Goal: Task Accomplishment & Management: Complete application form

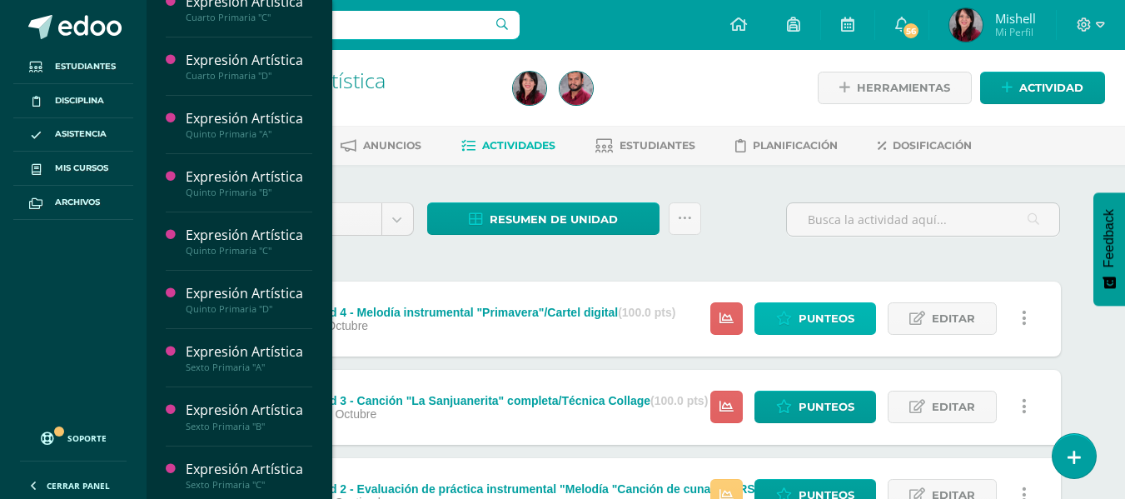
scroll to position [376, 0]
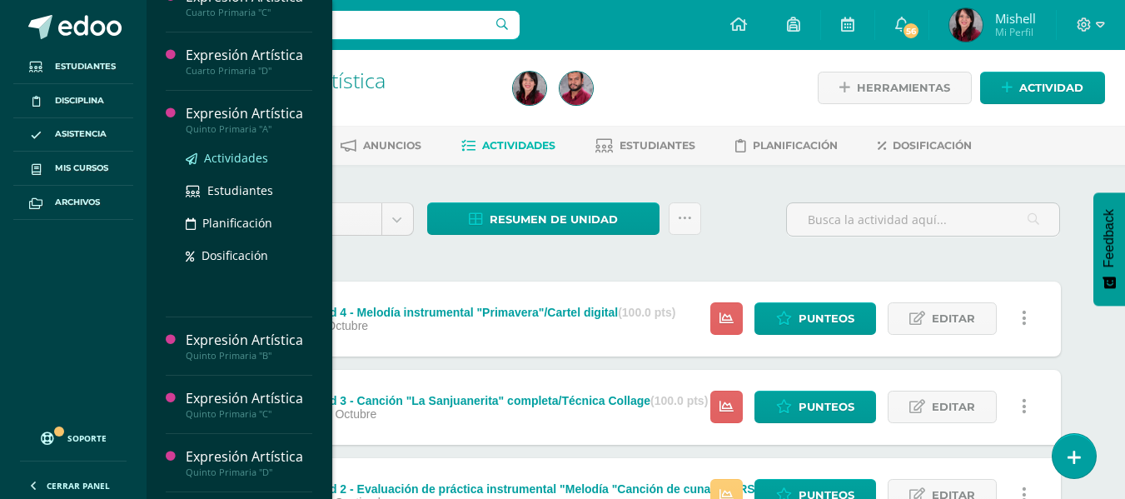
click at [237, 157] on span "Actividades" at bounding box center [236, 158] width 64 height 16
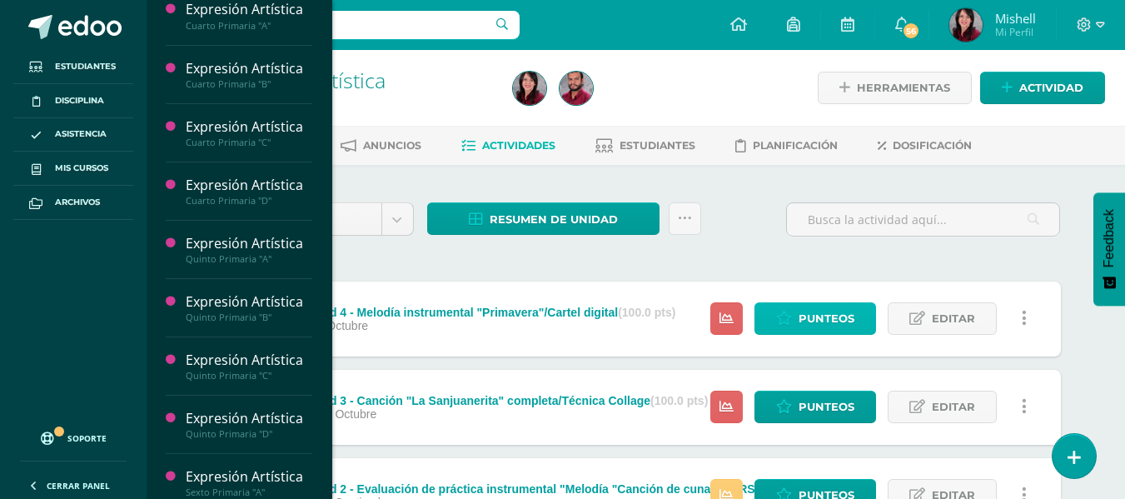
scroll to position [248, 0]
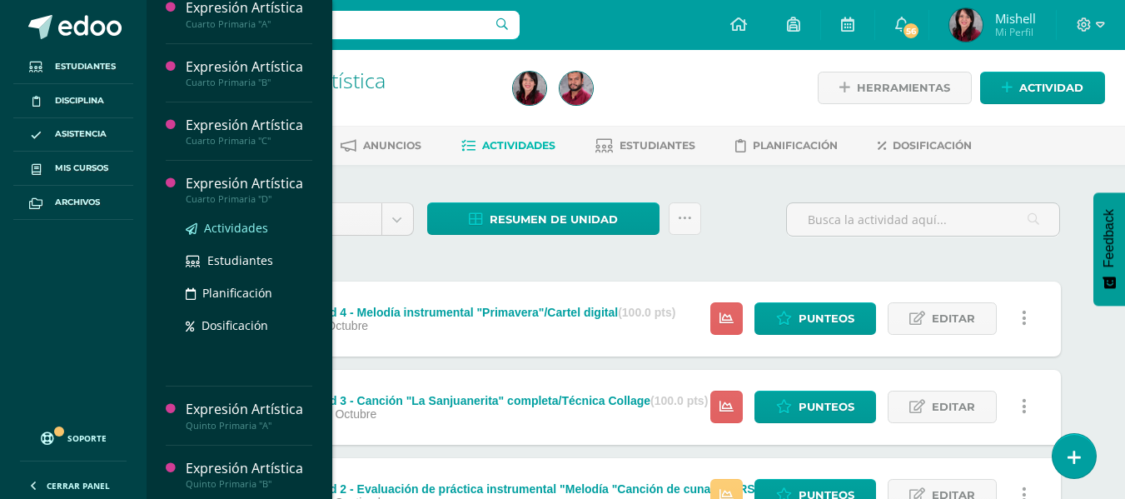
click at [244, 224] on span "Actividades" at bounding box center [236, 228] width 64 height 16
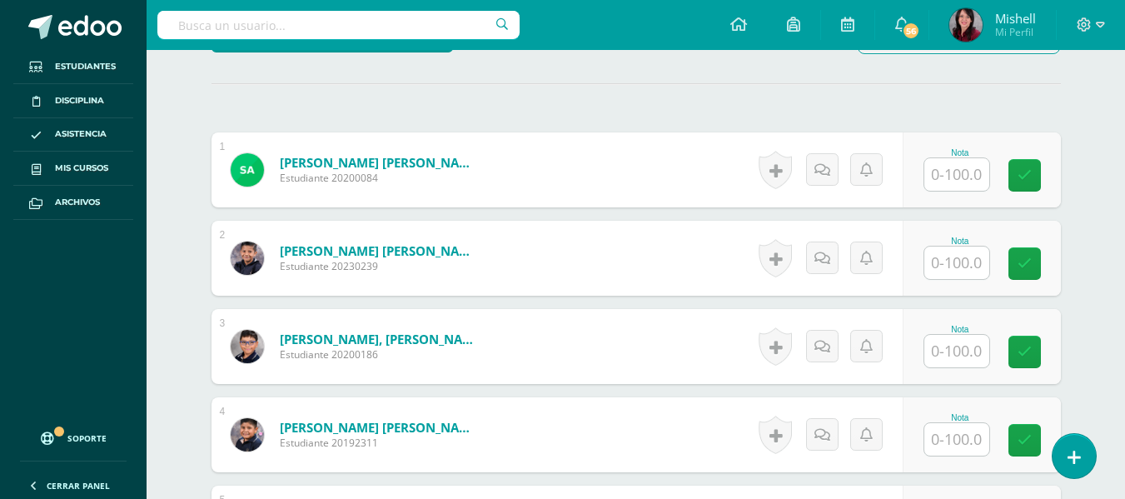
scroll to position [480, 0]
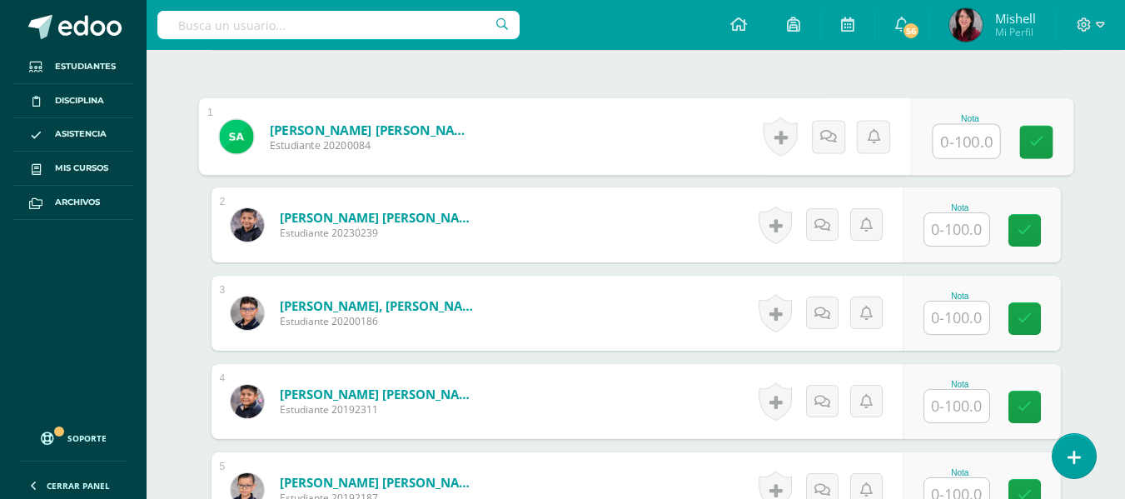
click at [963, 142] on input "text" at bounding box center [966, 141] width 67 height 33
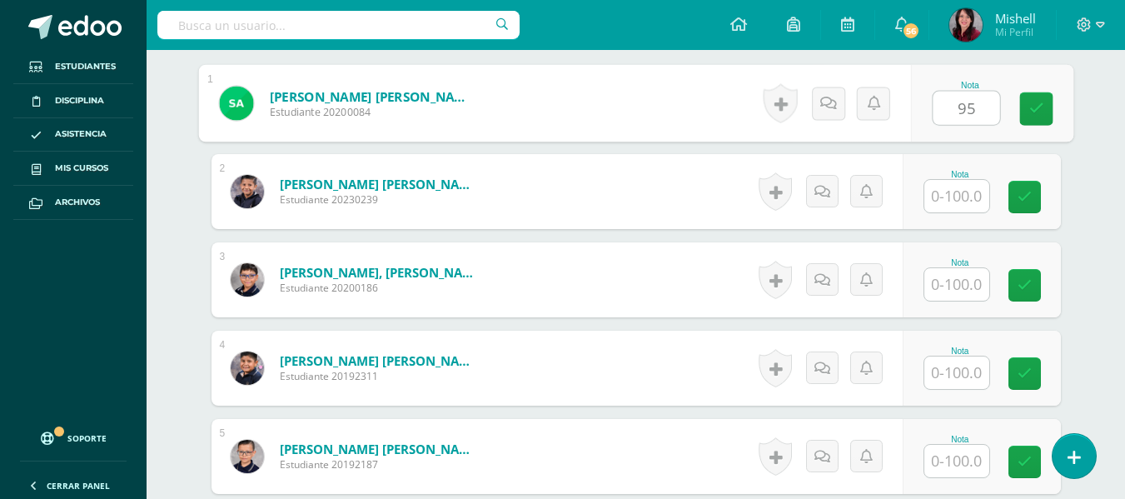
type input "95"
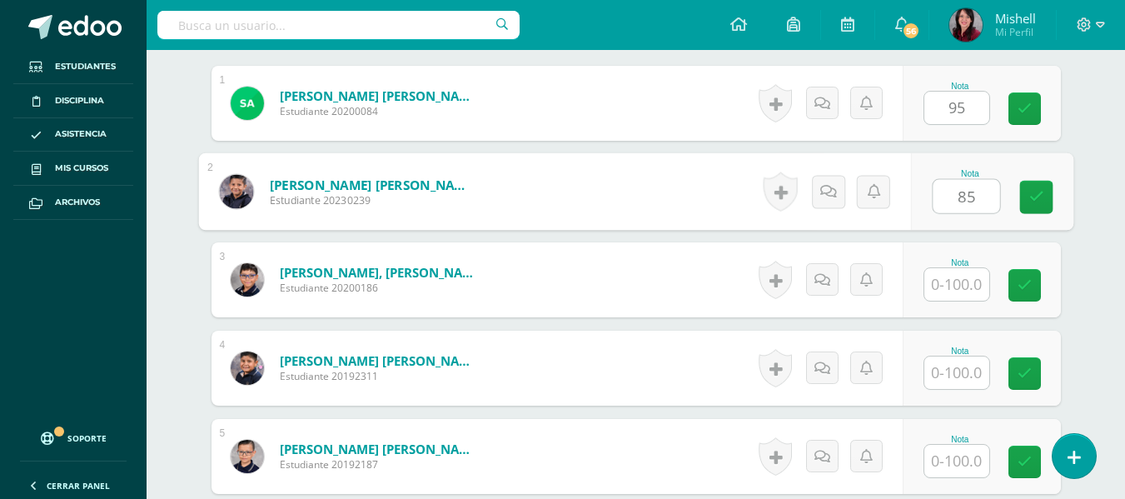
type input "85"
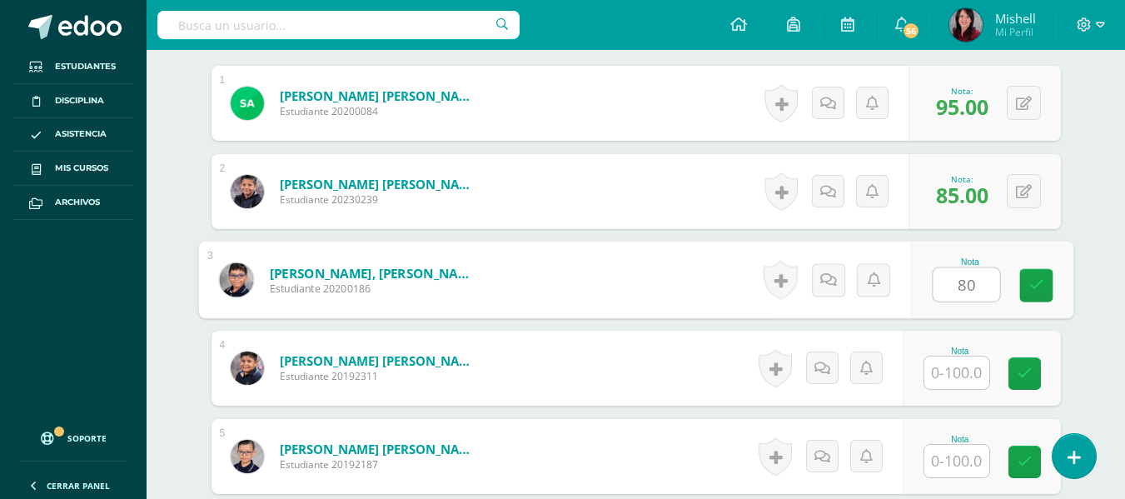
type input "80"
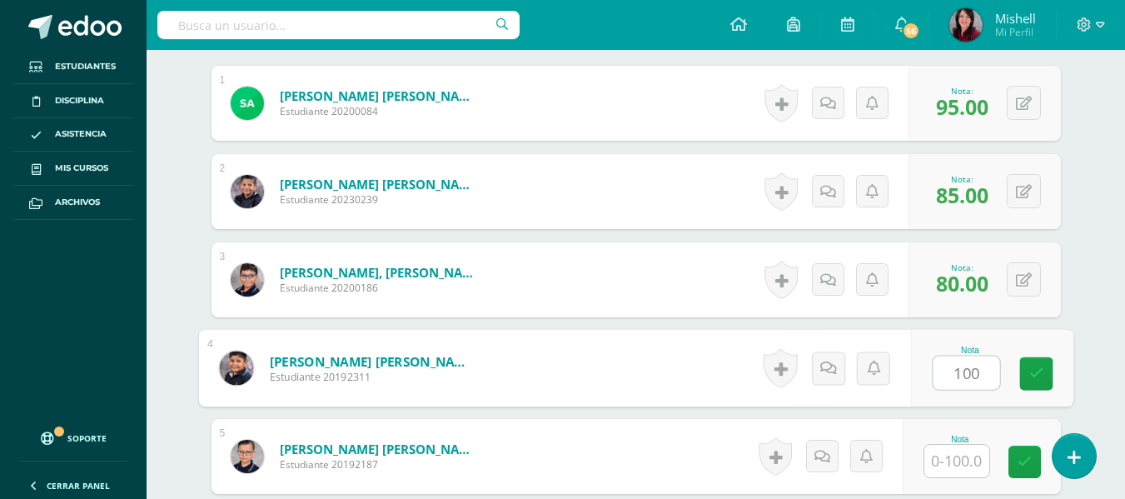
type input "100"
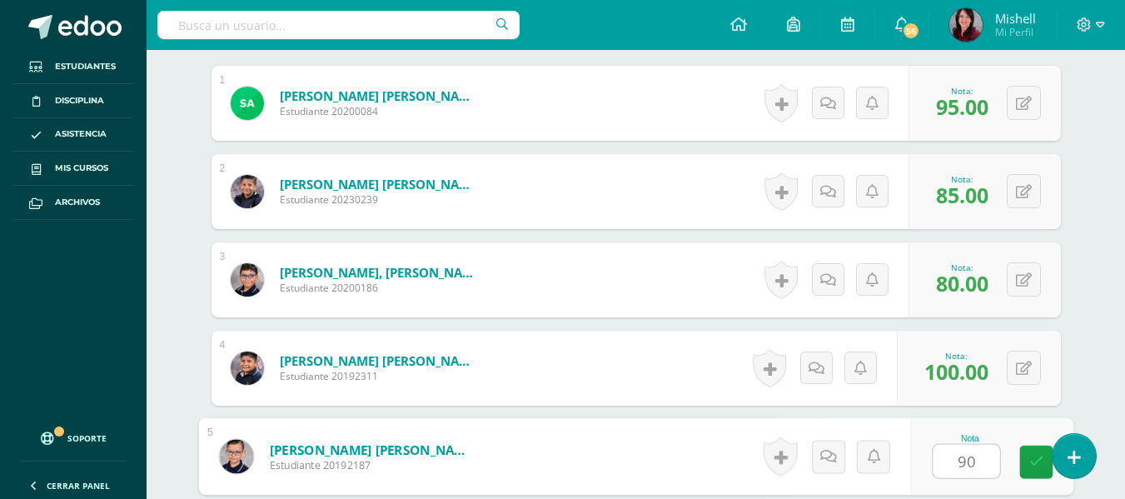
type input "90"
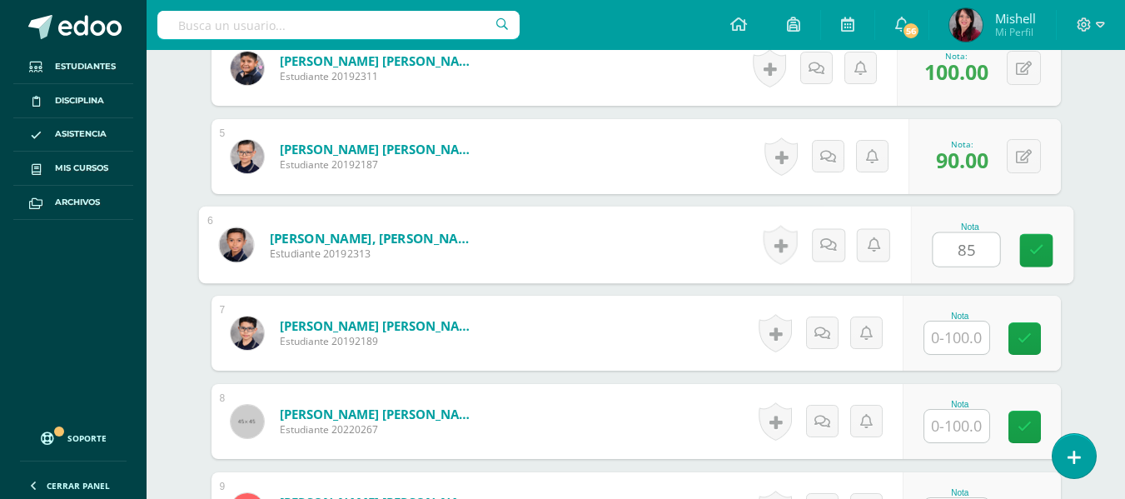
type input "85"
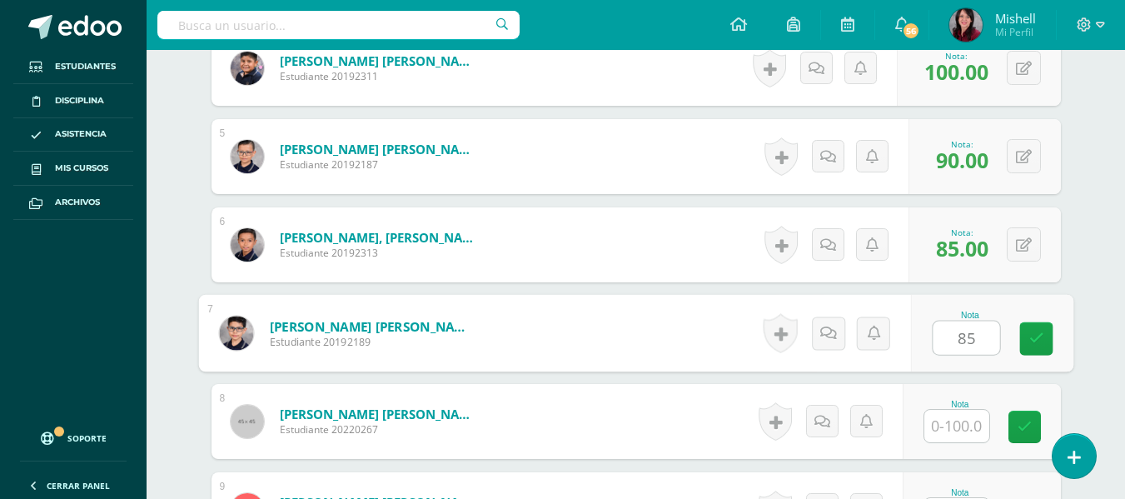
type input "85"
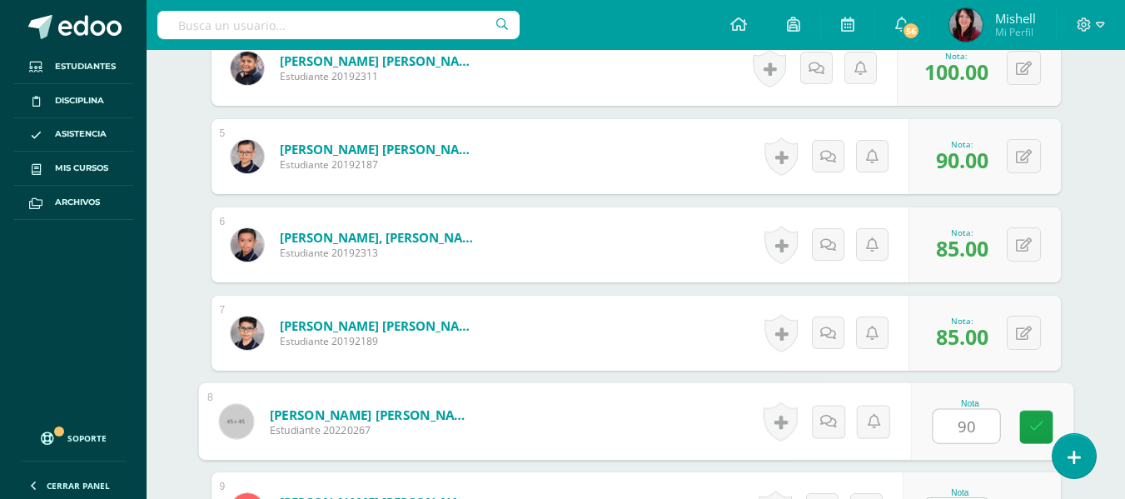
type input "90"
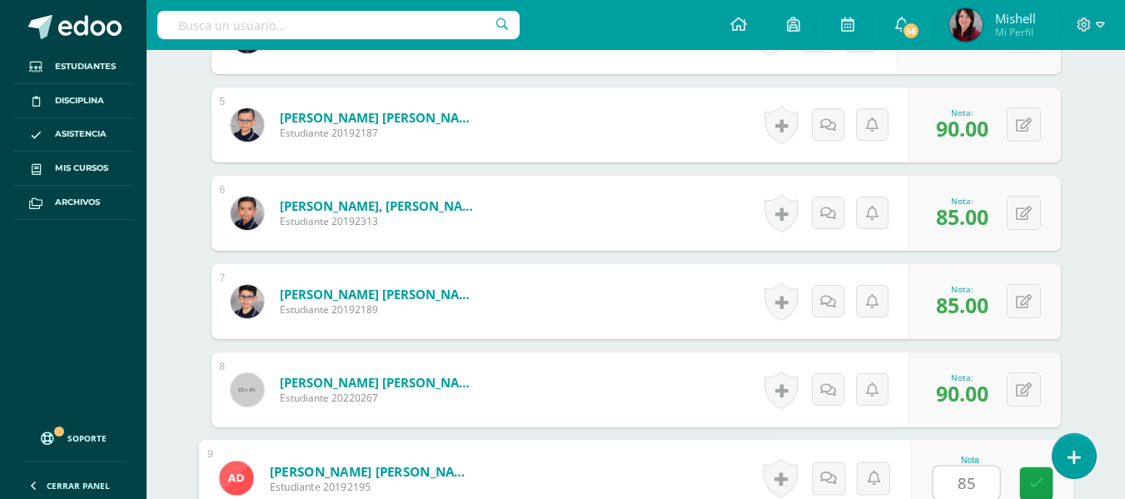
type input "85"
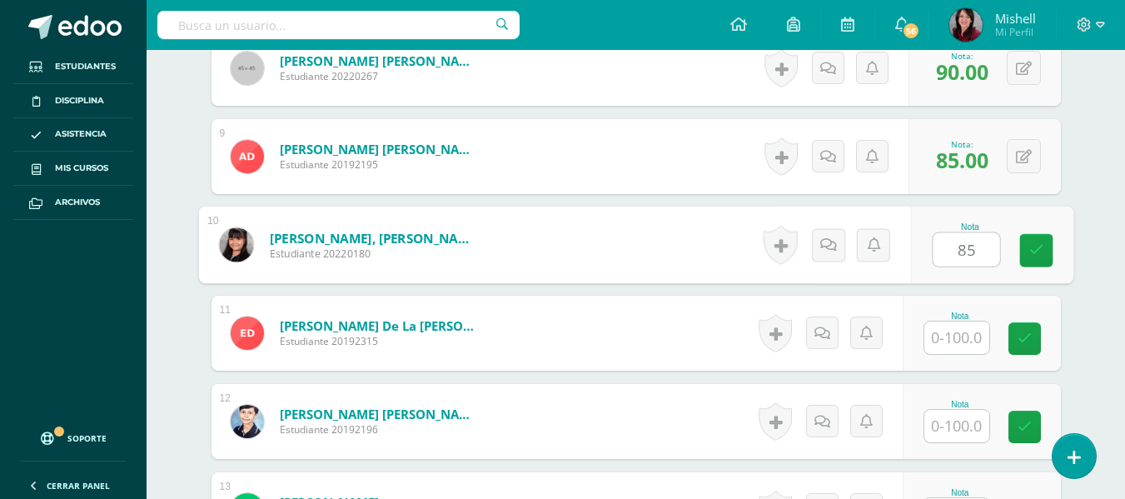
type input "85"
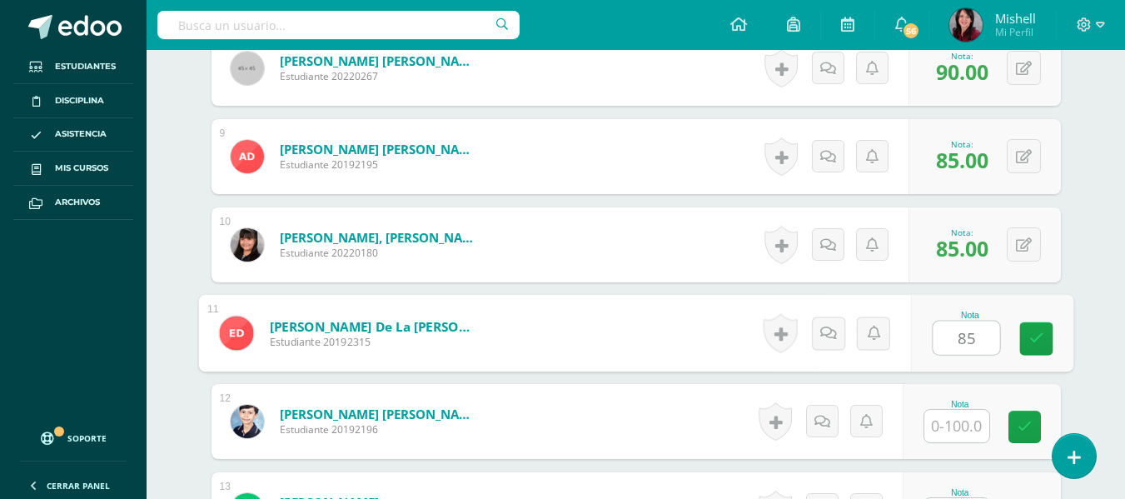
type input "85"
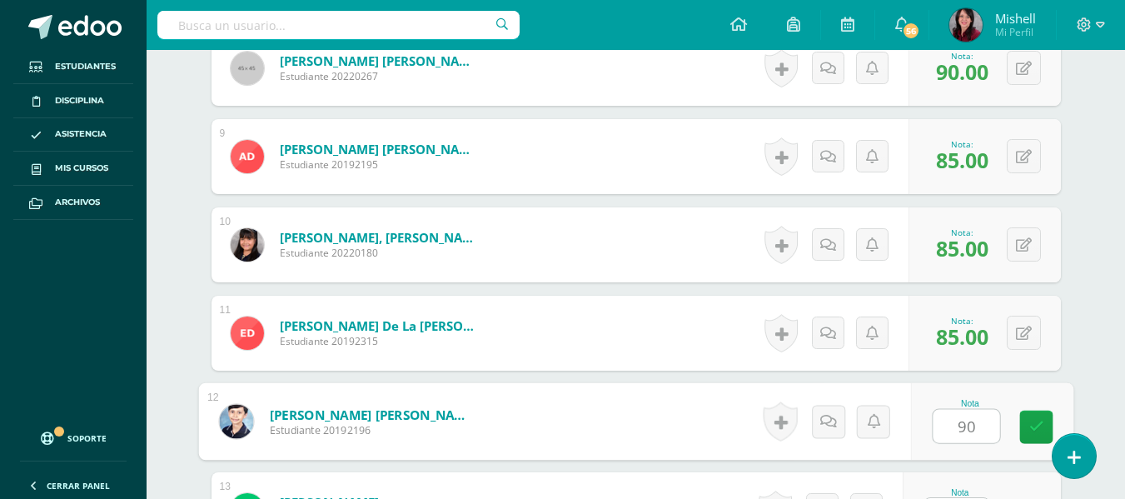
type input "90"
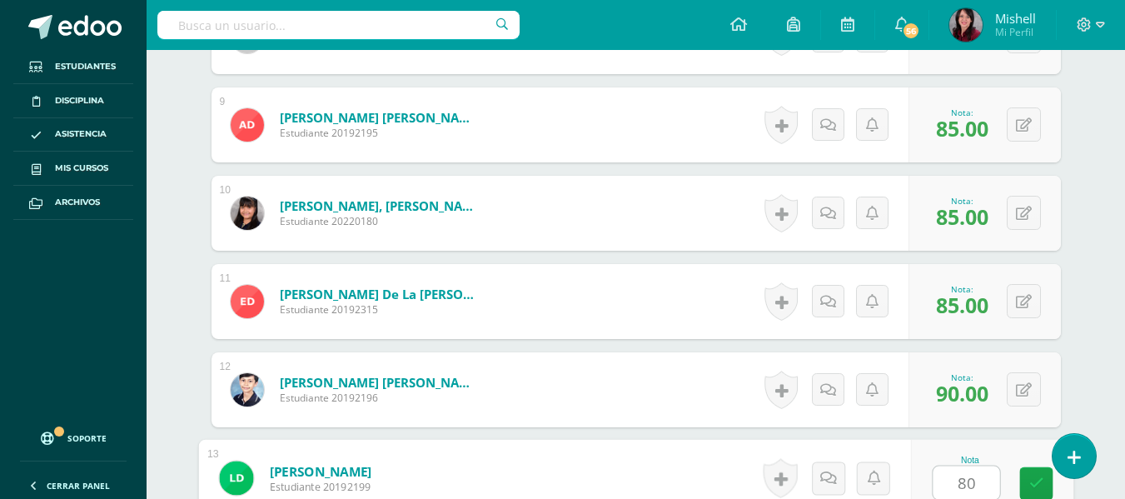
type input "80"
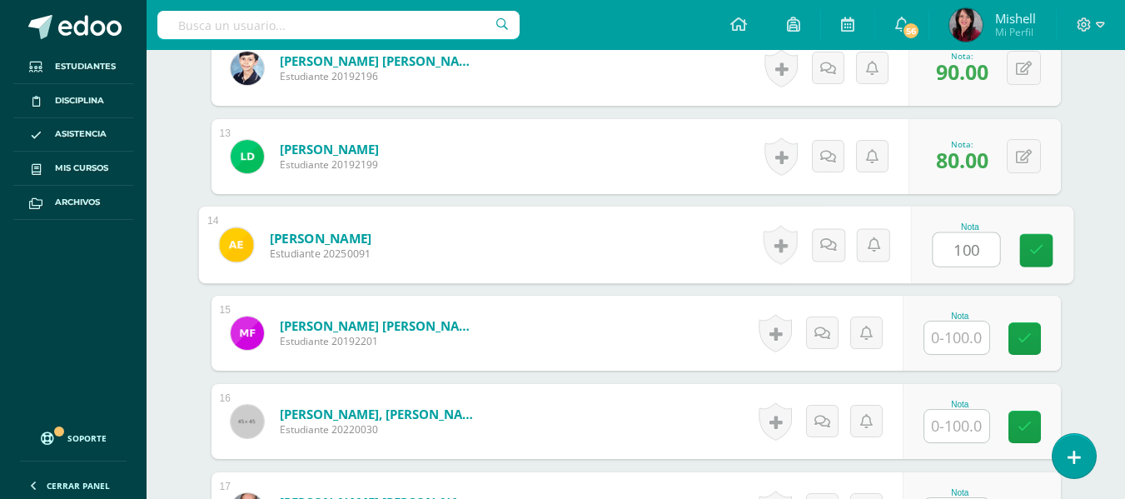
type input "100"
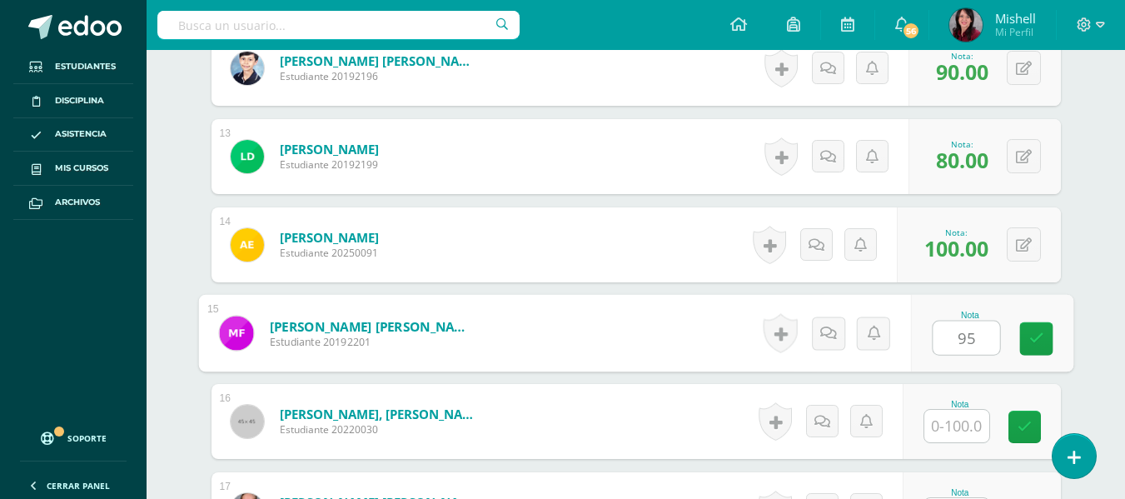
type input "95"
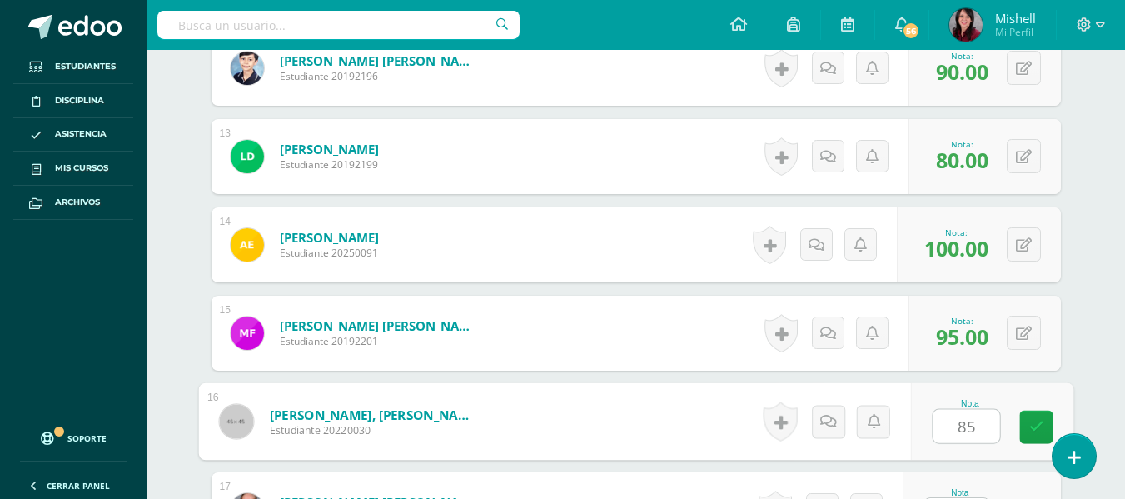
type input "85"
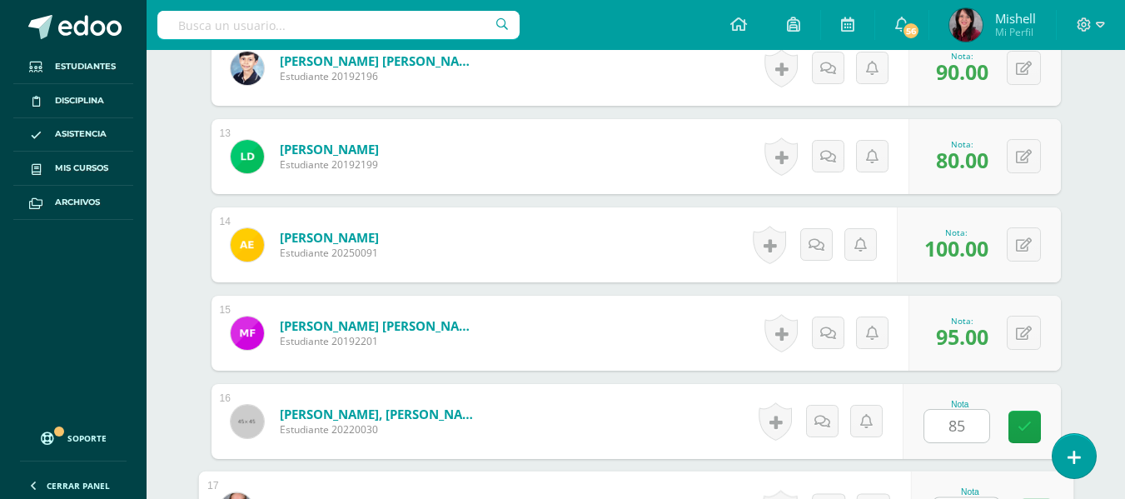
scroll to position [1551, 0]
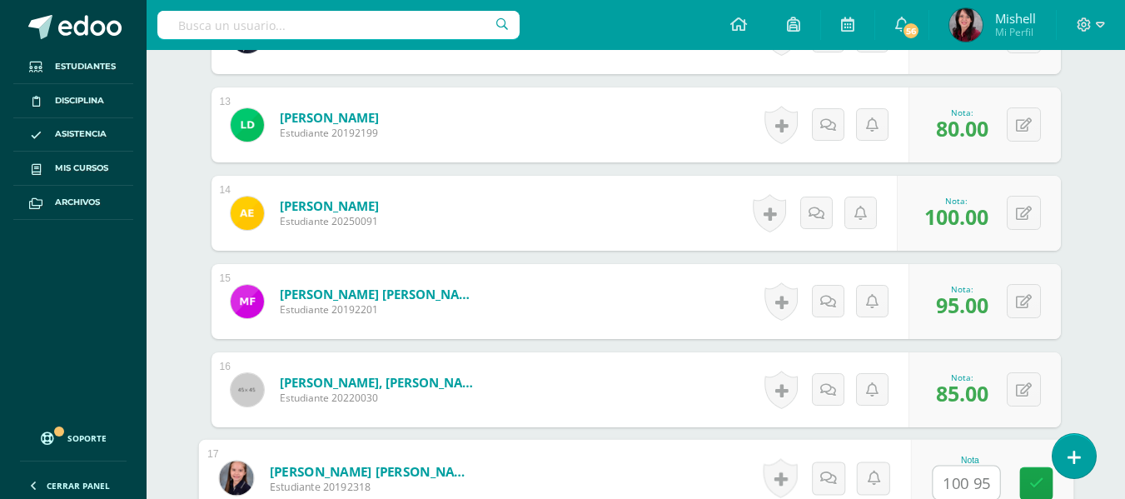
type input "100 95"
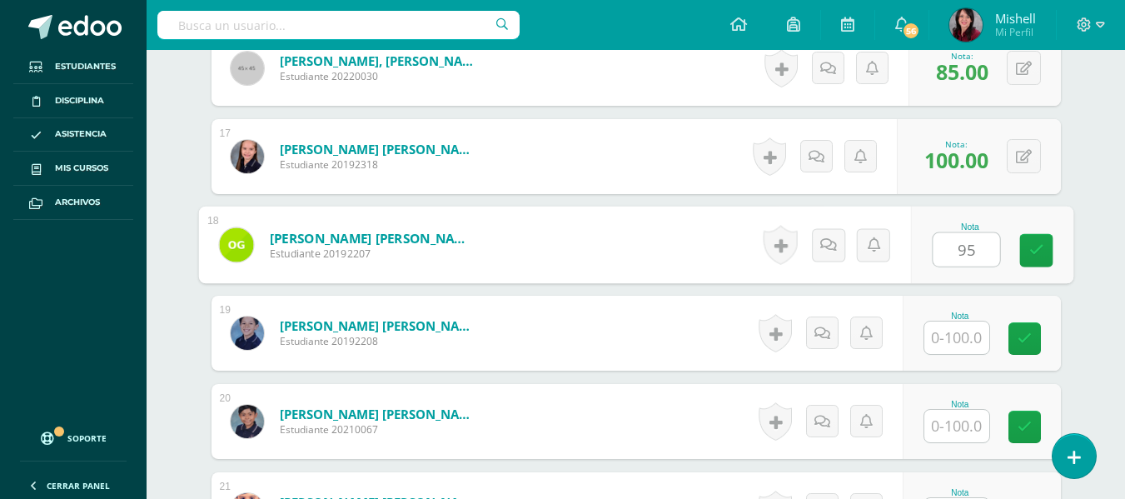
type input "95"
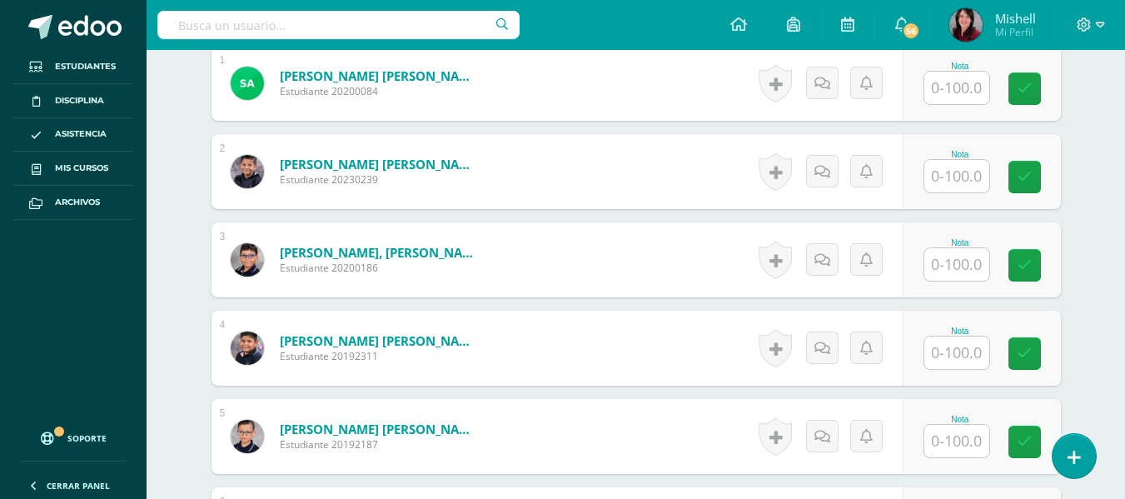
scroll to position [526, 0]
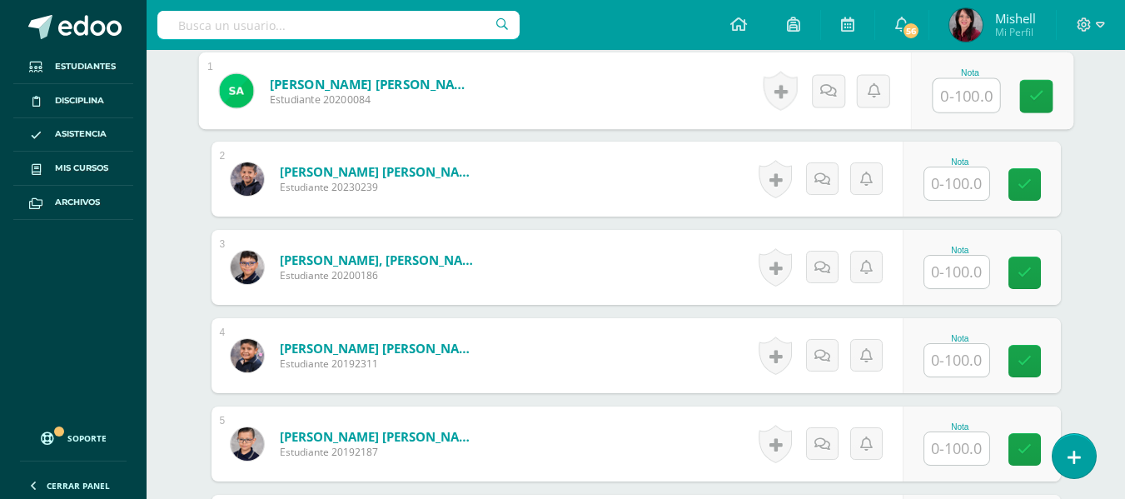
click at [960, 90] on input "text" at bounding box center [966, 95] width 67 height 33
type input "100"
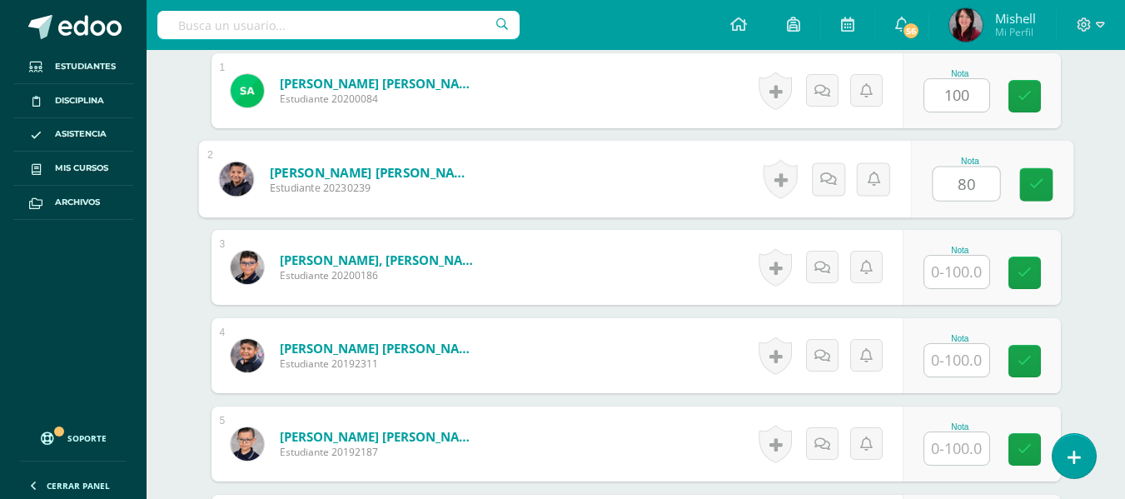
type input "80"
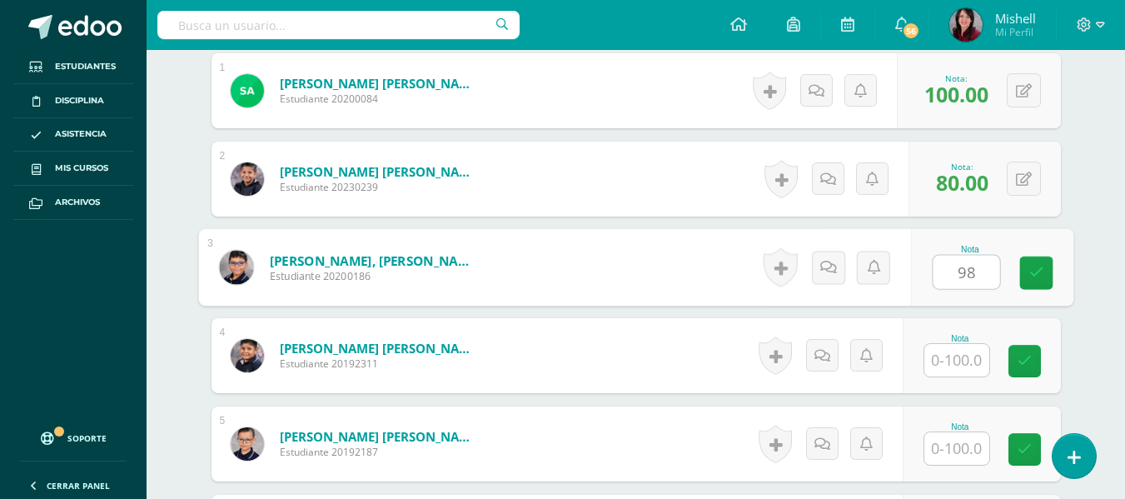
type input "98"
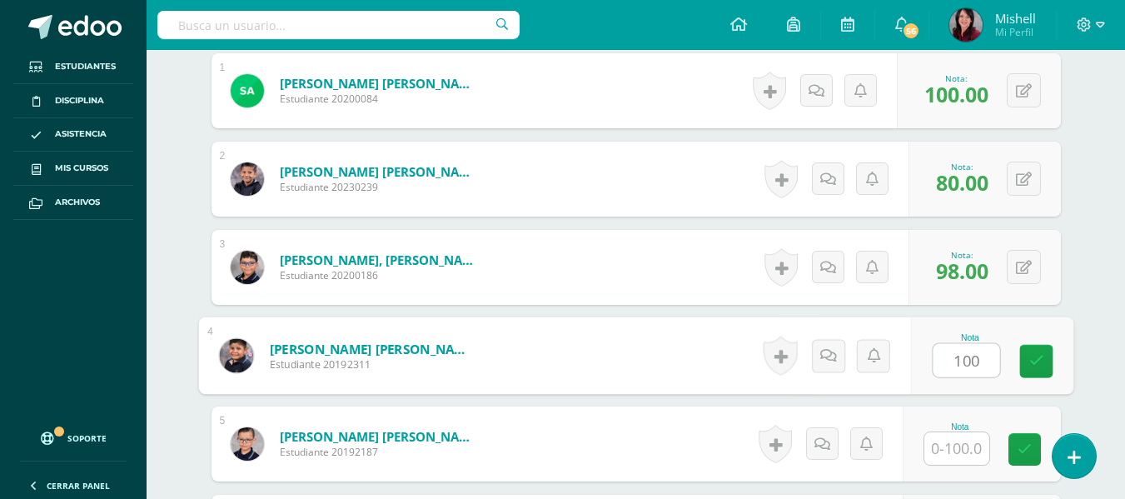
type input "100"
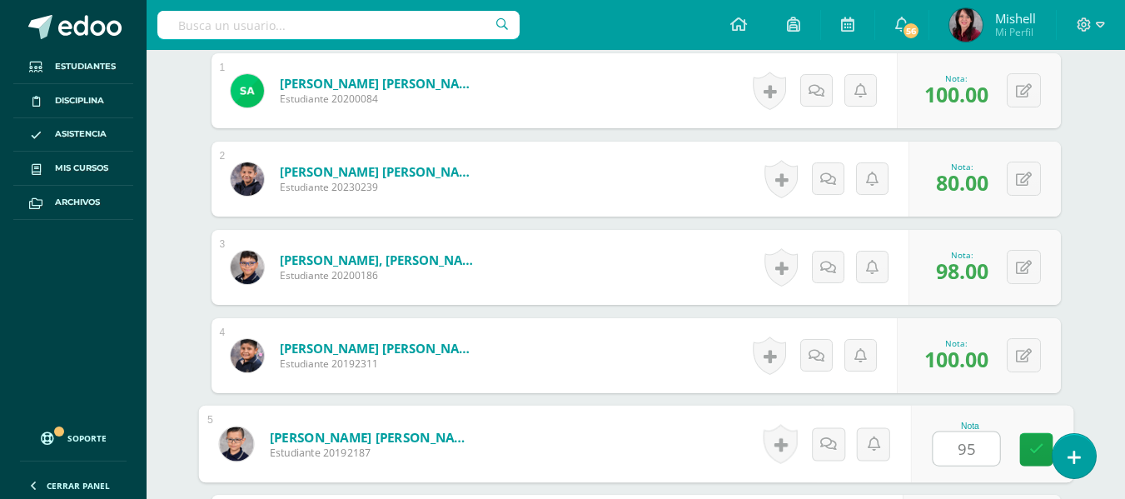
type input "95"
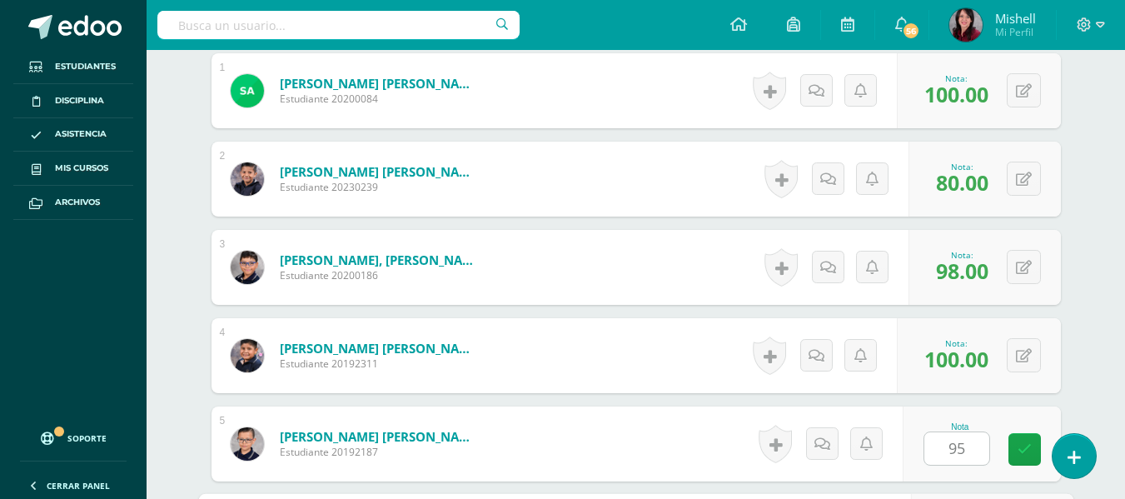
scroll to position [813, 0]
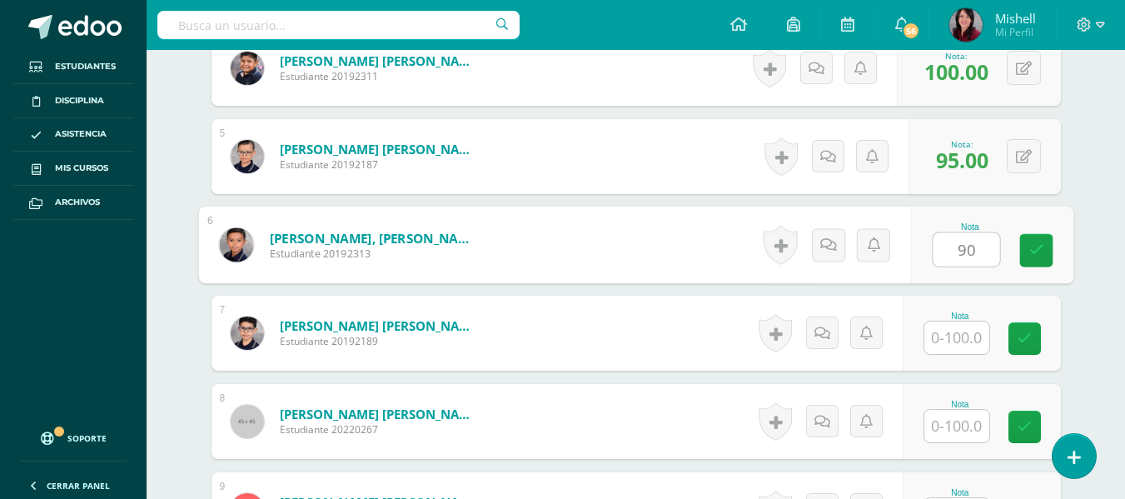
type input "90"
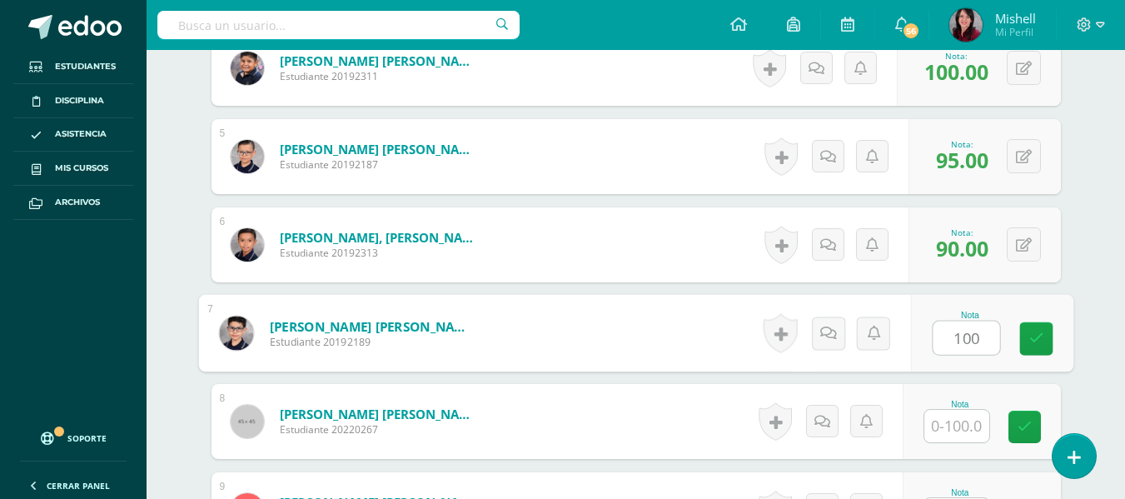
type input "100"
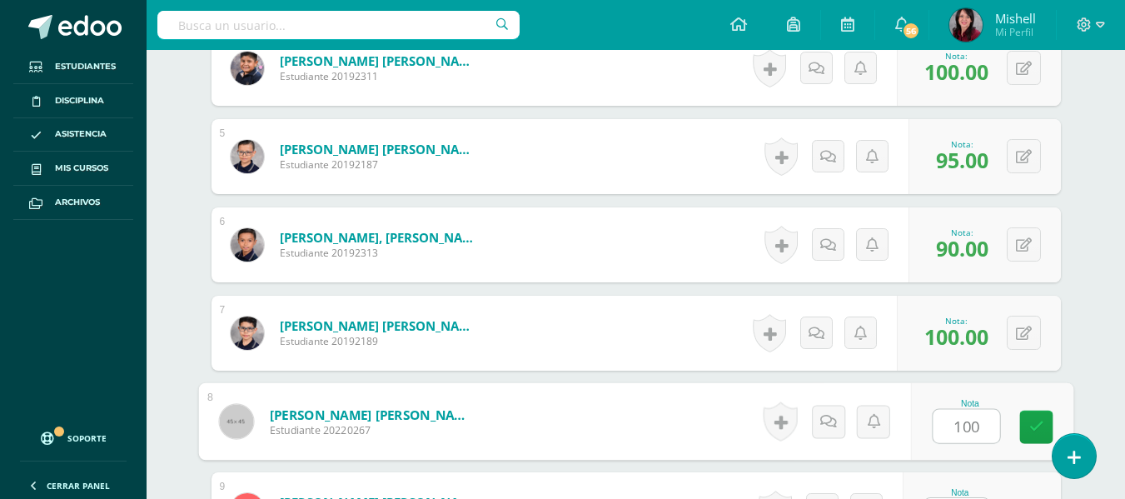
type input "100"
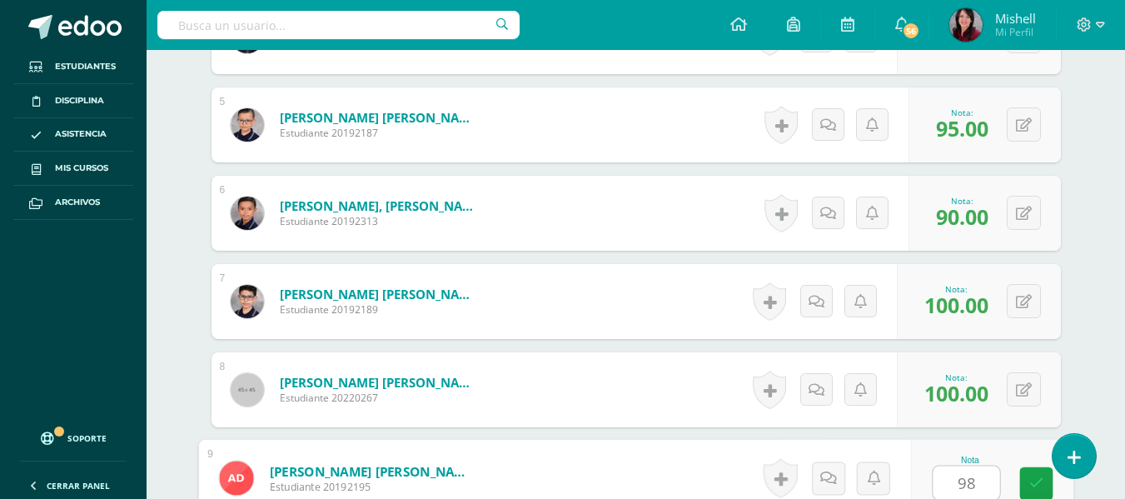
type input "98"
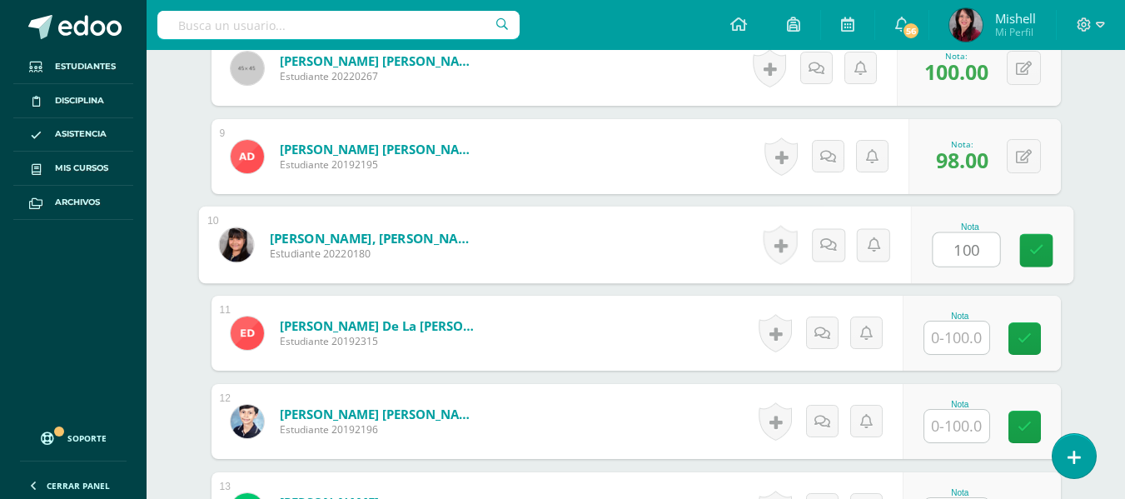
type input "100"
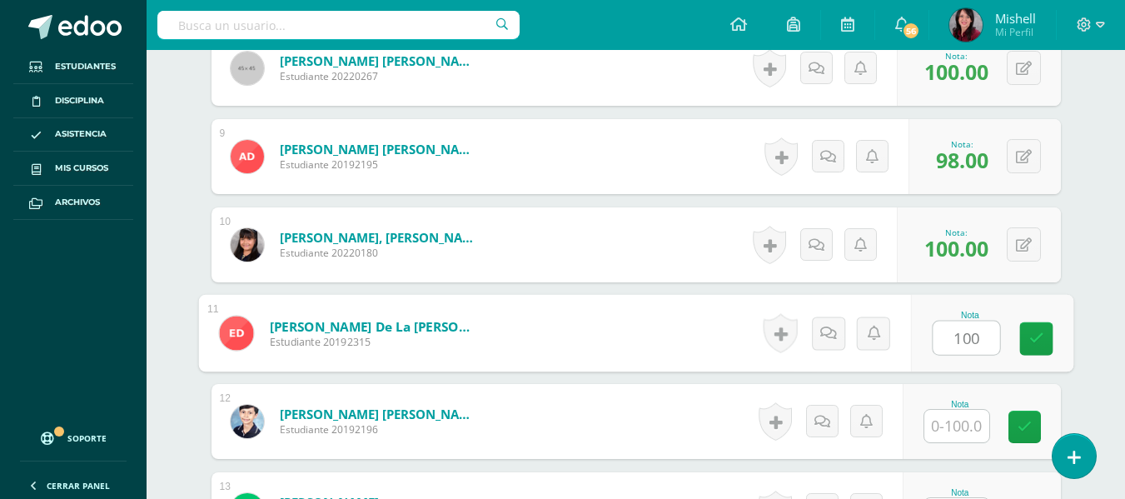
type input "100"
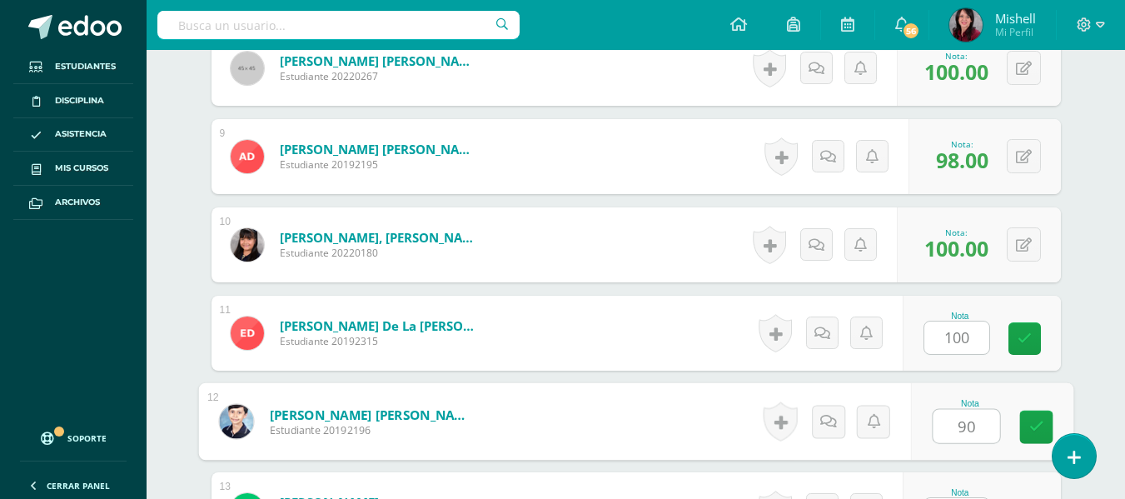
type input "90"
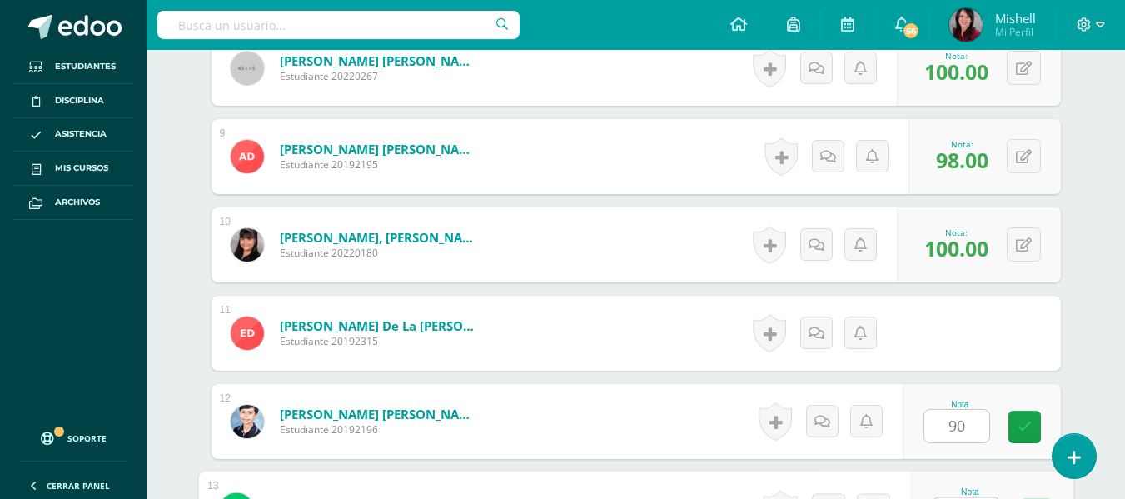
scroll to position [1198, 0]
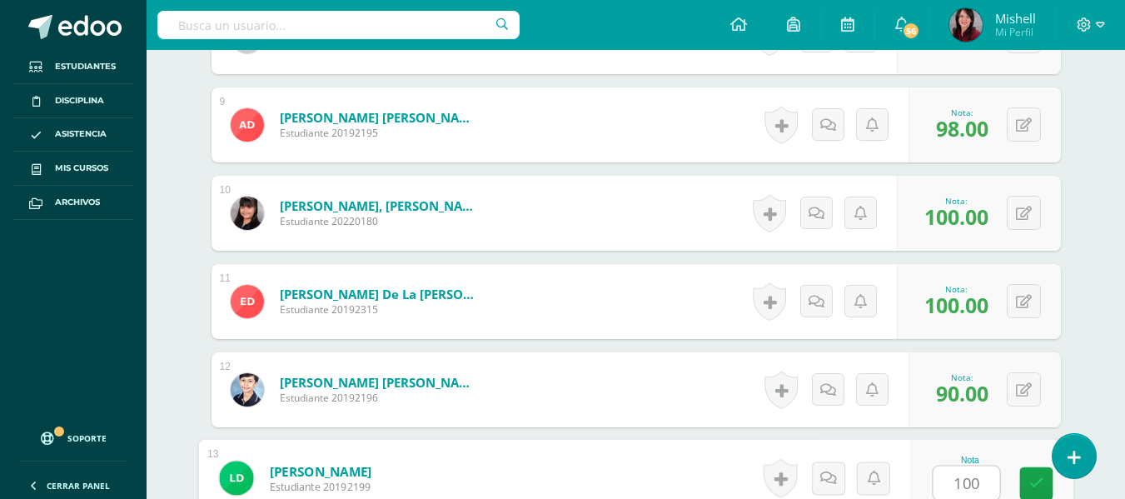
type input "100"
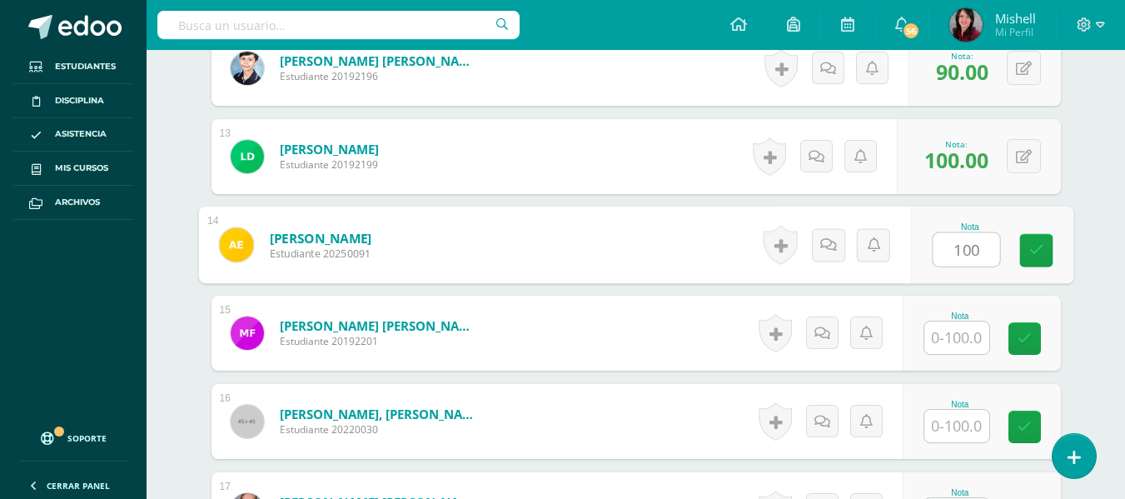
type input "100"
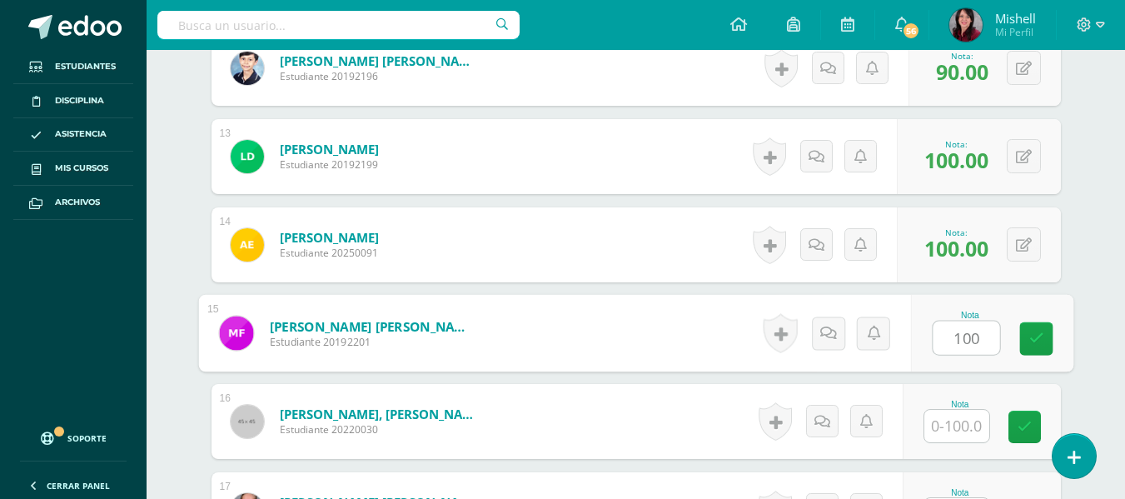
type input "100"
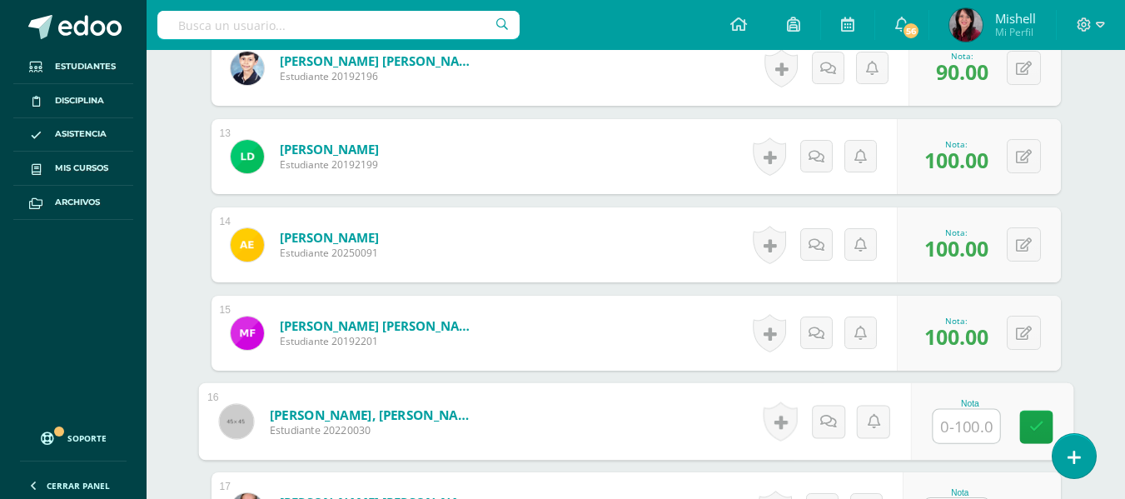
type input "1"
type input "80"
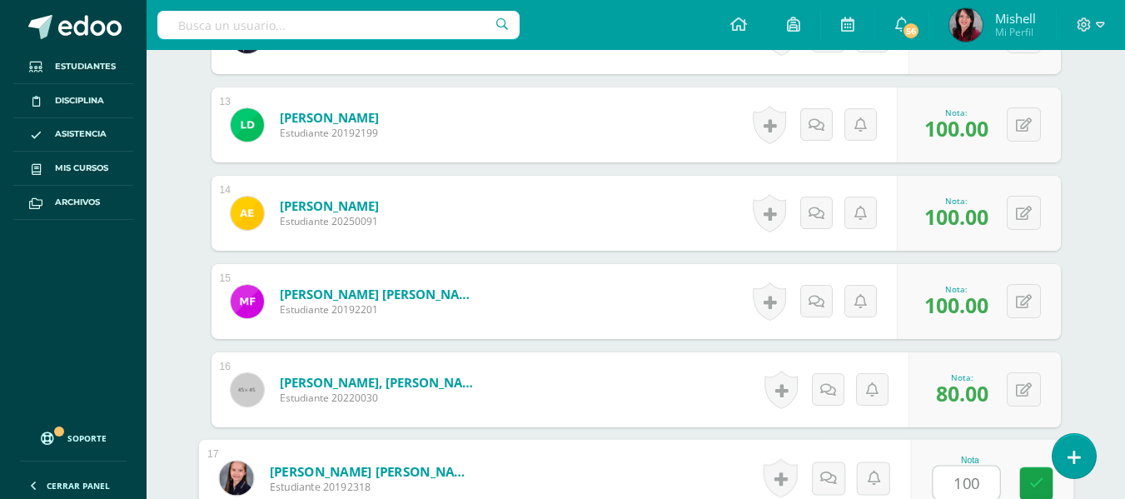
type input "100"
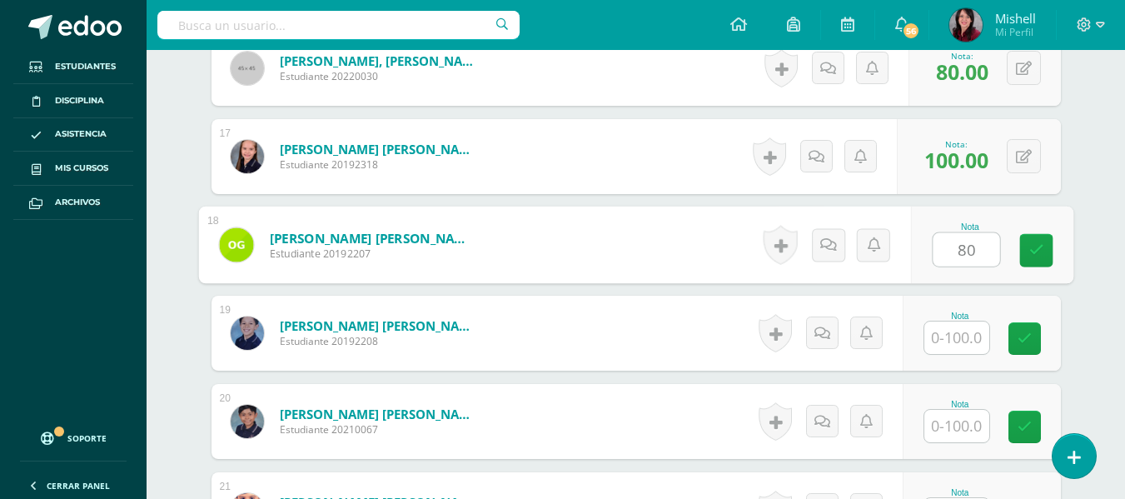
type input "8"
type input "95"
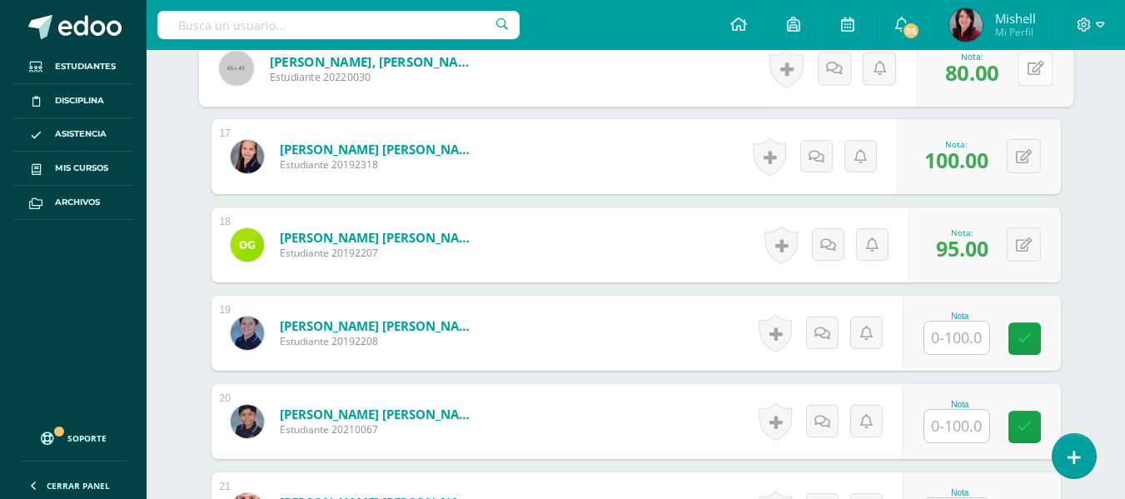
click at [1024, 61] on button at bounding box center [1035, 68] width 35 height 35
type input "100"
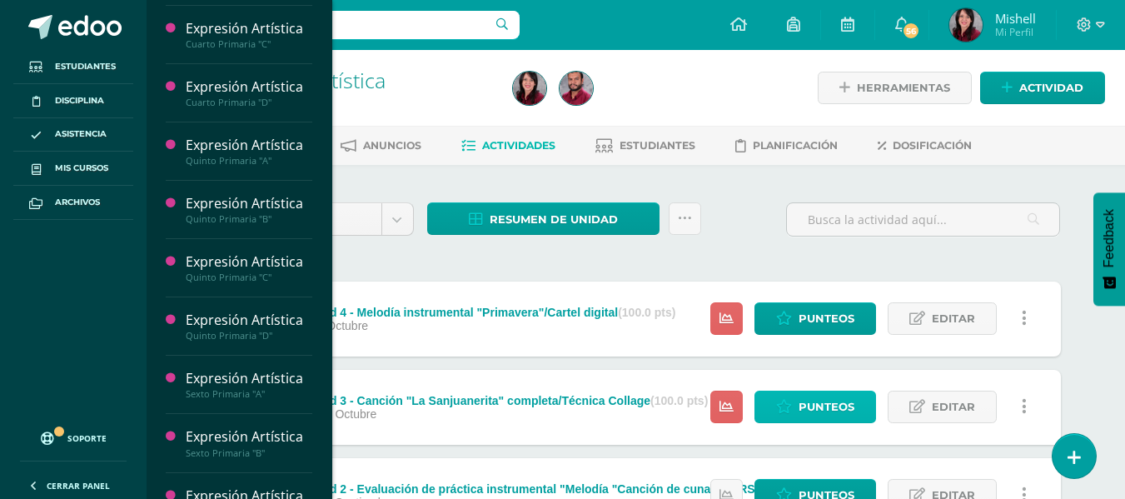
scroll to position [356, 0]
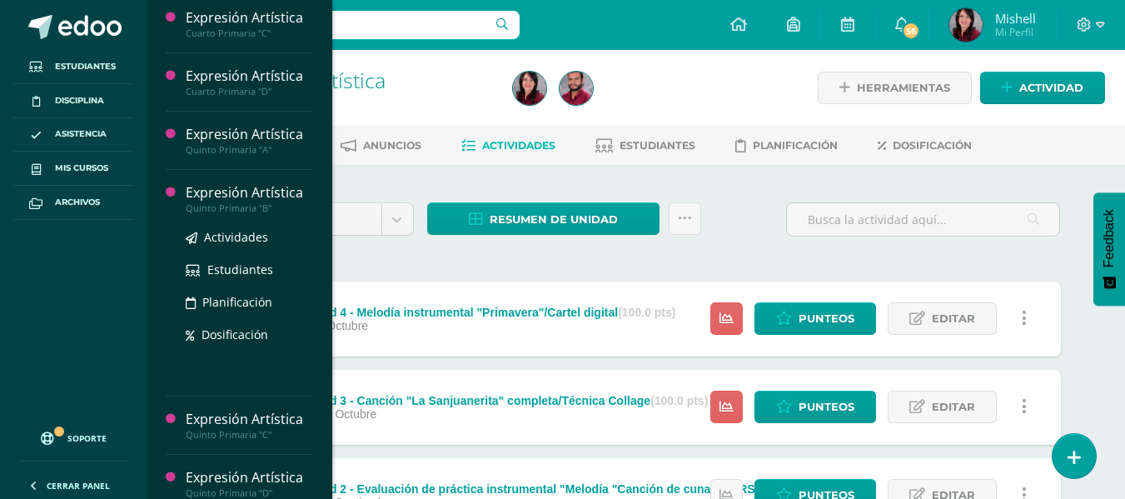
click at [243, 196] on div "Expresión Artística" at bounding box center [249, 192] width 127 height 19
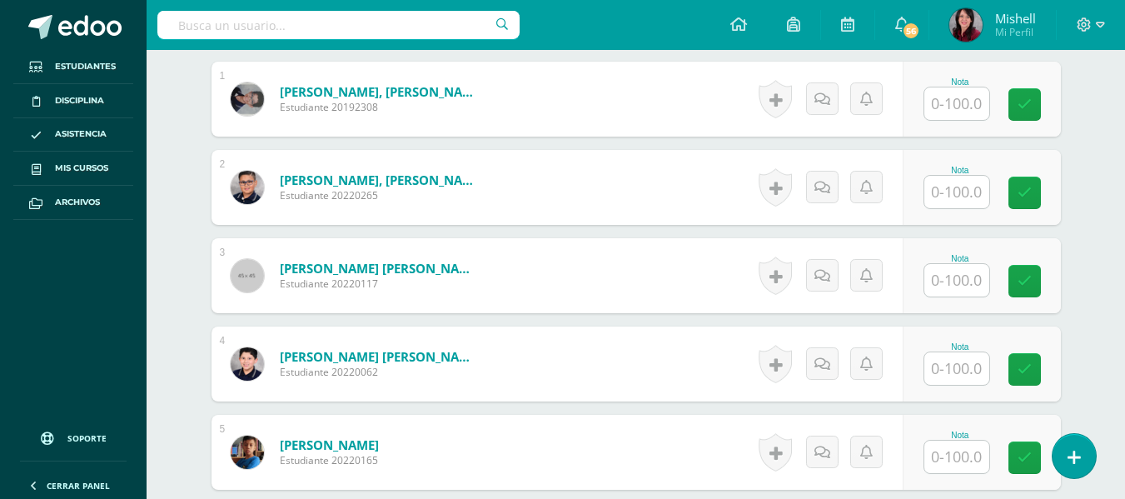
scroll to position [518, 0]
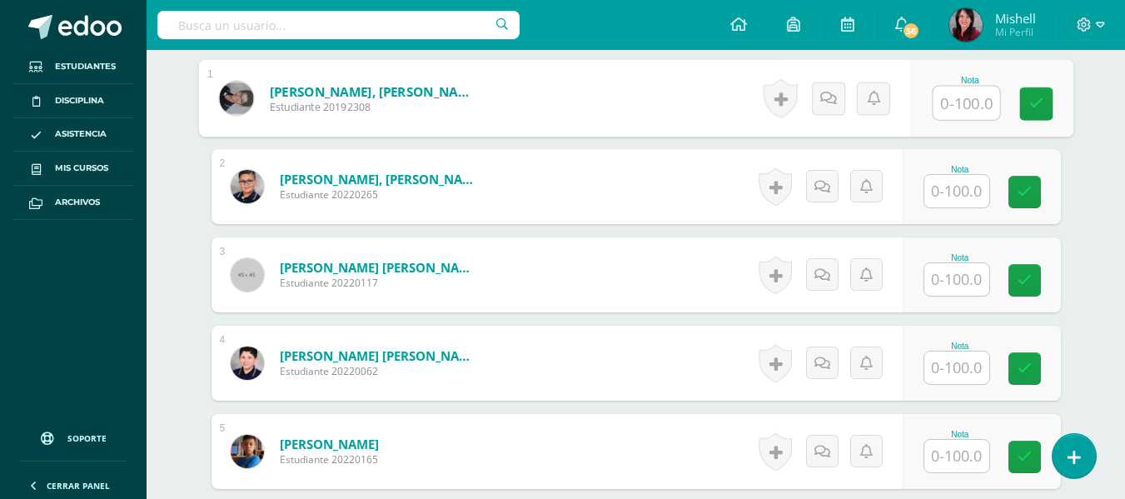
click at [959, 107] on input "text" at bounding box center [966, 103] width 67 height 33
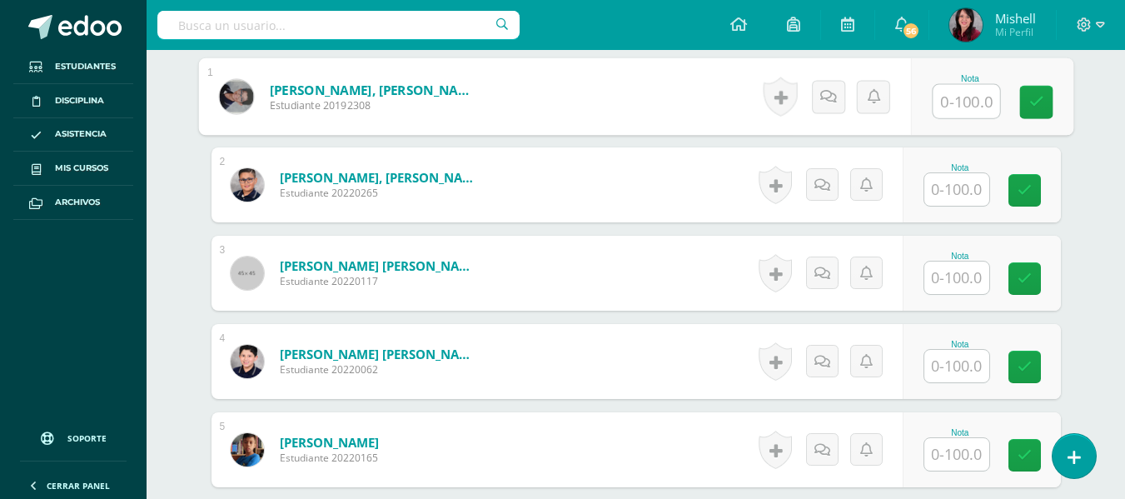
scroll to position [521, 0]
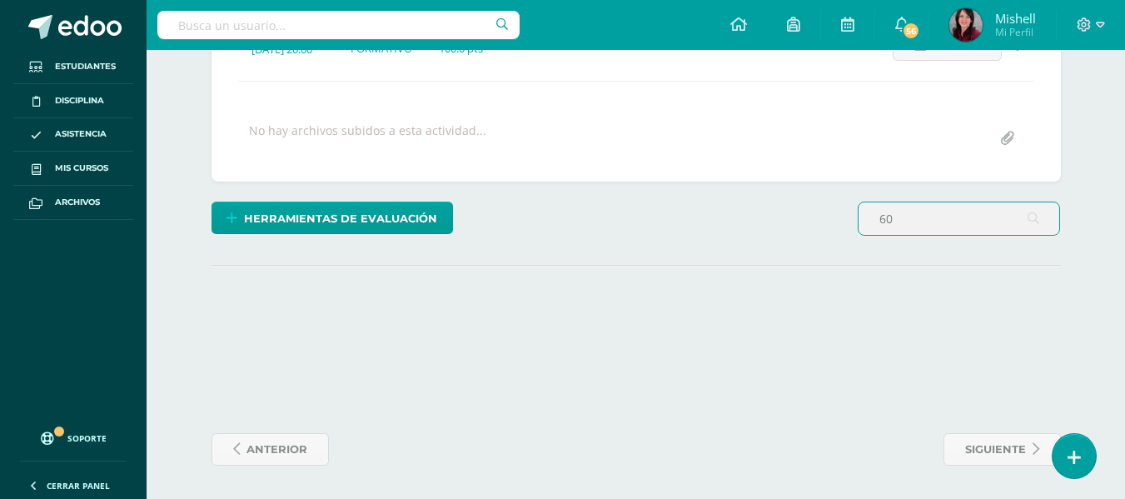
scroll to position [476, 0]
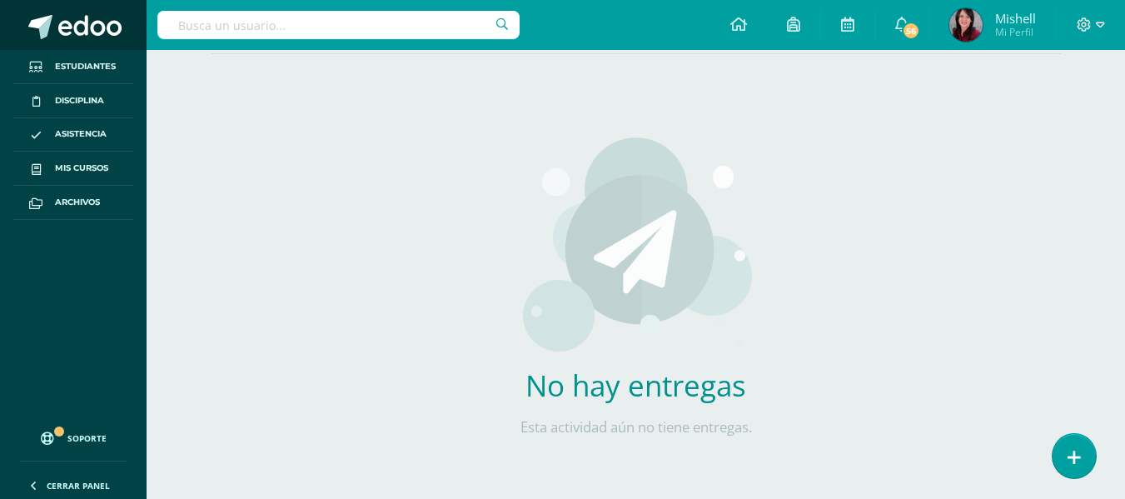
type input "60"
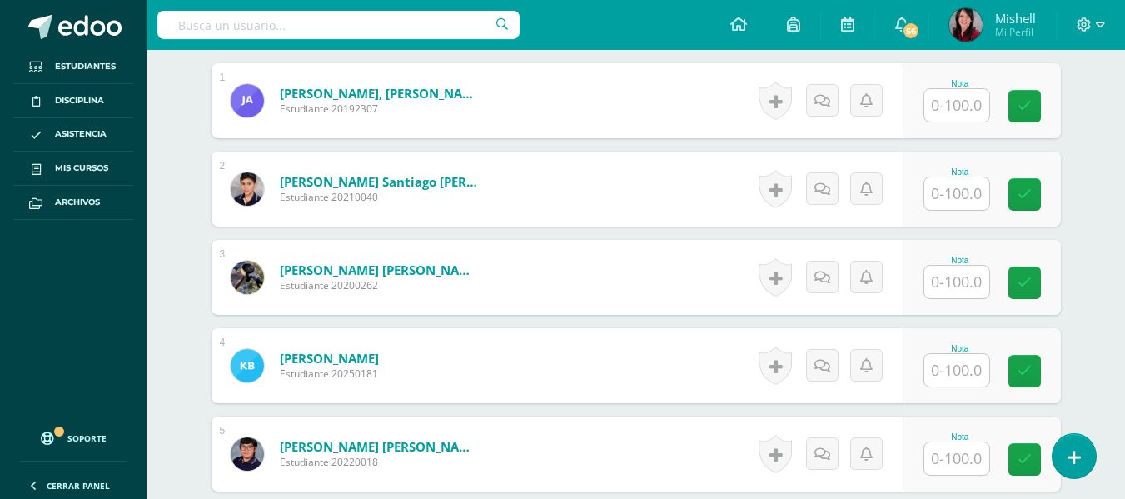
scroll to position [511, 0]
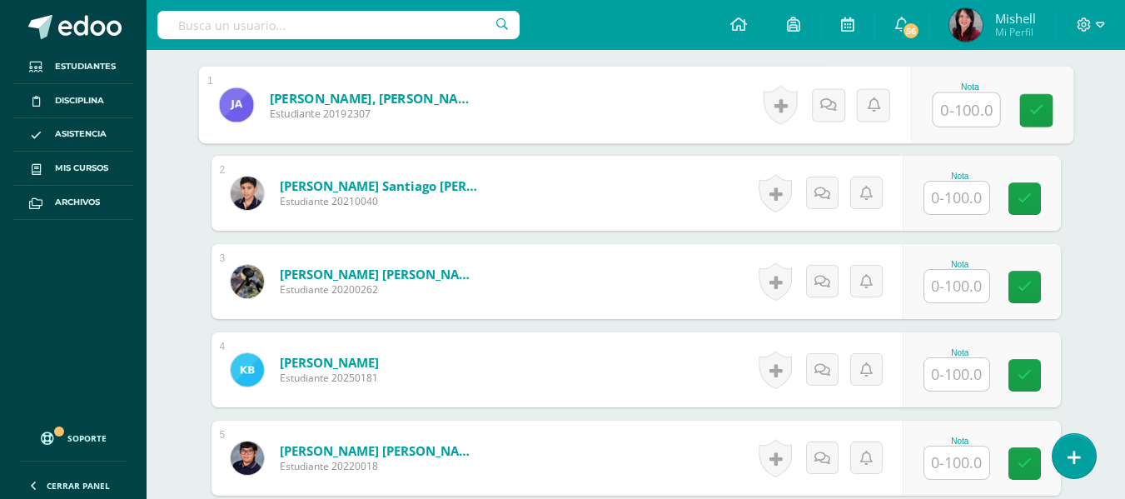
click at [961, 107] on input "text" at bounding box center [966, 109] width 67 height 33
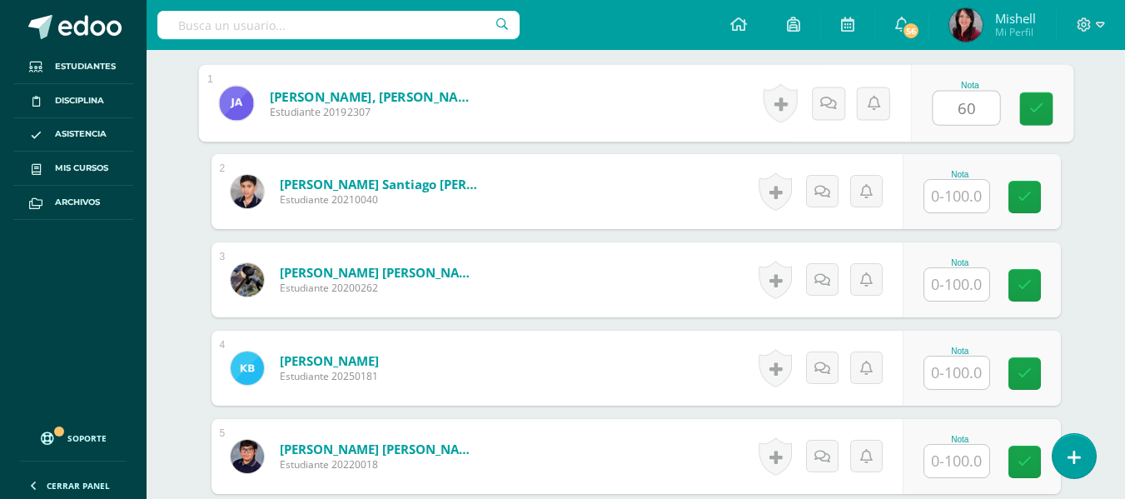
type input "60"
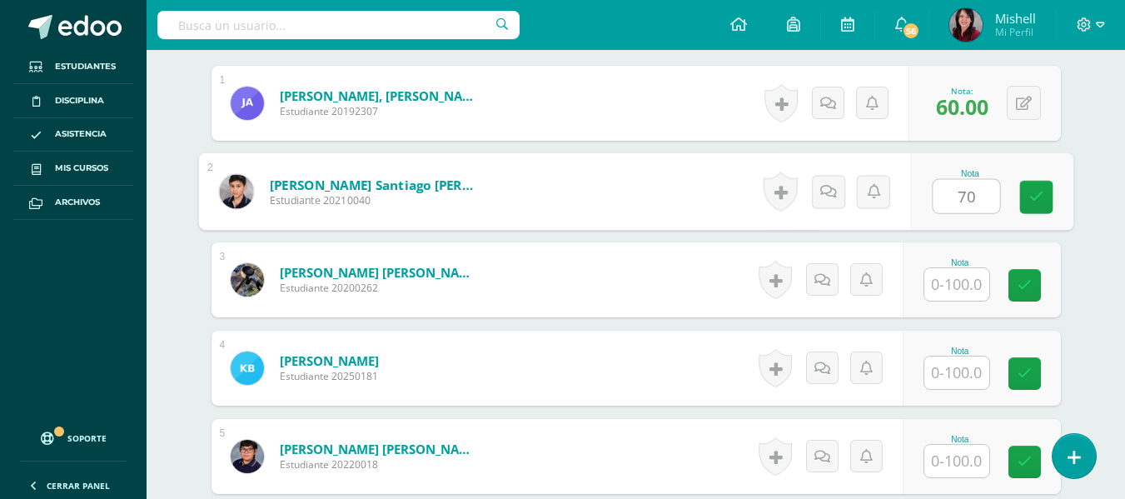
type input "70"
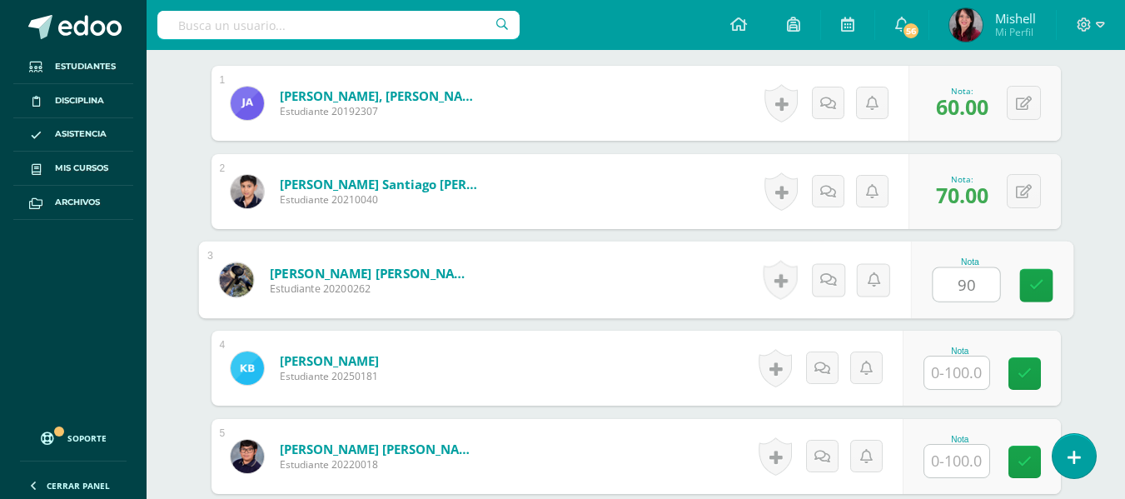
type input "90"
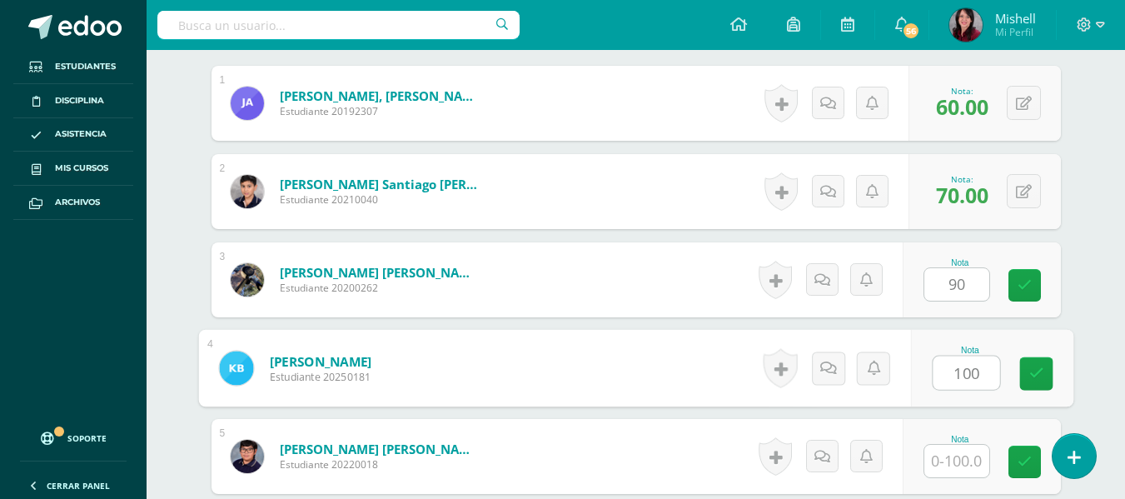
type input "100"
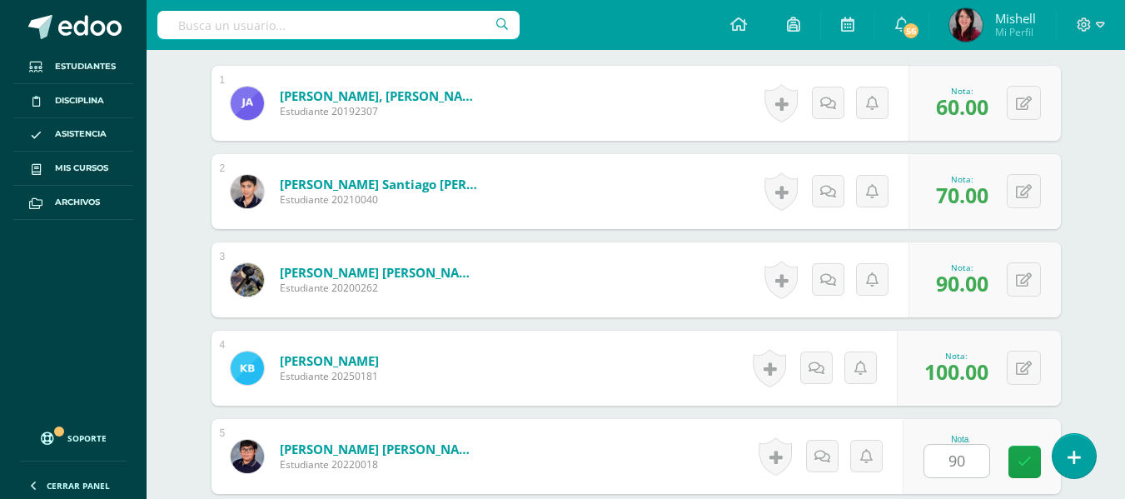
scroll to position [813, 0]
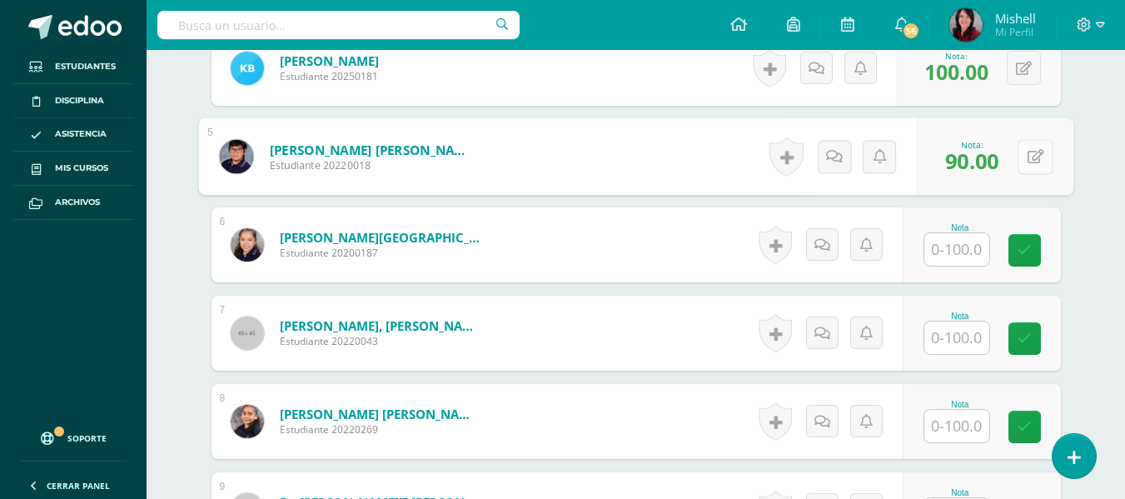
click at [1023, 151] on button at bounding box center [1035, 156] width 35 height 35
type input "80"
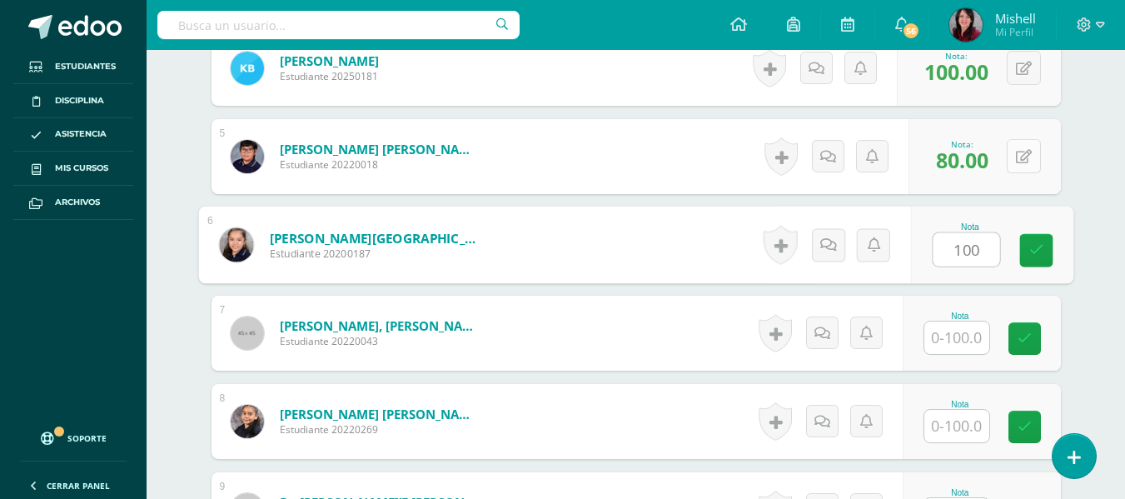
type input "100"
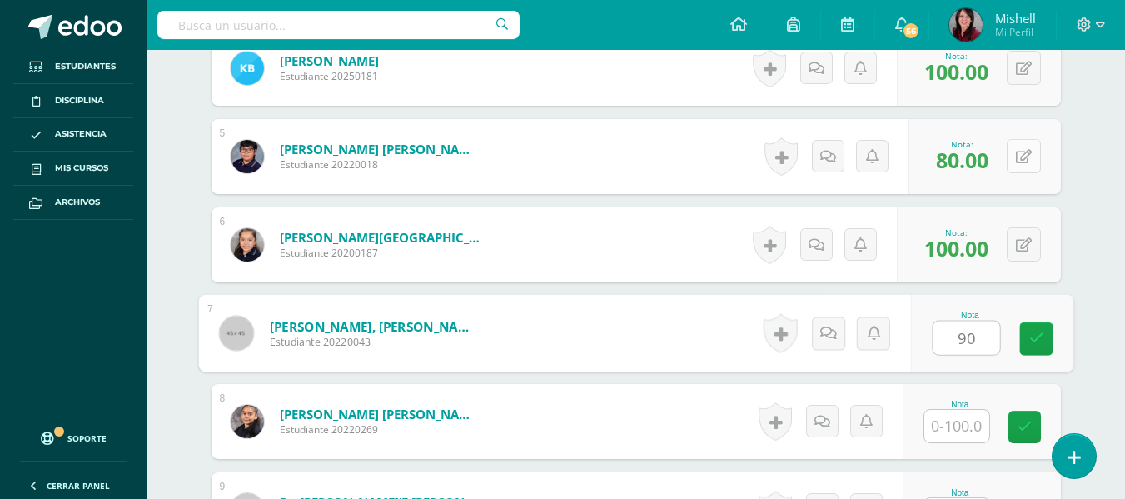
type input "90"
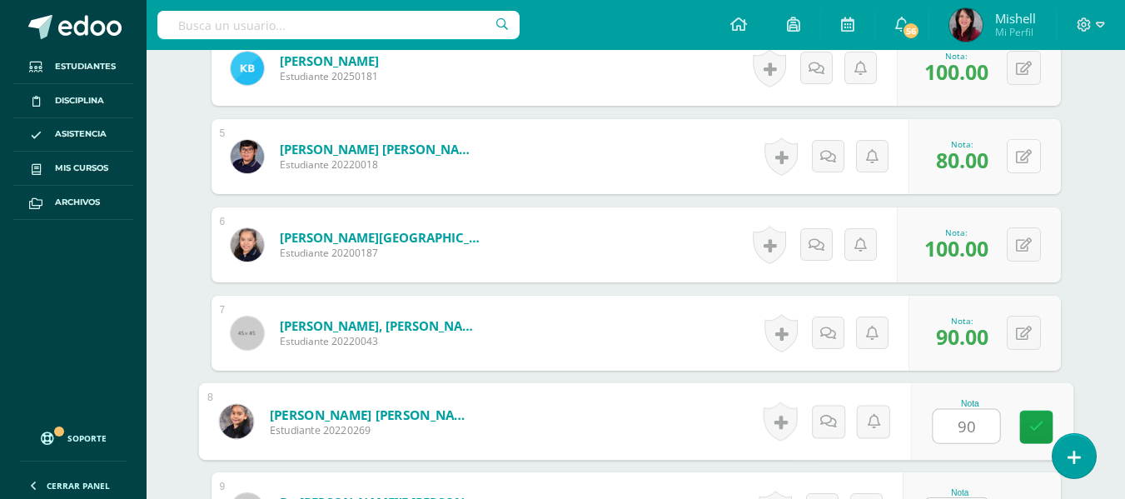
type input "90"
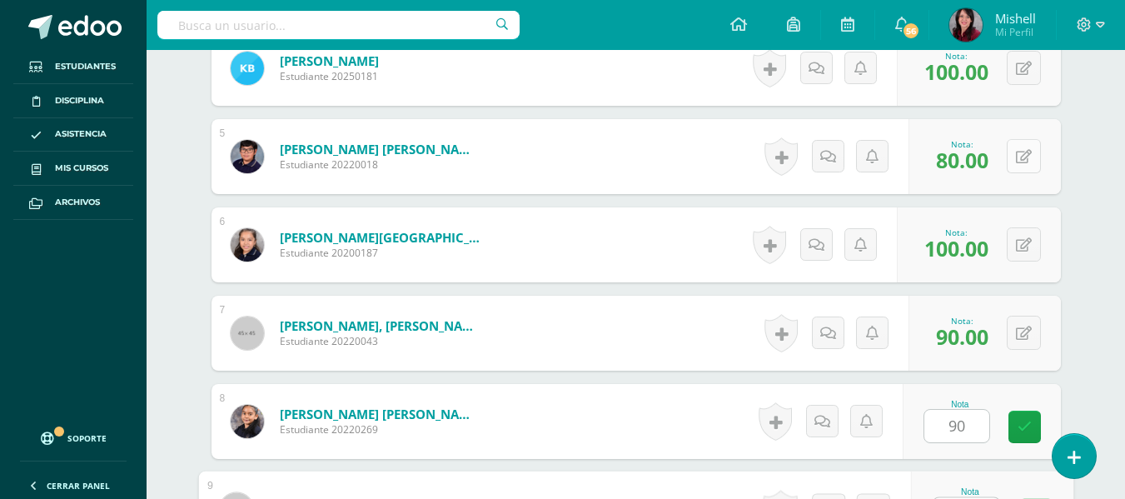
scroll to position [845, 0]
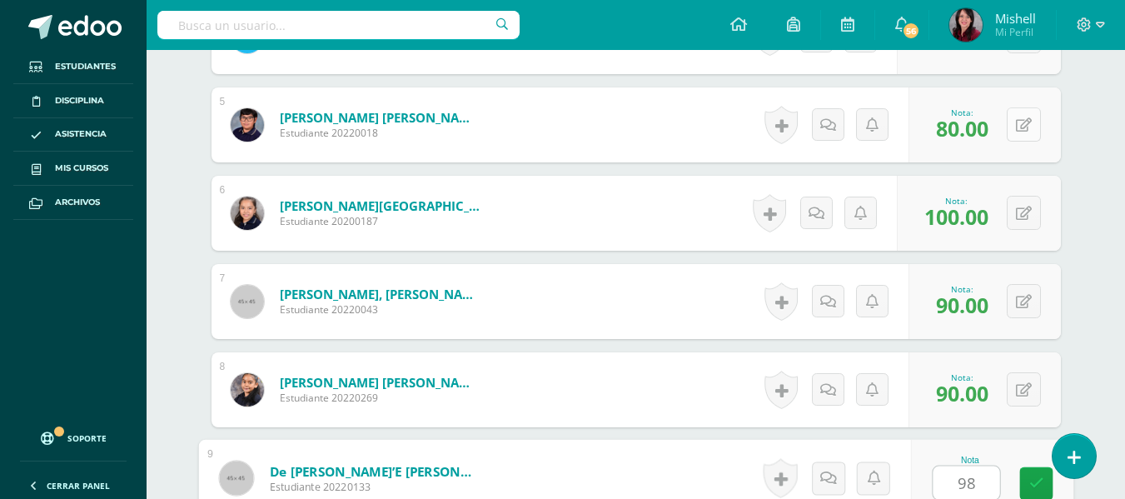
type input "98"
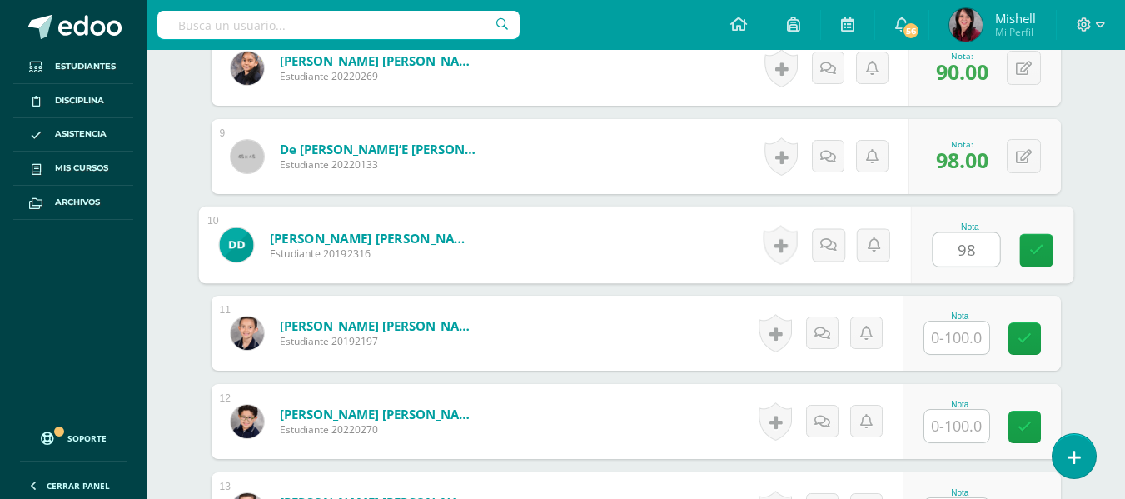
type input "98"
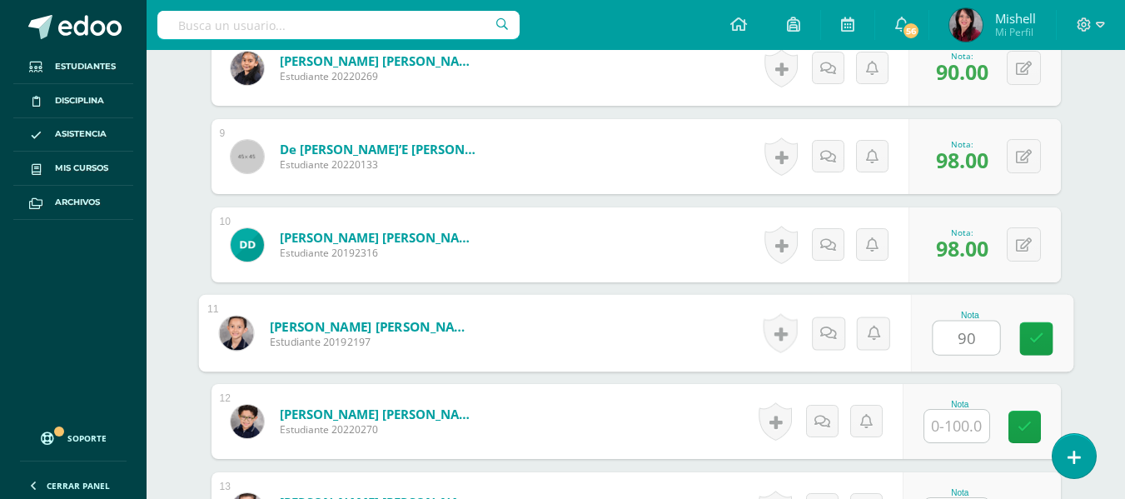
type input "90"
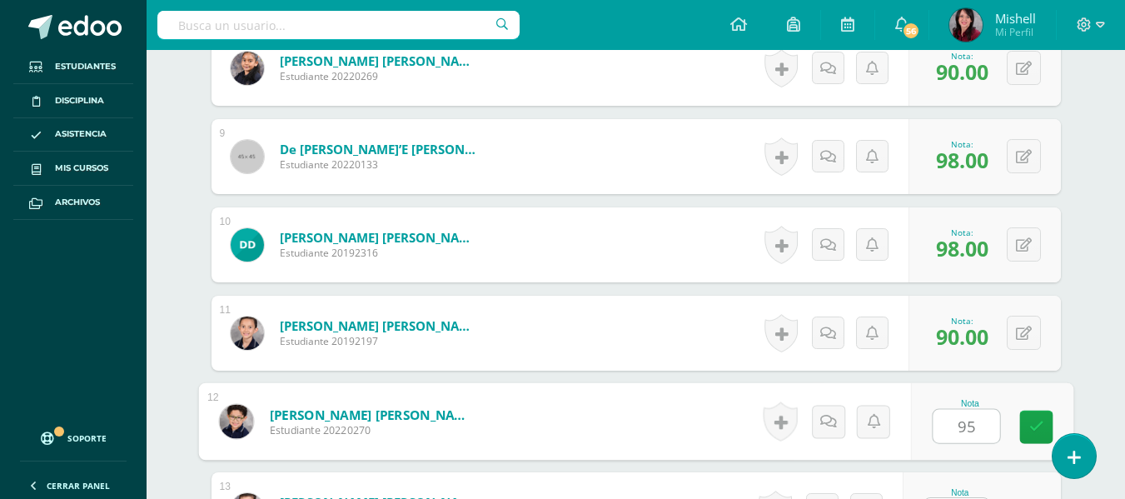
type input "95"
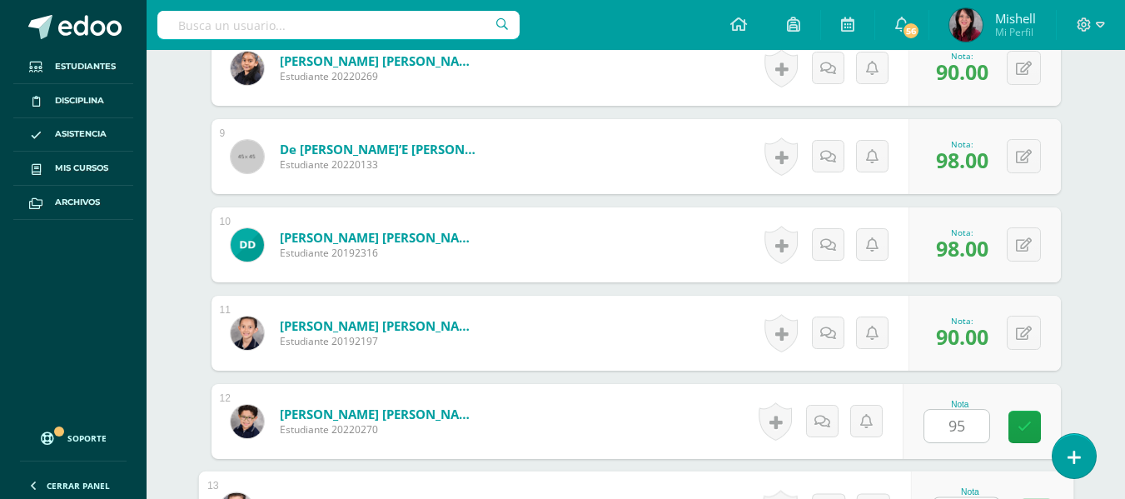
scroll to position [1198, 0]
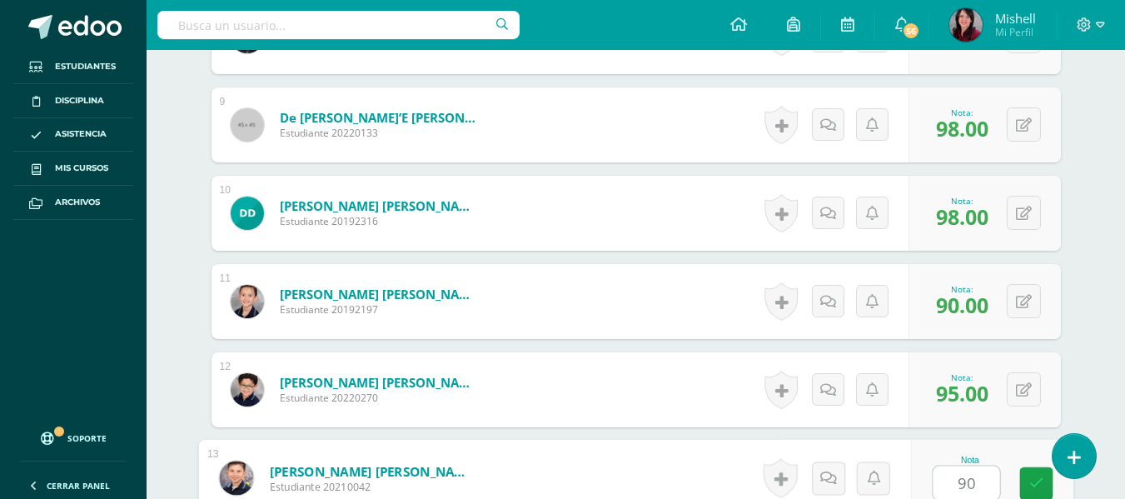
type input "90"
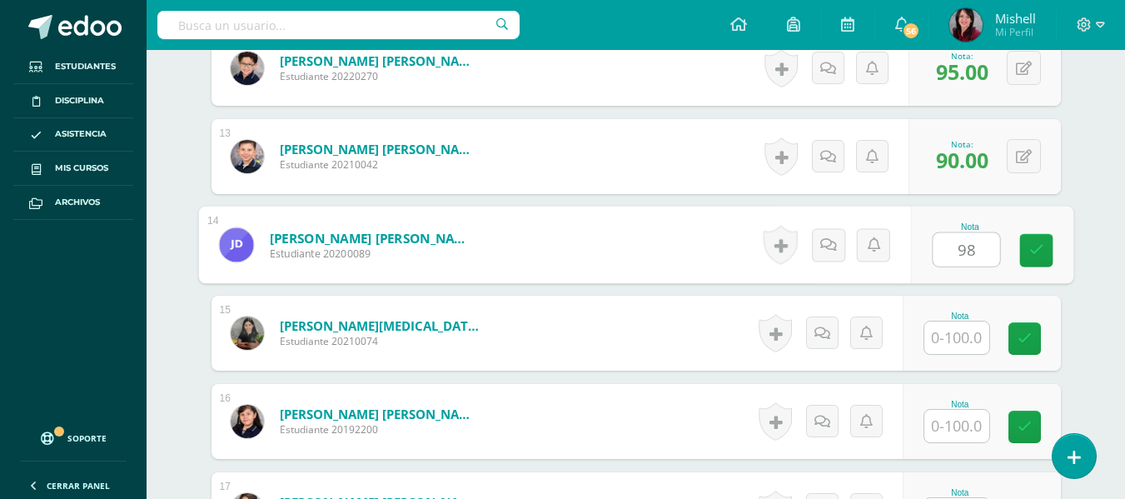
type input "98"
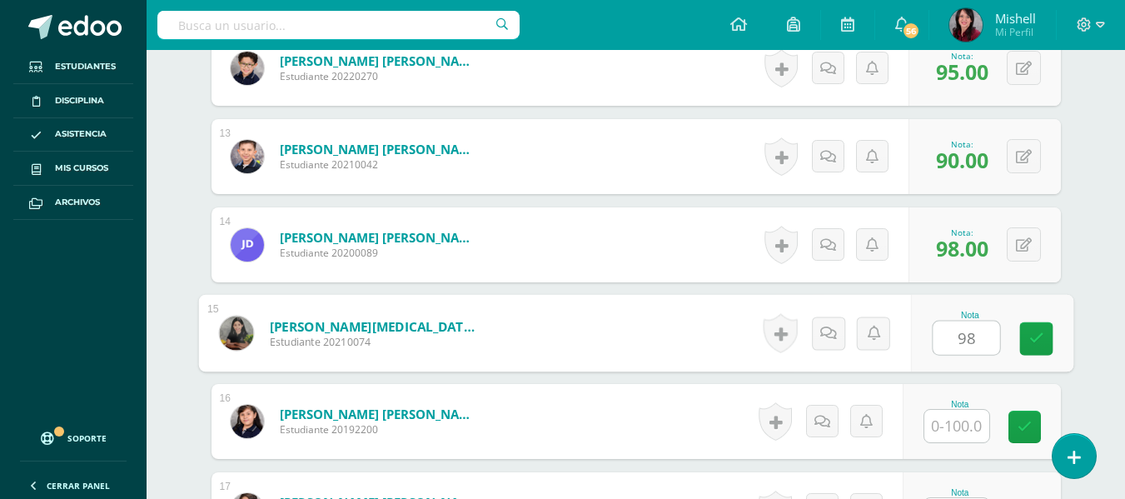
type input "98"
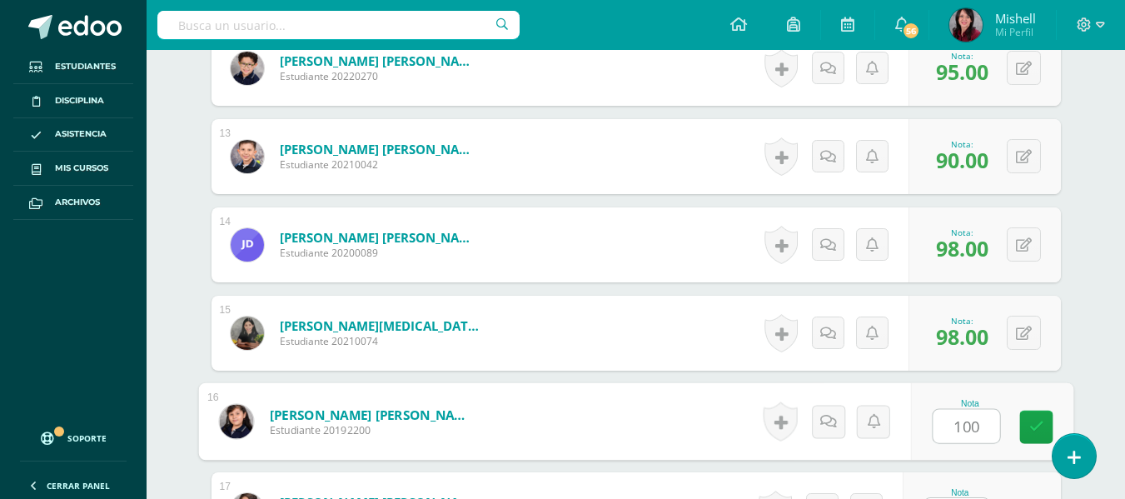
type input "100"
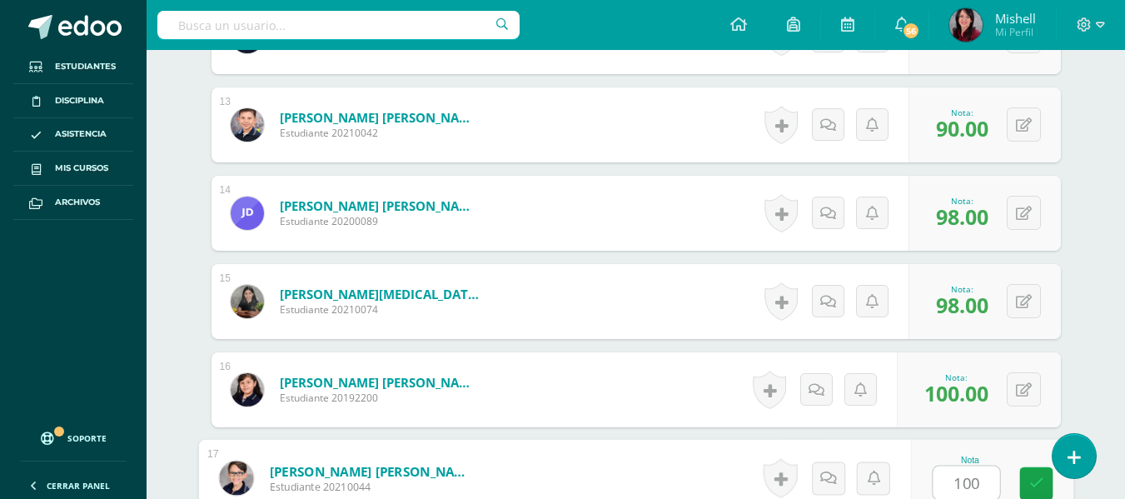
type input "100"
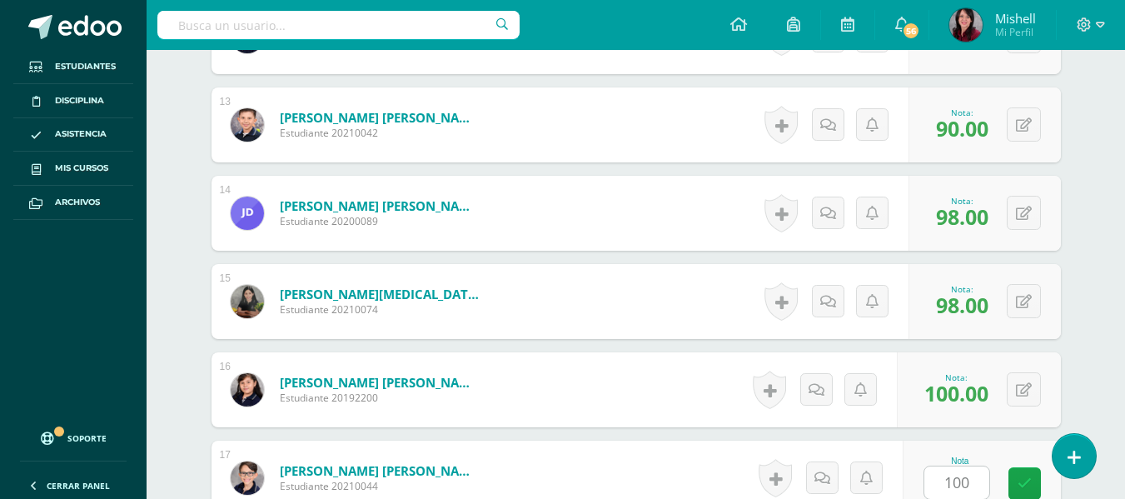
scroll to position [1872, 0]
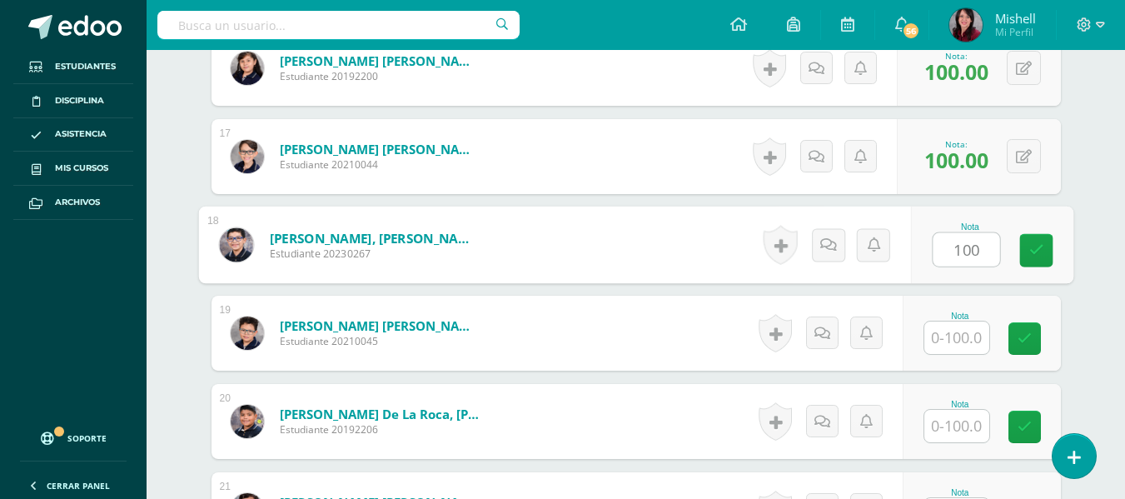
type input "100"
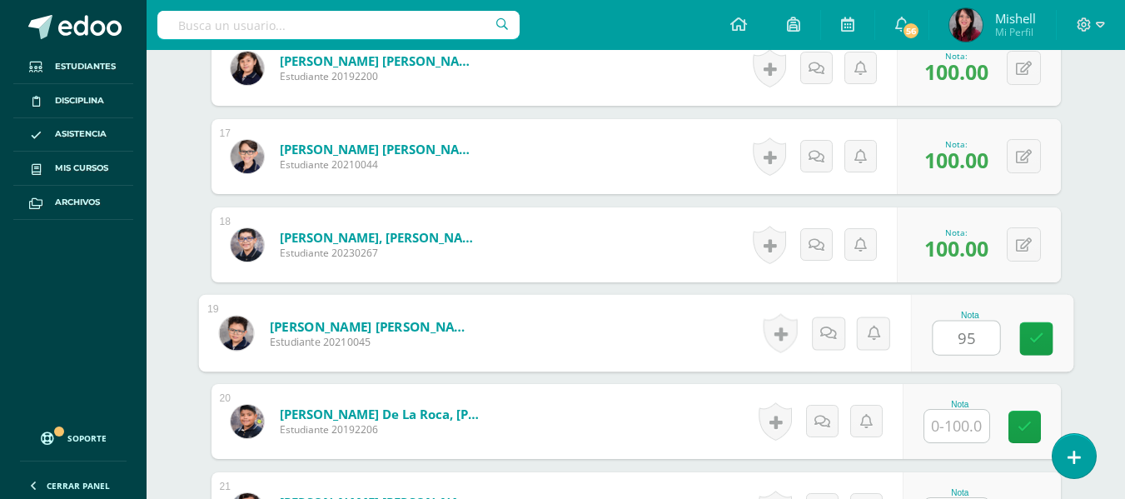
type input "95"
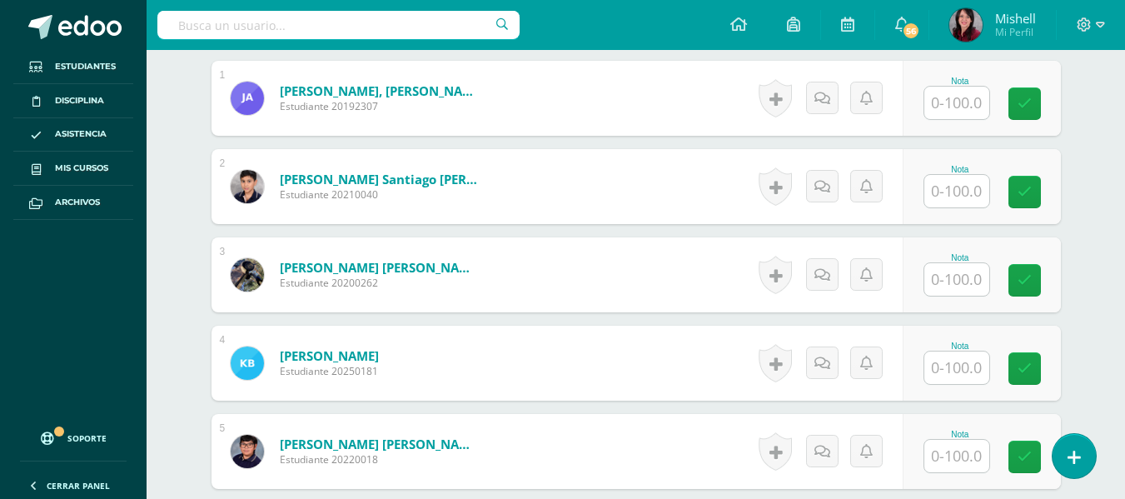
scroll to position [519, 0]
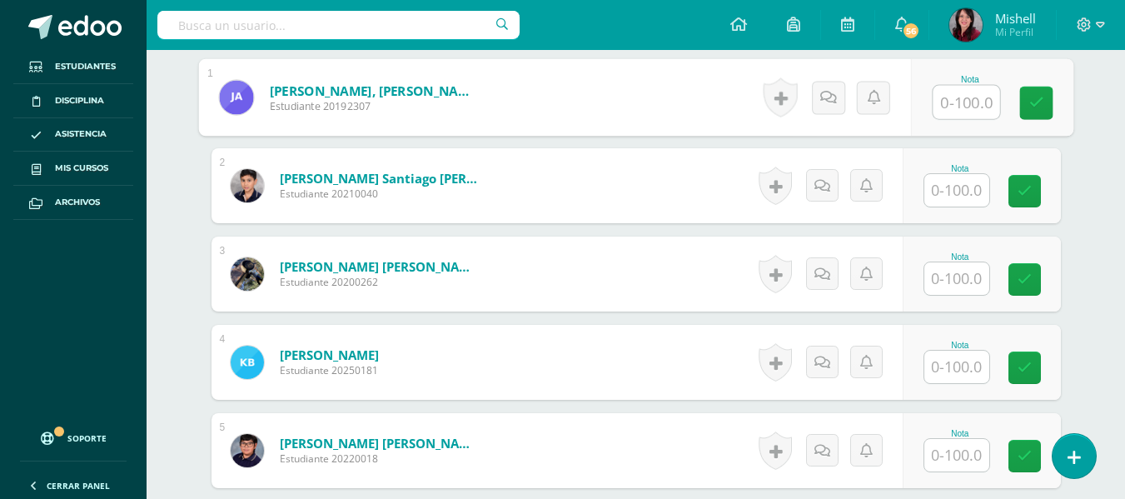
click at [963, 107] on input "text" at bounding box center [966, 102] width 67 height 33
type input "70"
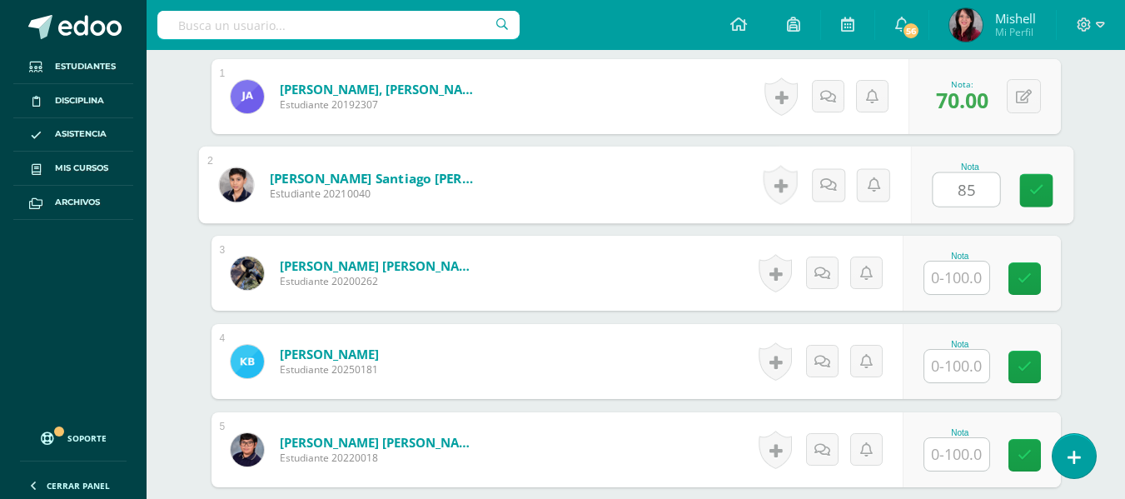
type input "85"
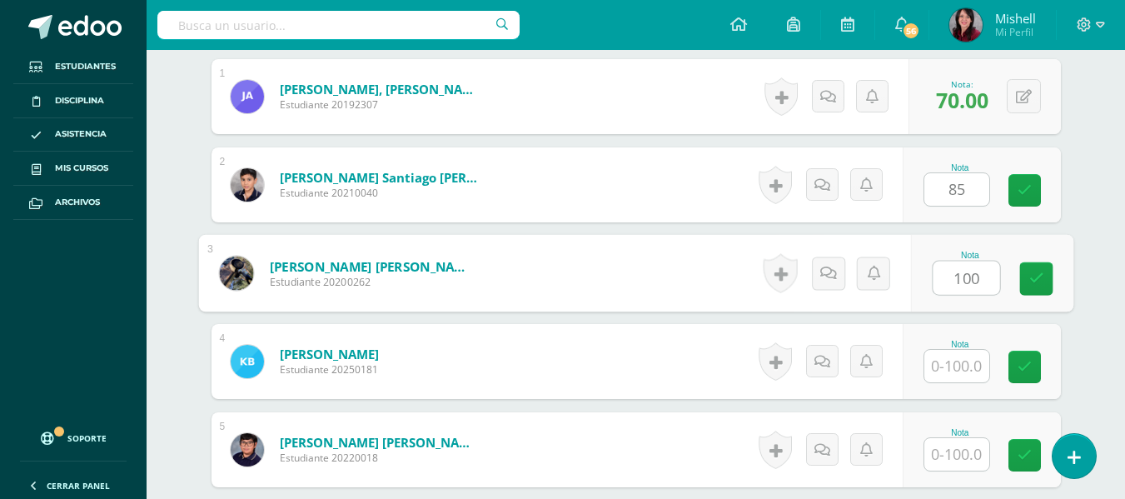
type input "100"
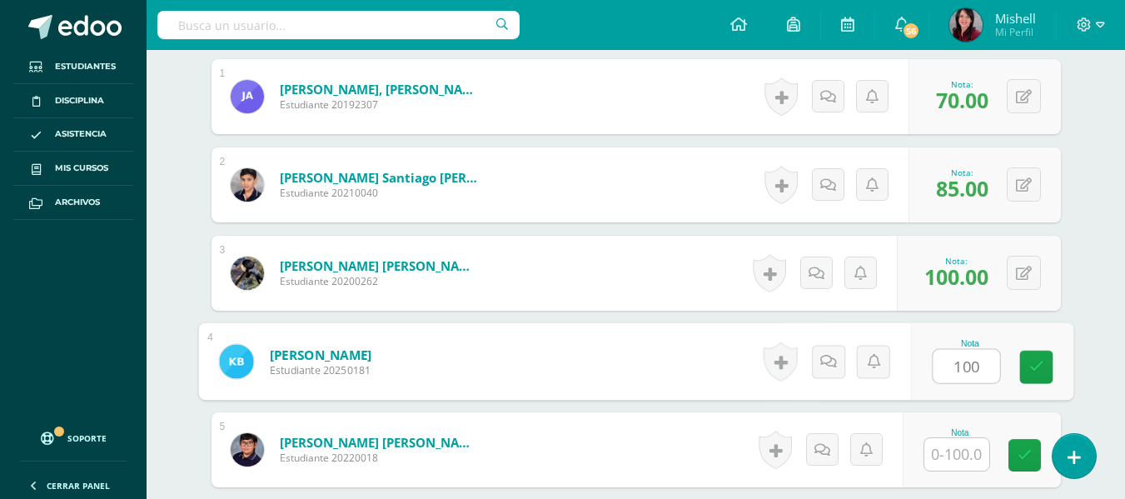
type input "100"
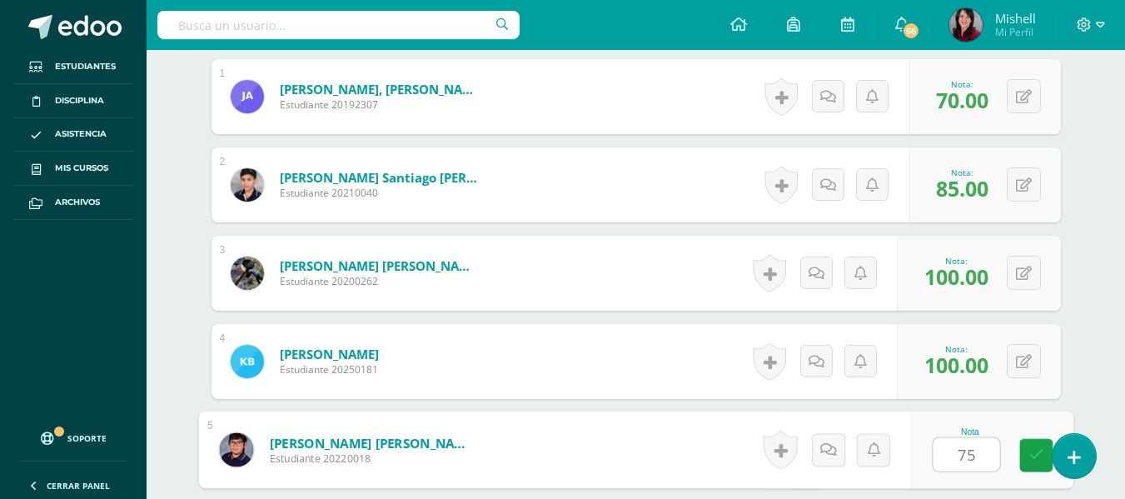
type input "75"
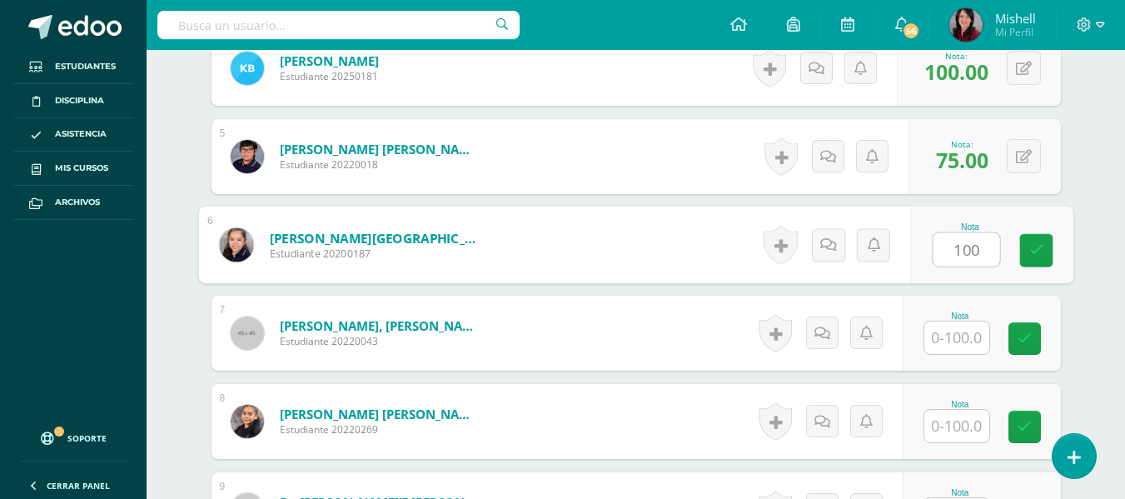
type input "100"
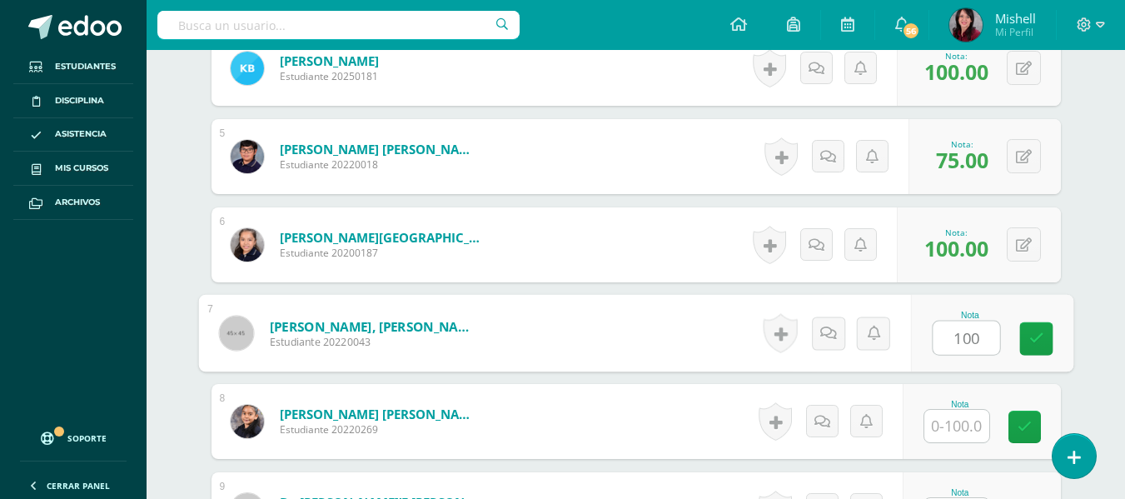
type input "100"
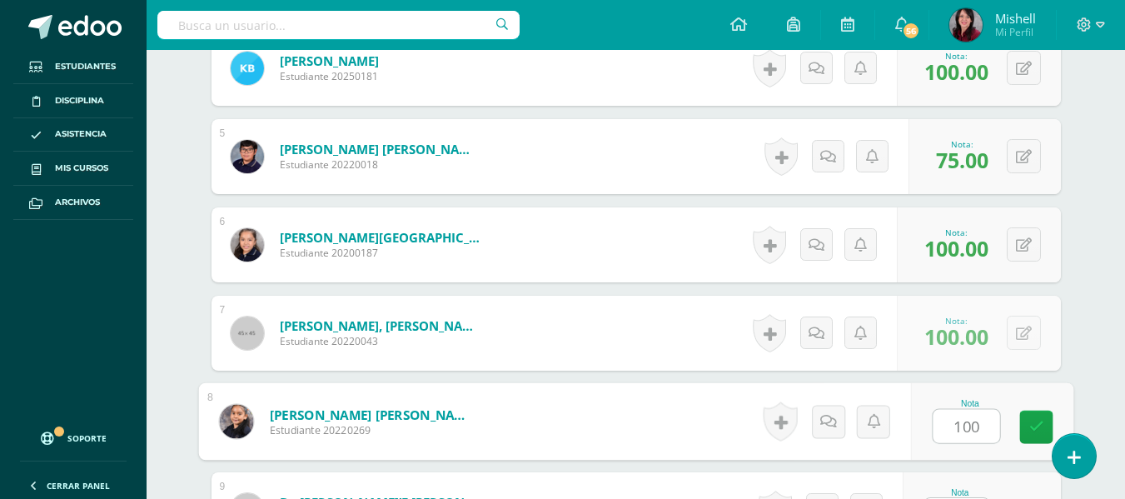
type input "100"
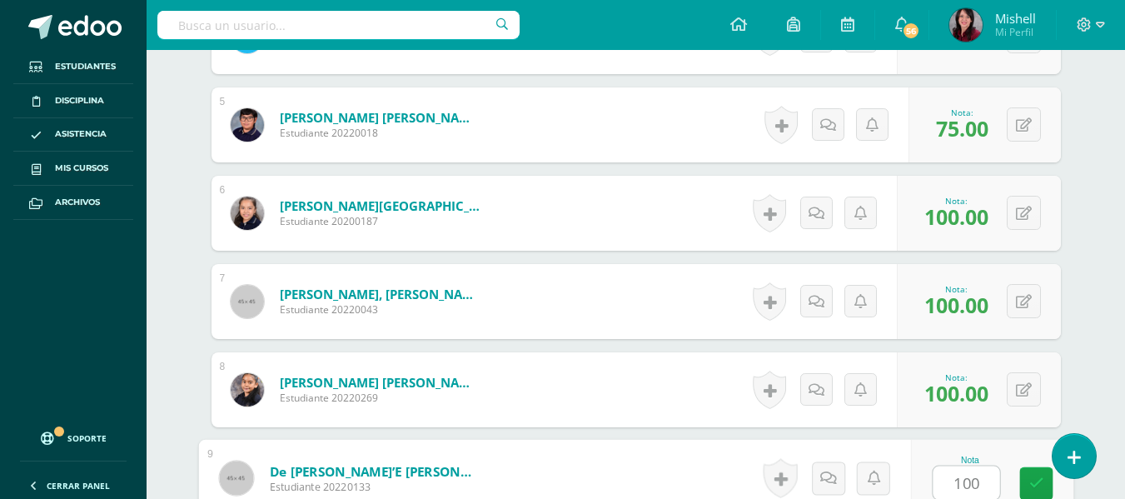
type input "100"
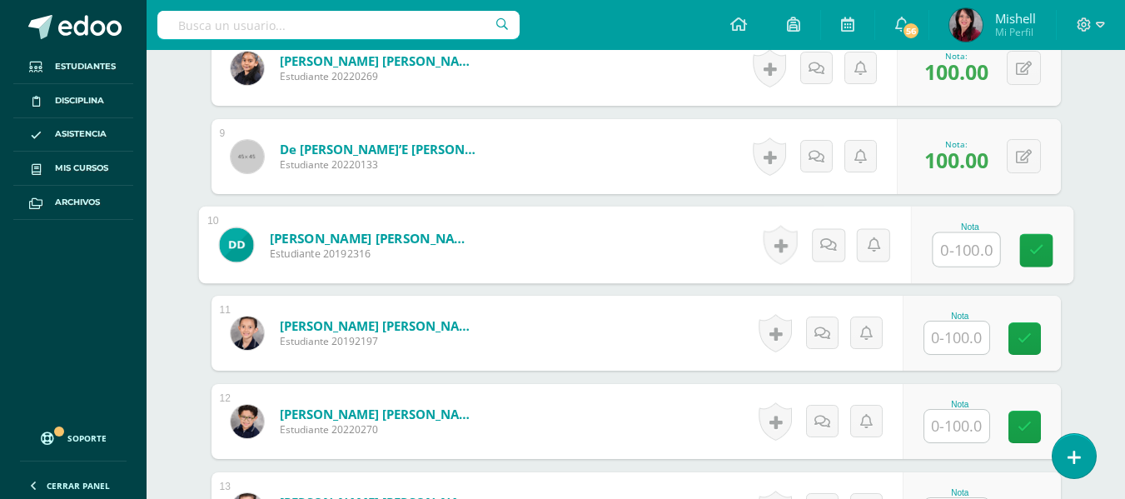
type input "1"
type input "90"
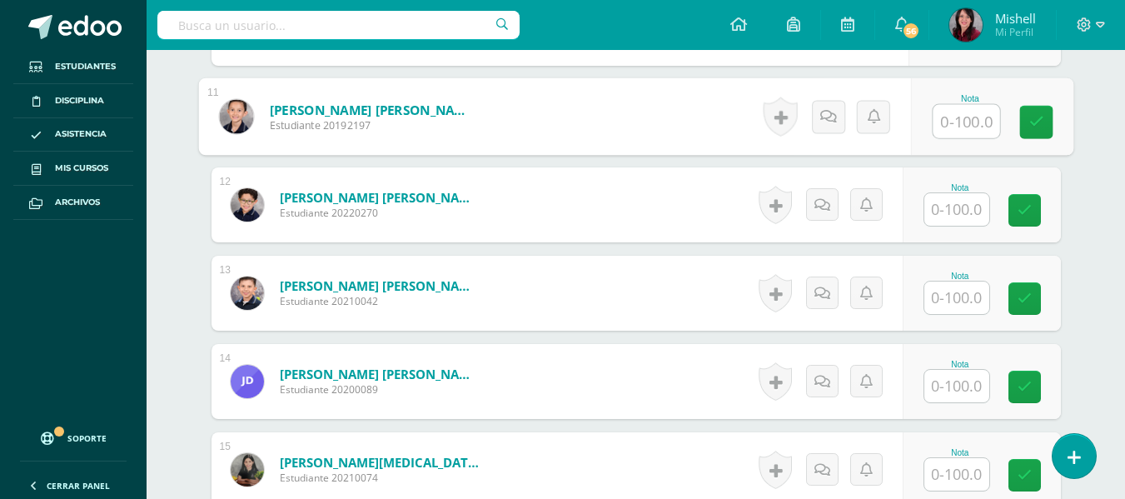
scroll to position [1405, 0]
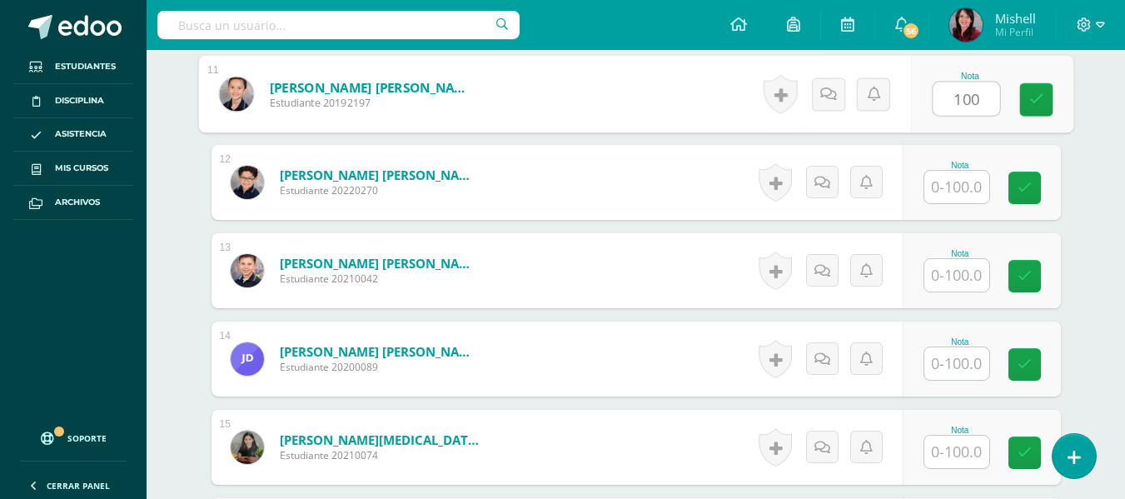
type input "100"
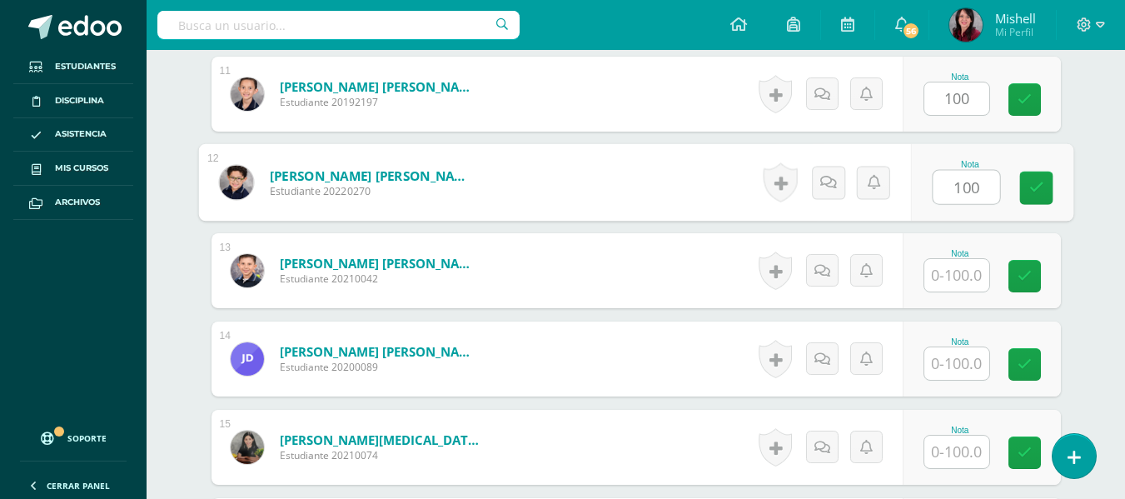
type input "100"
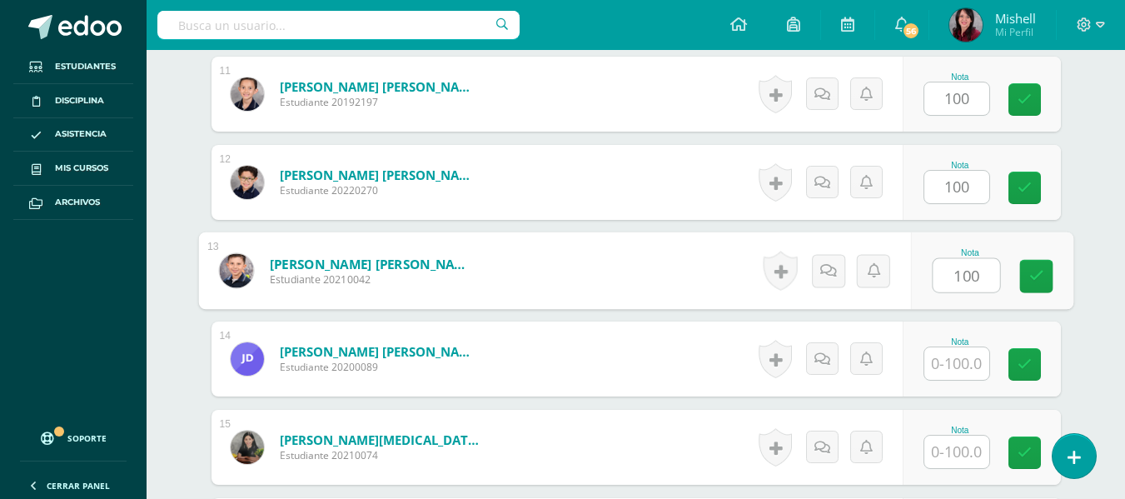
type input "100"
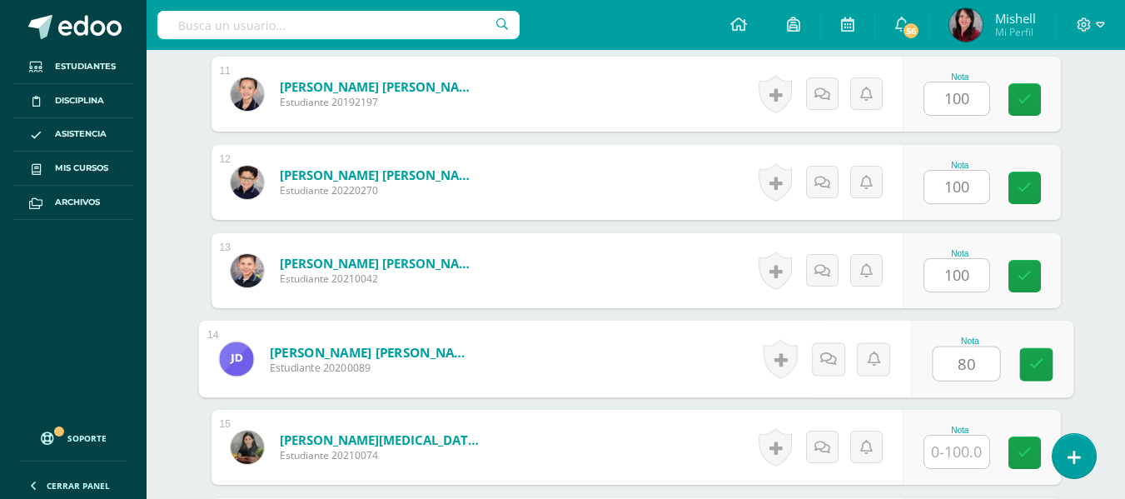
type input "80"
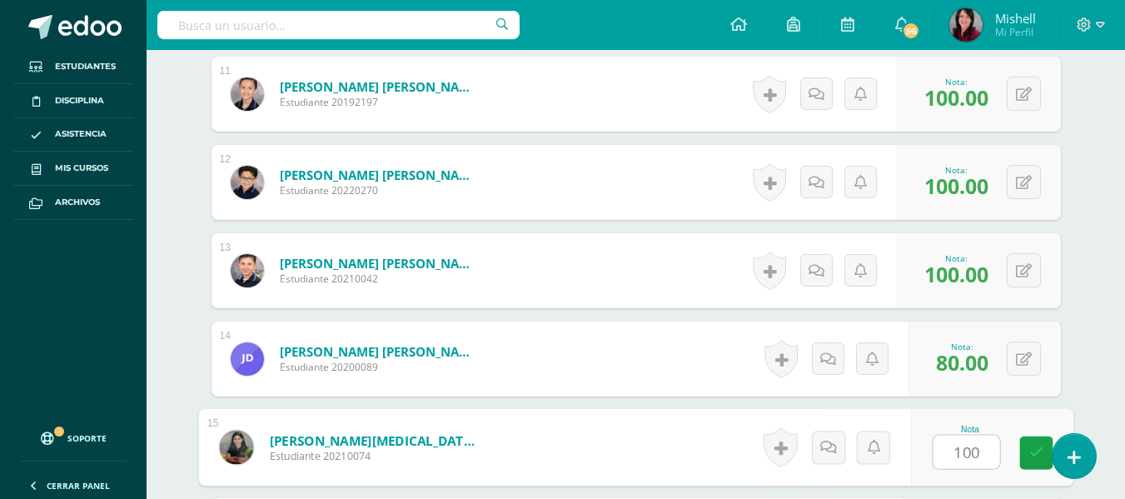
type input "100"
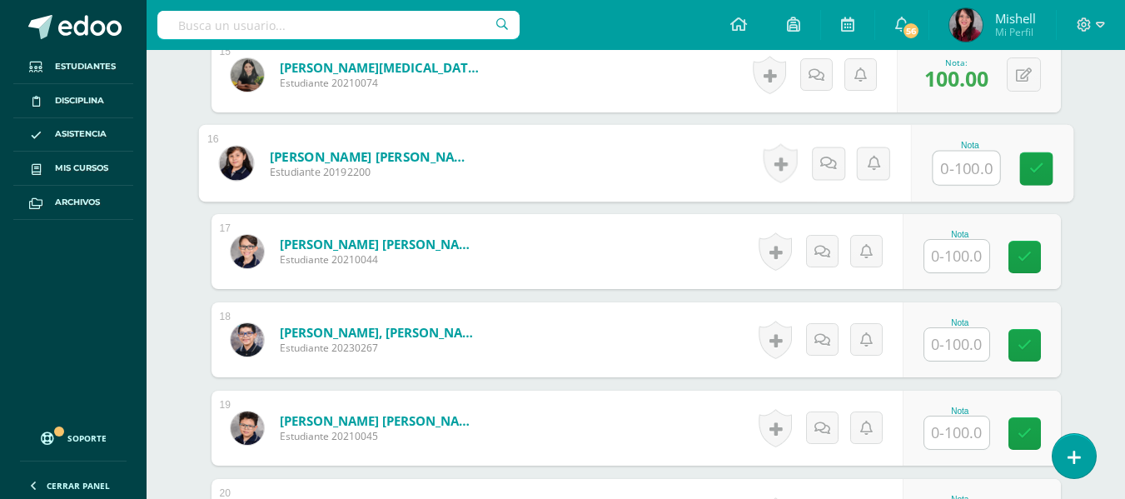
scroll to position [1837, 0]
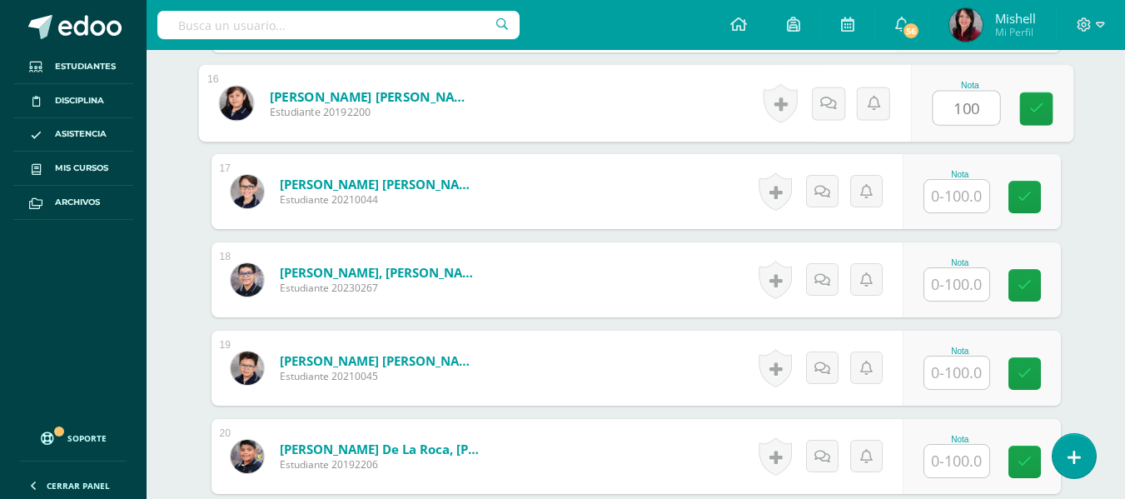
type input "100"
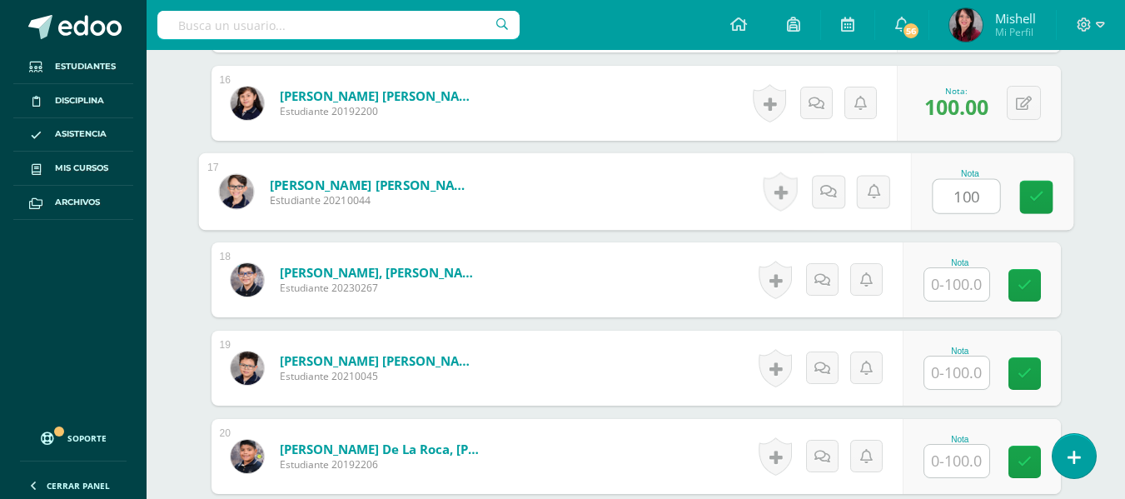
type input "100"
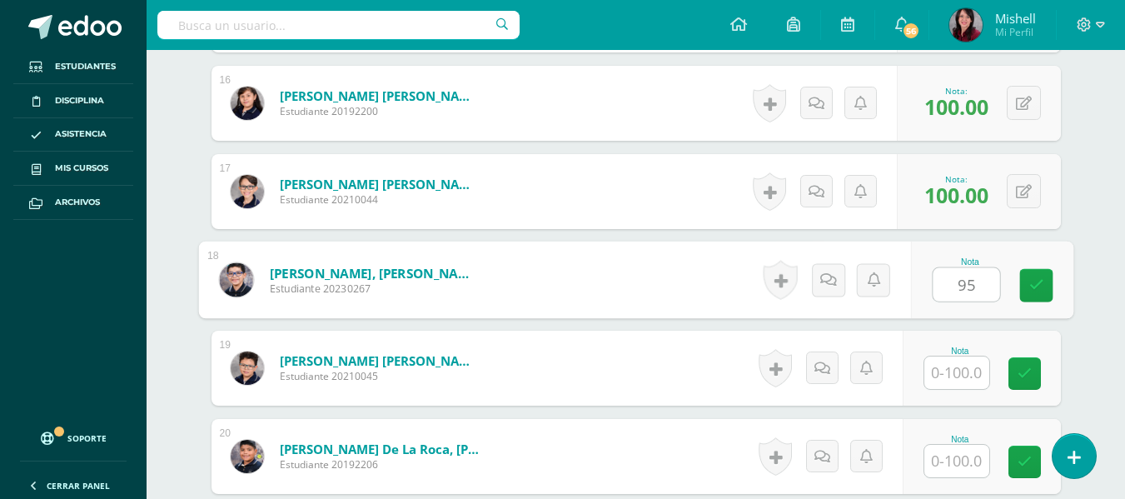
type input "95"
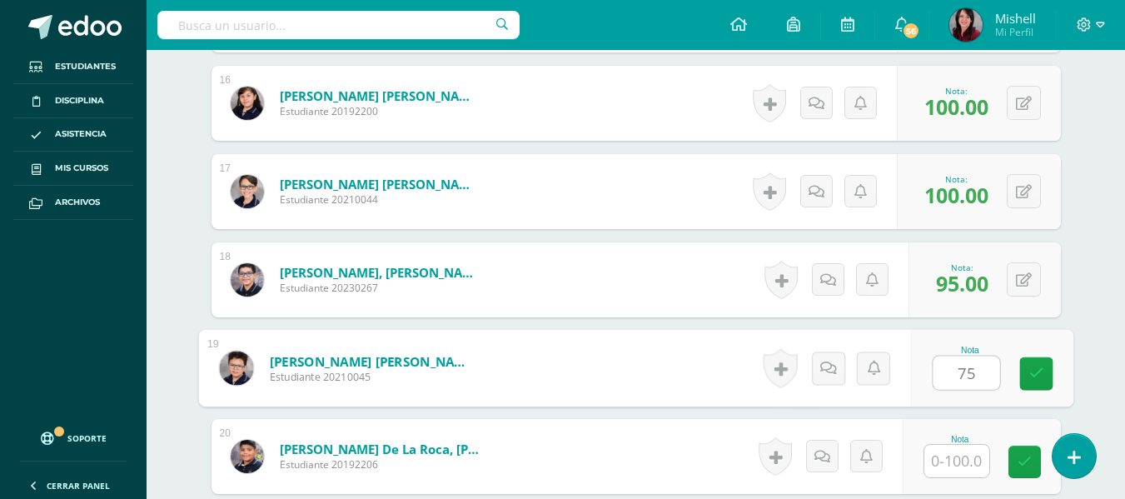
type input "75"
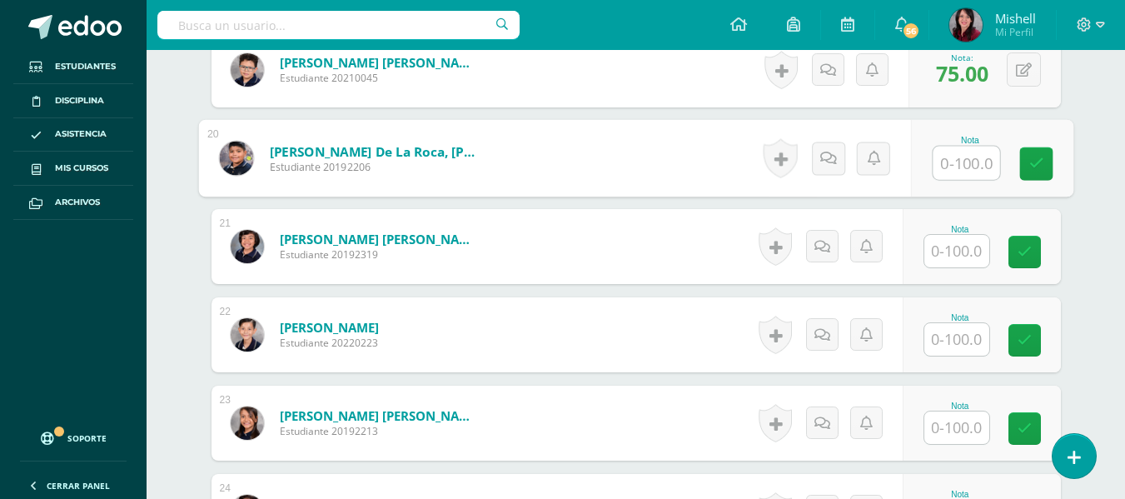
scroll to position [2203, 0]
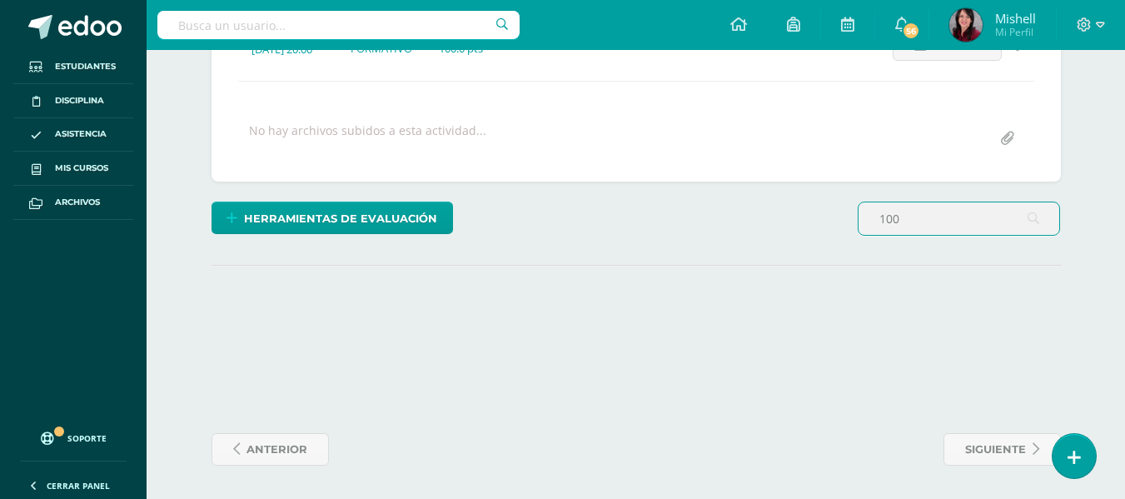
scroll to position [265, 0]
click at [910, 217] on input "100" at bounding box center [959, 218] width 201 height 32
type input "1"
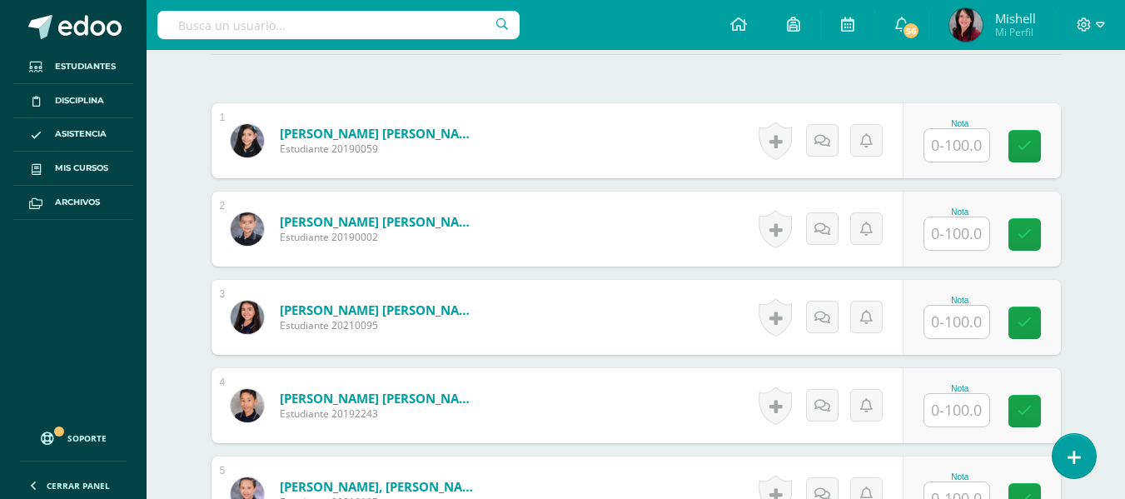
scroll to position [476, 0]
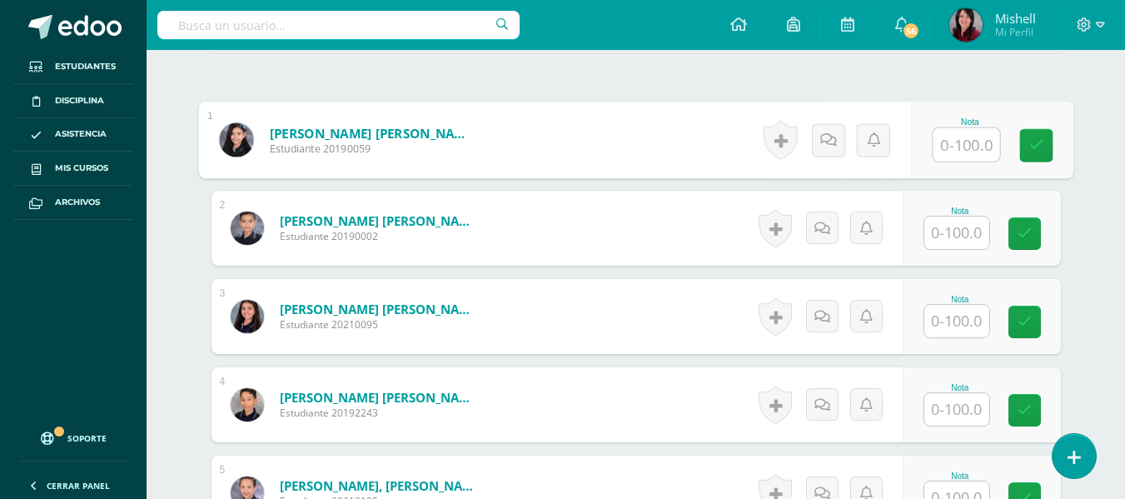
click at [959, 139] on input "text" at bounding box center [966, 144] width 67 height 33
type input "100"
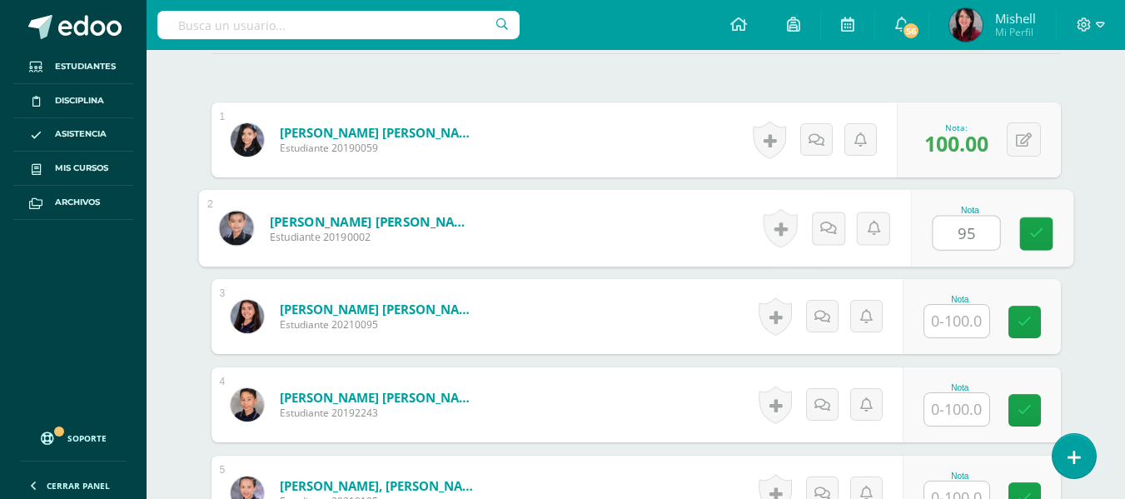
type input "95"
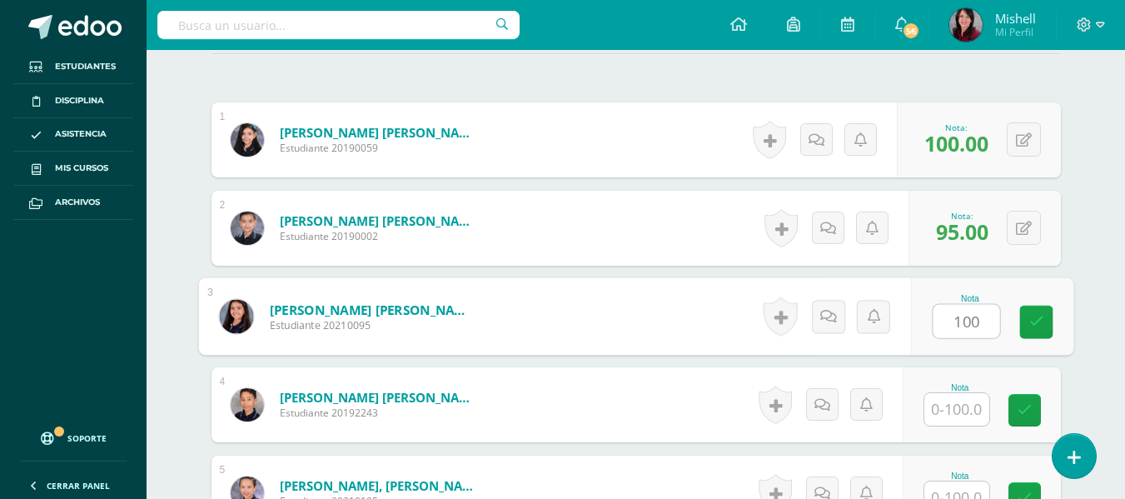
type input "100"
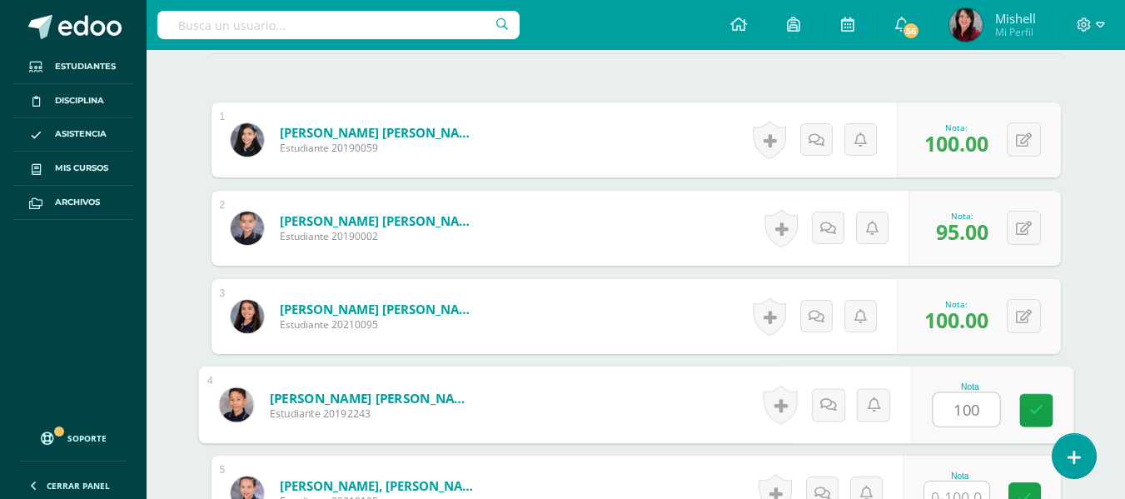
type input "100"
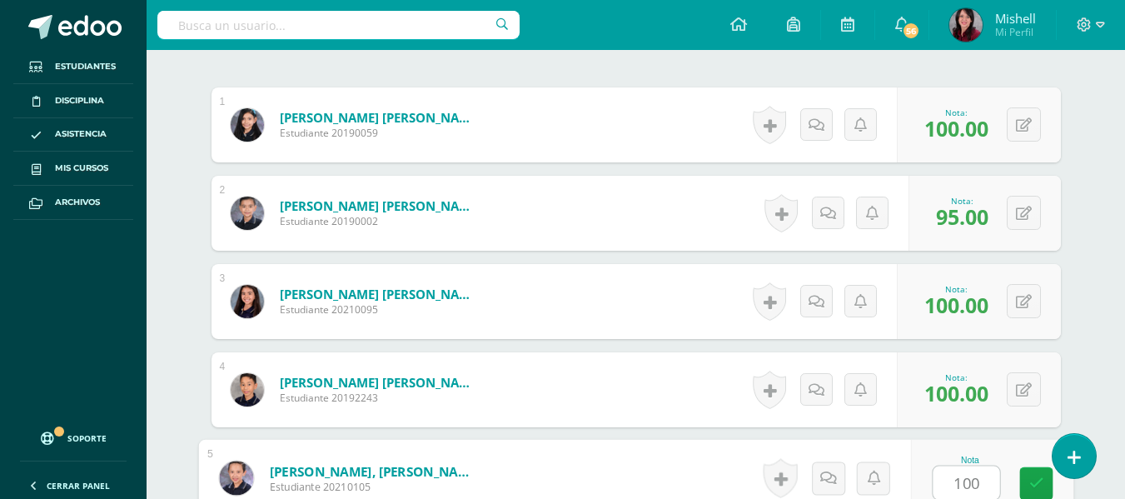
type input "100"
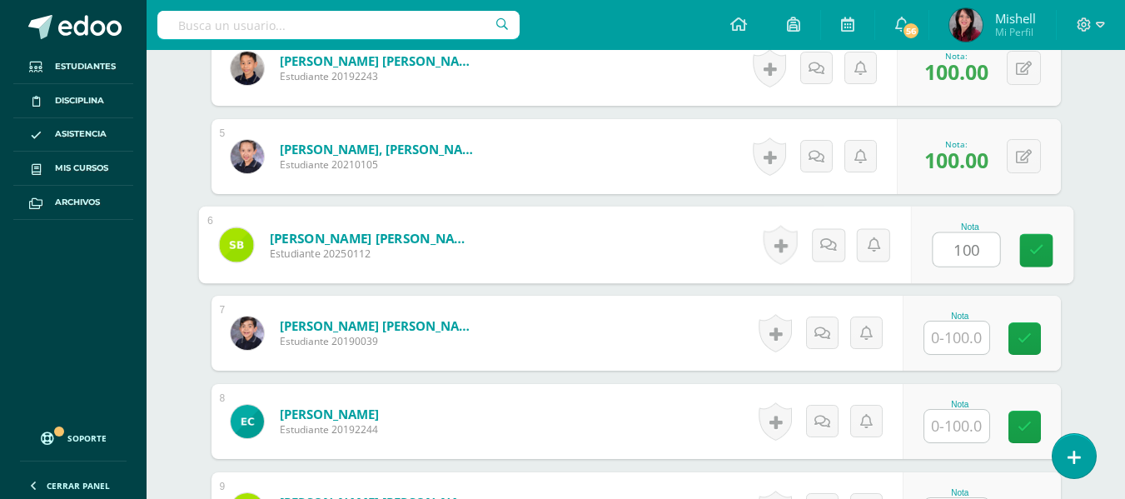
type input "100"
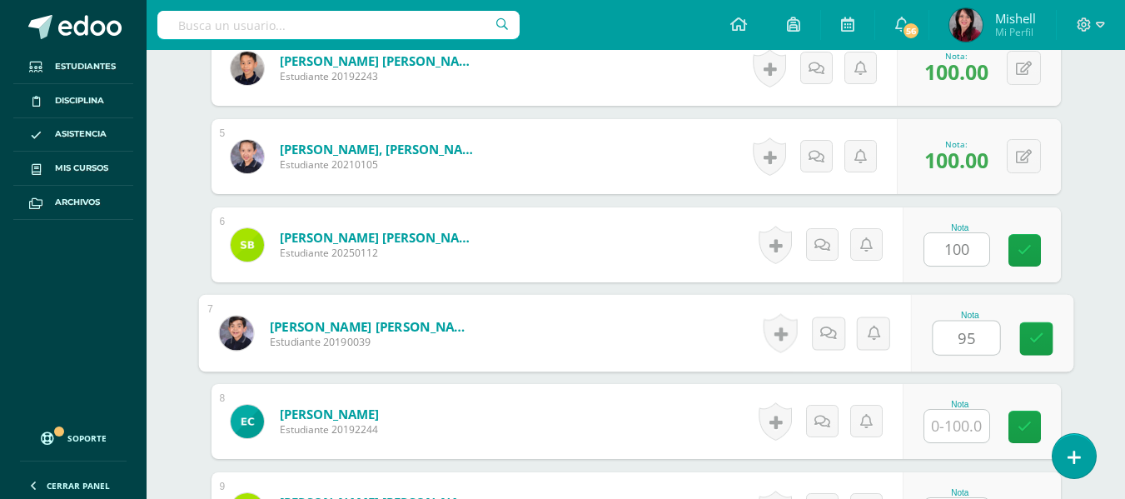
type input "95"
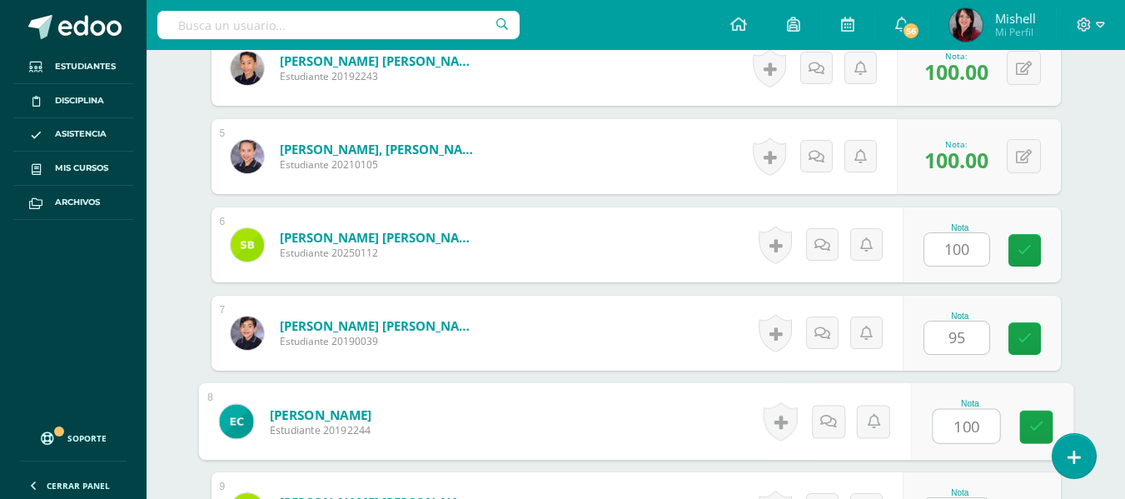
type input "100"
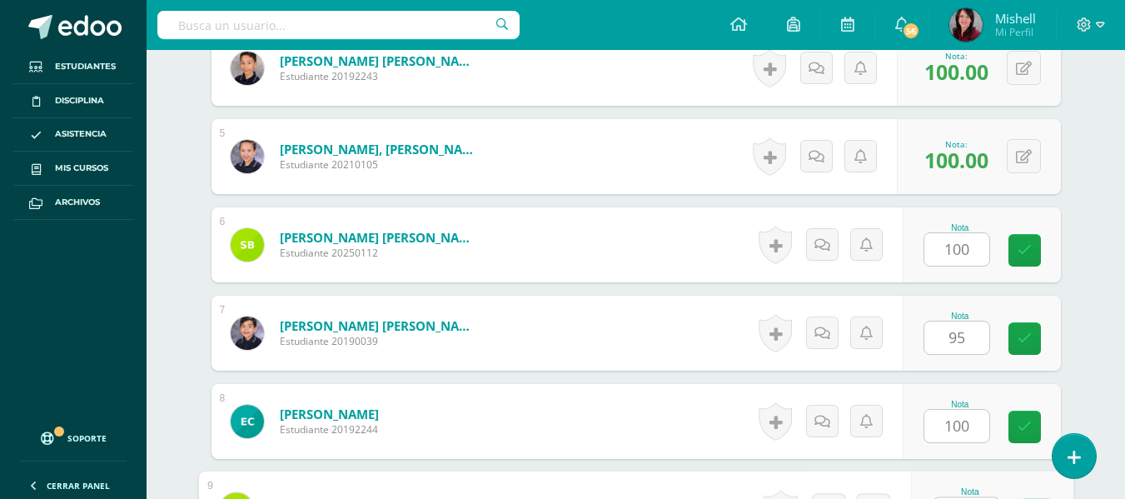
scroll to position [845, 0]
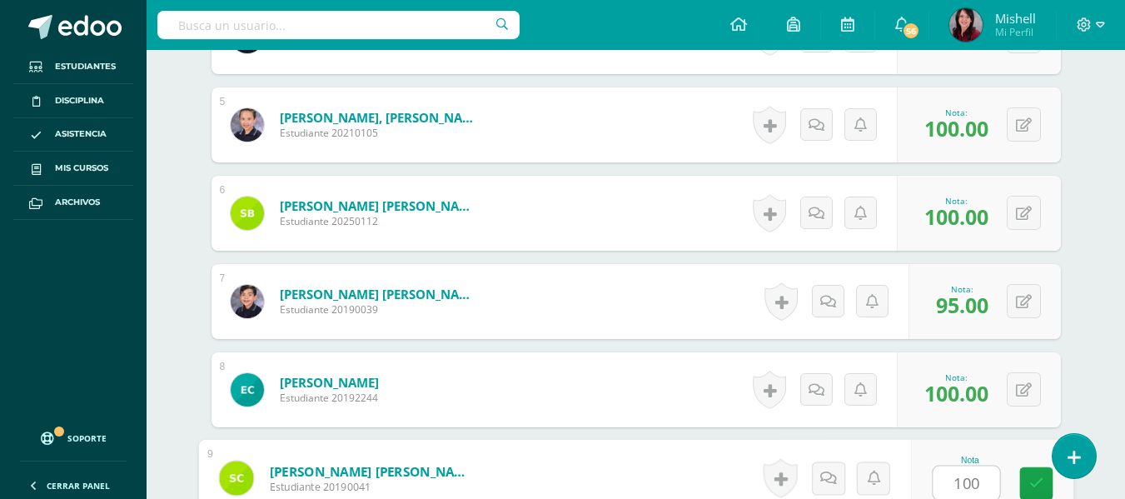
type input "100"
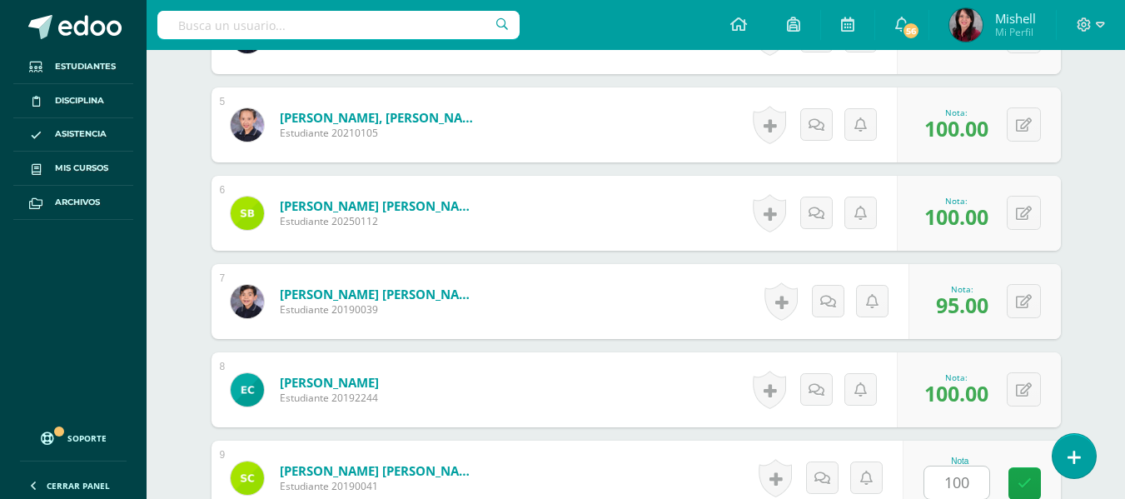
scroll to position [1166, 0]
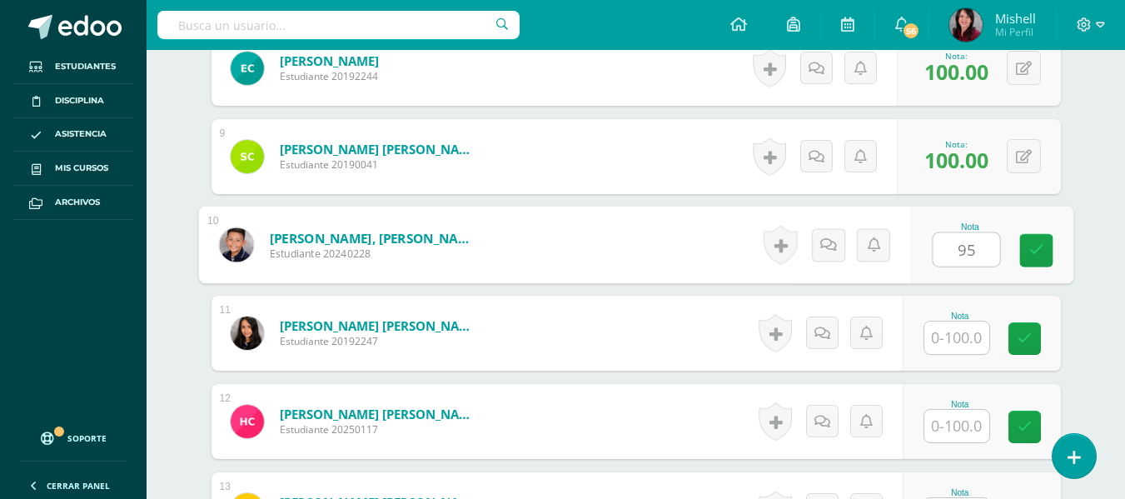
type input "95"
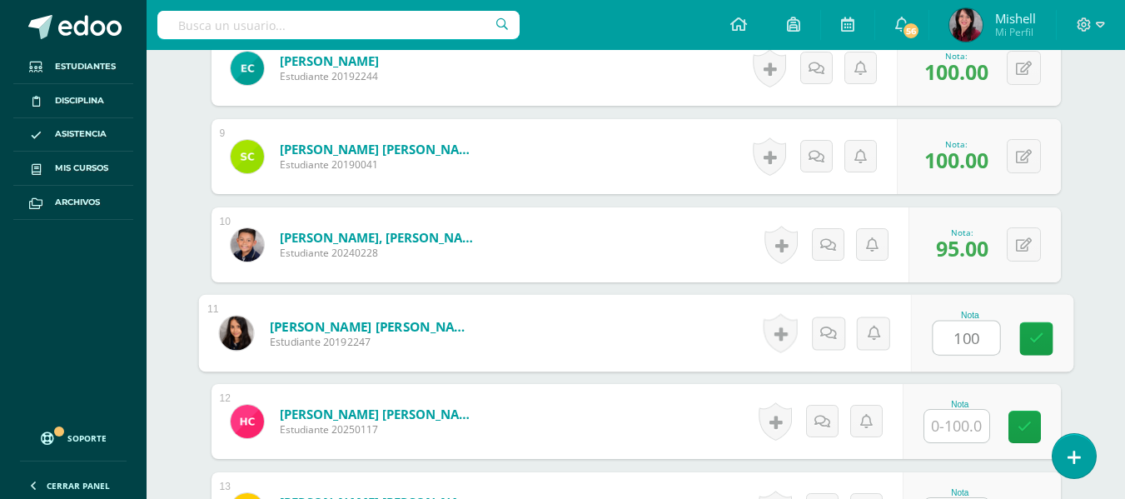
type input "100"
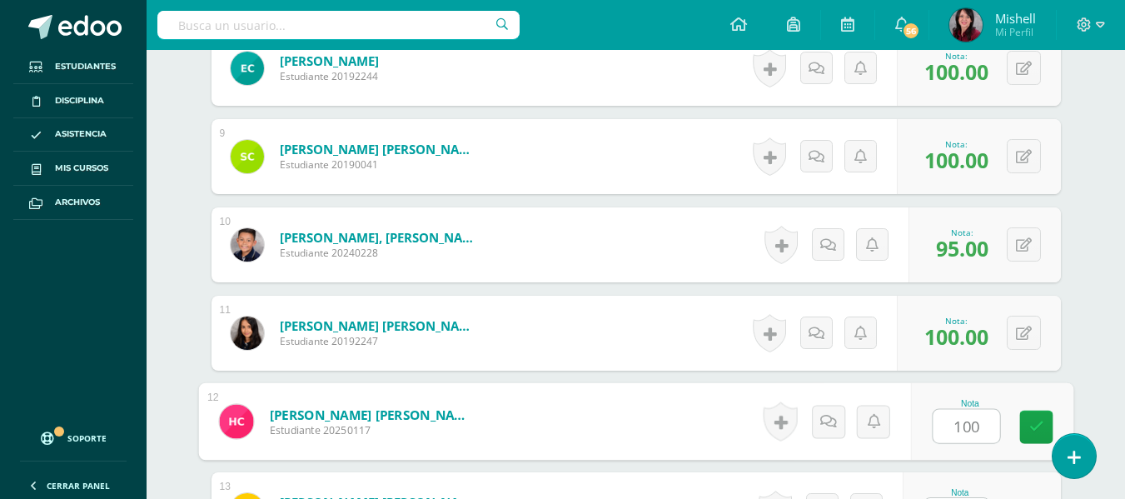
type input "100"
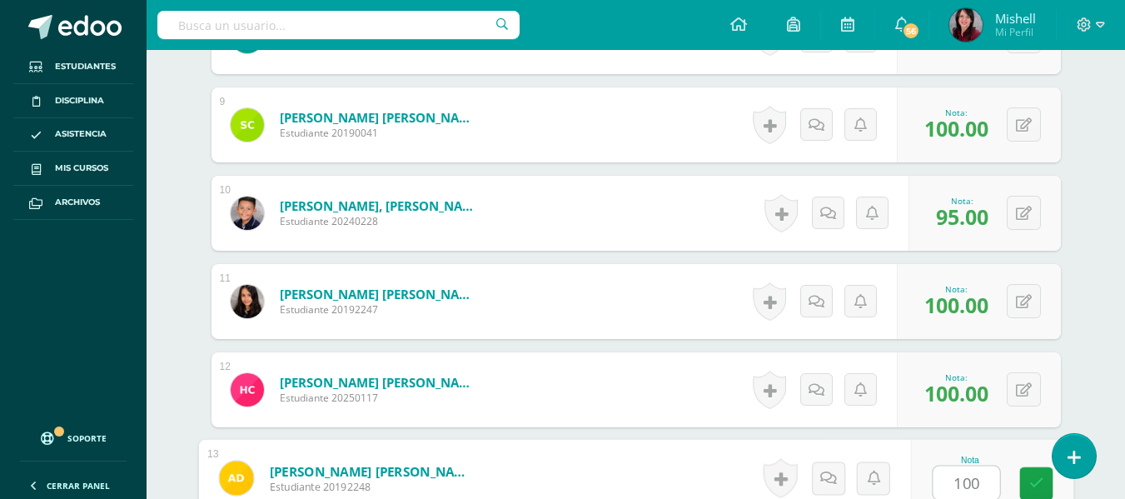
type input "100"
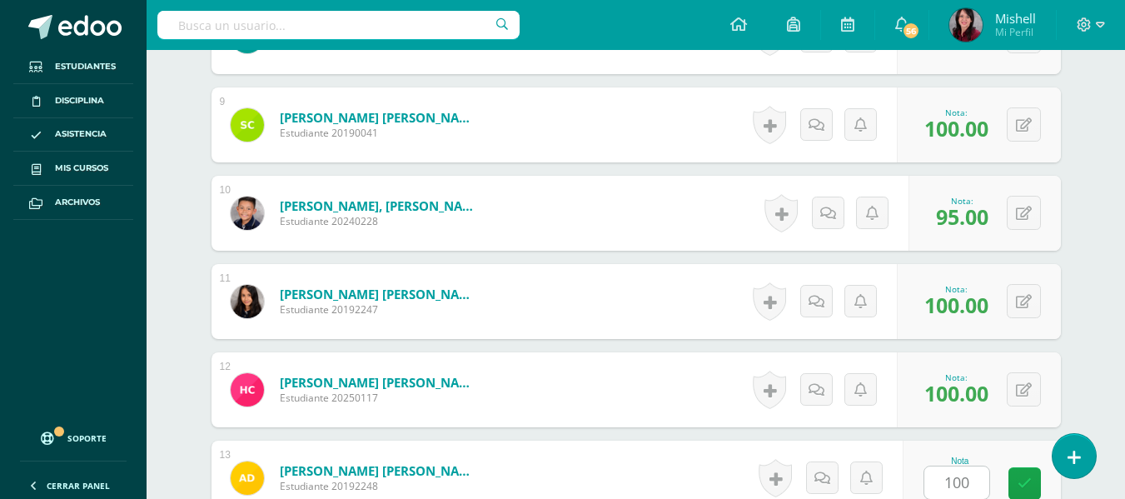
scroll to position [1519, 0]
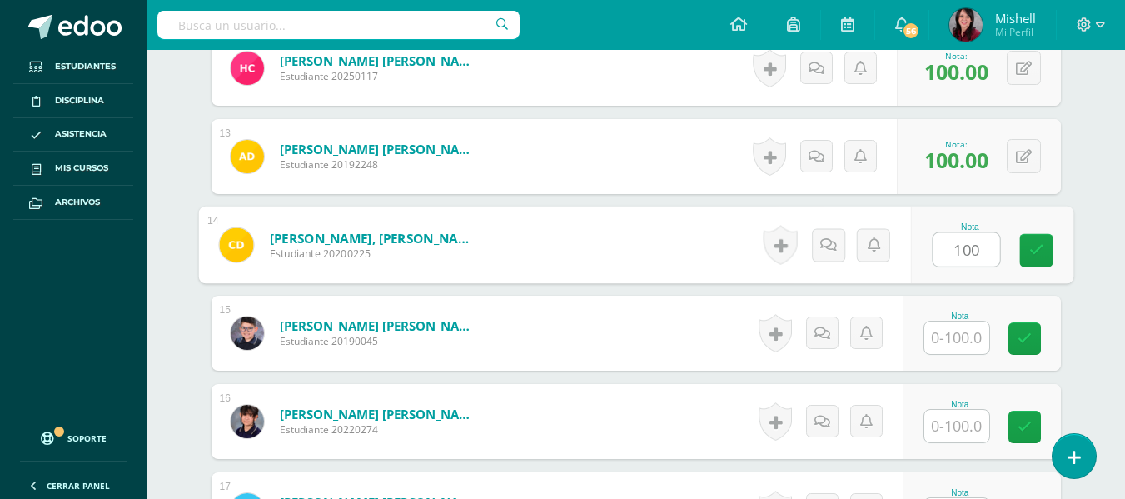
type input "100"
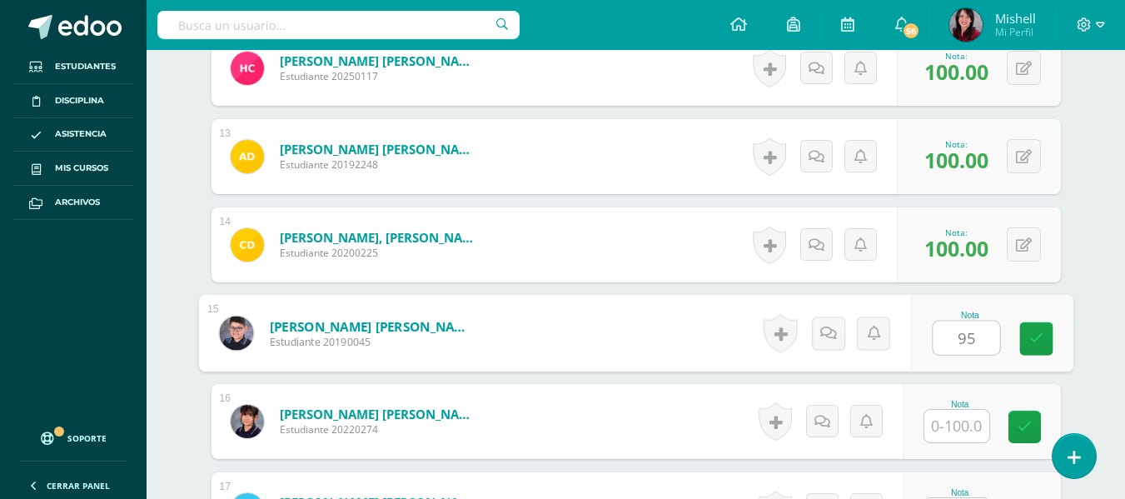
type input "95"
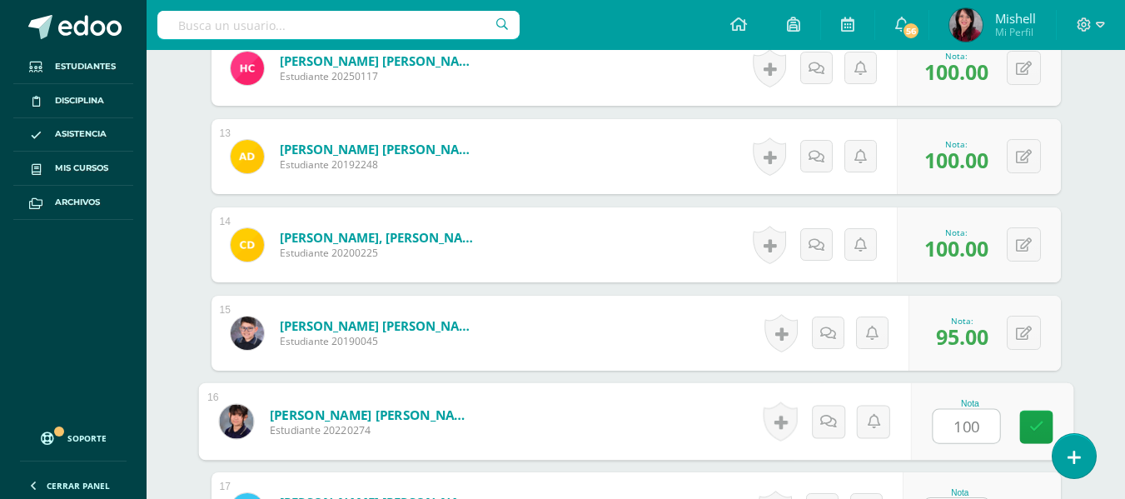
type input "100"
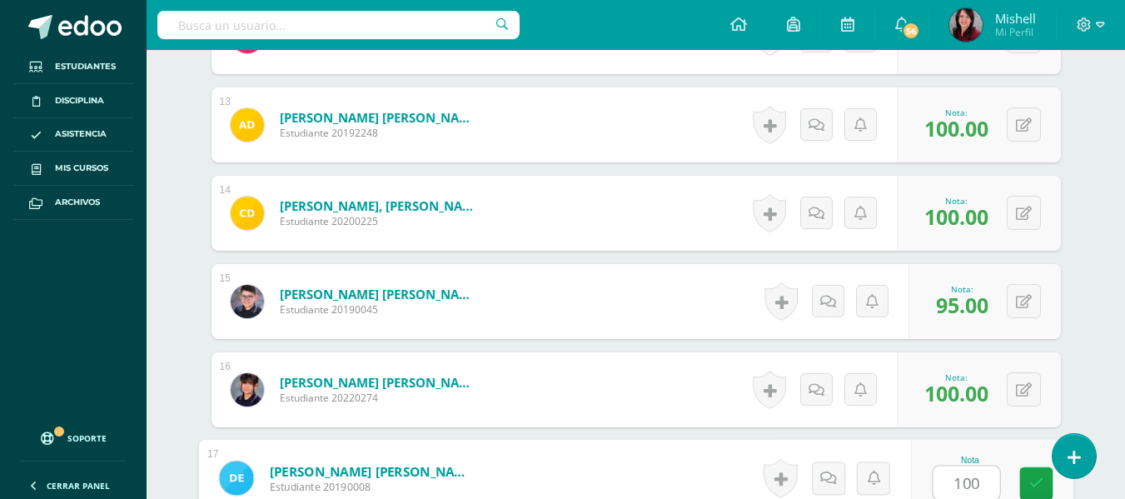
type input "100"
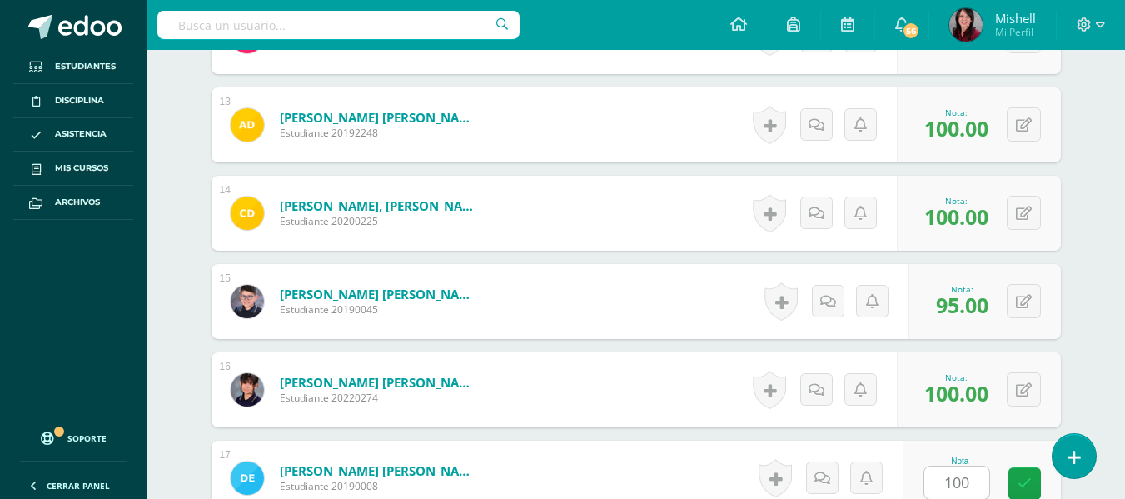
scroll to position [1872, 0]
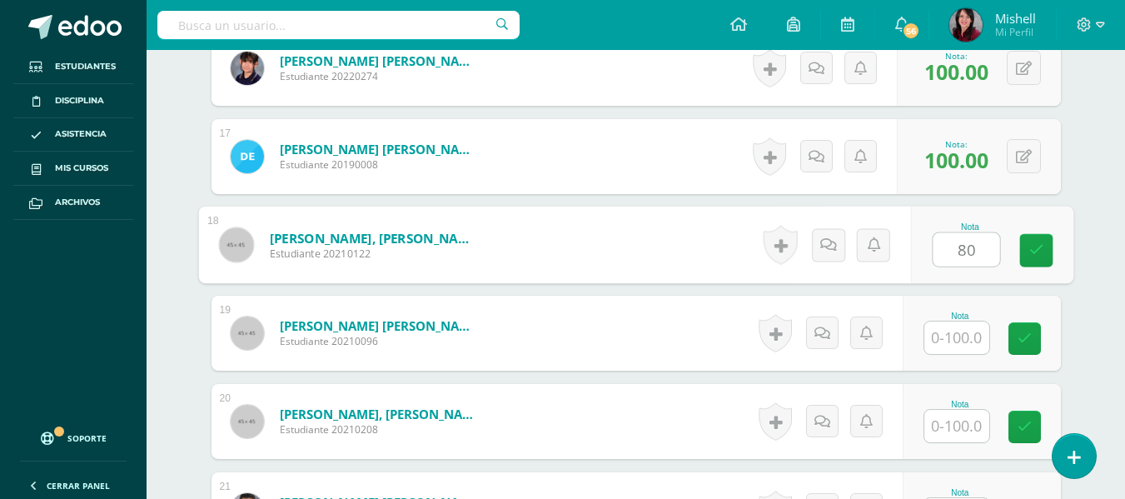
type input "80"
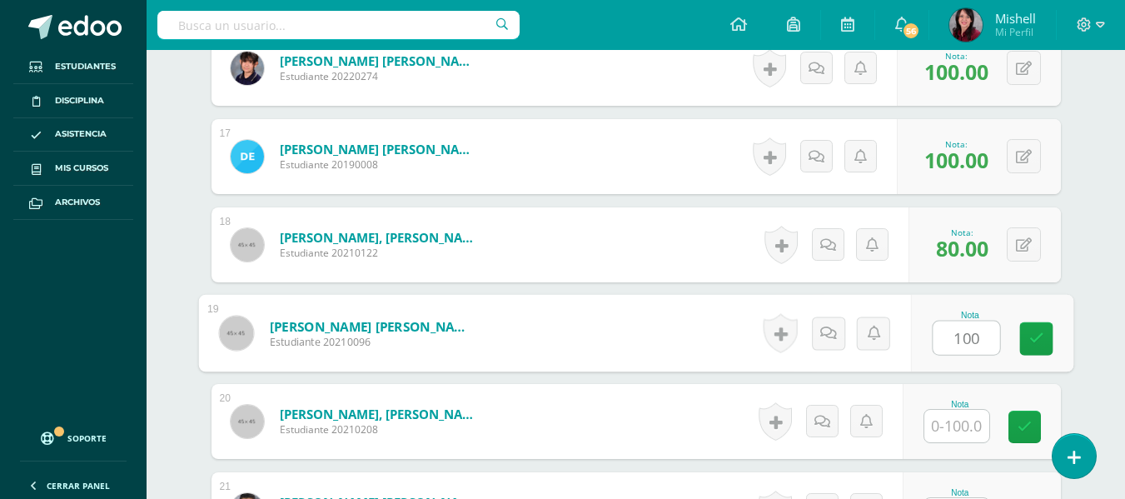
type input "100"
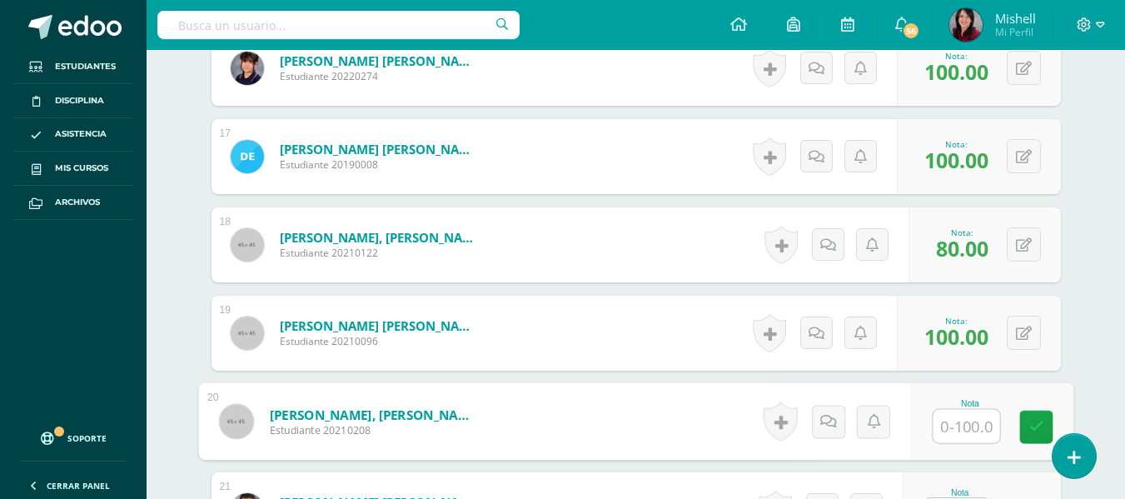
type input "0"
type input "98"
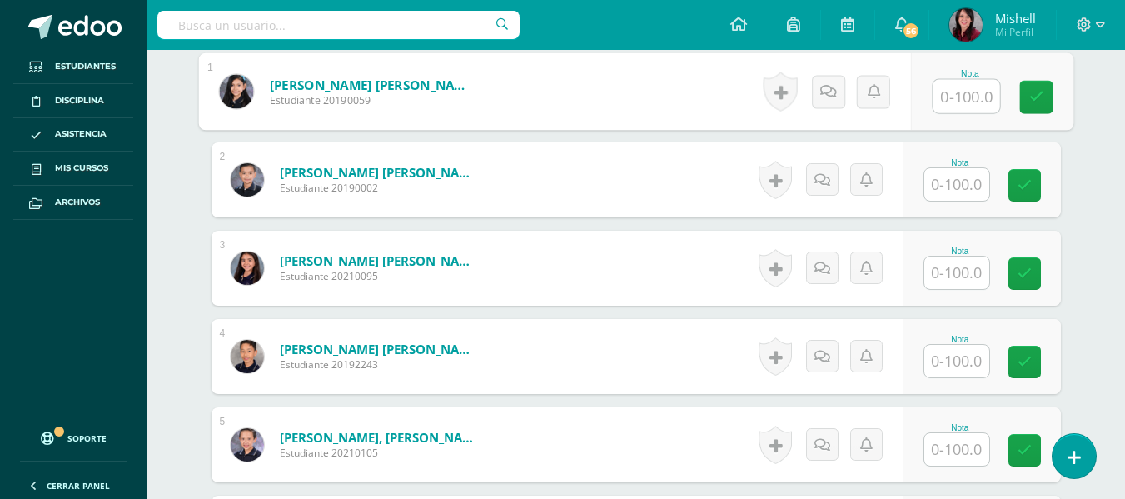
click at [959, 92] on input "text" at bounding box center [966, 96] width 67 height 33
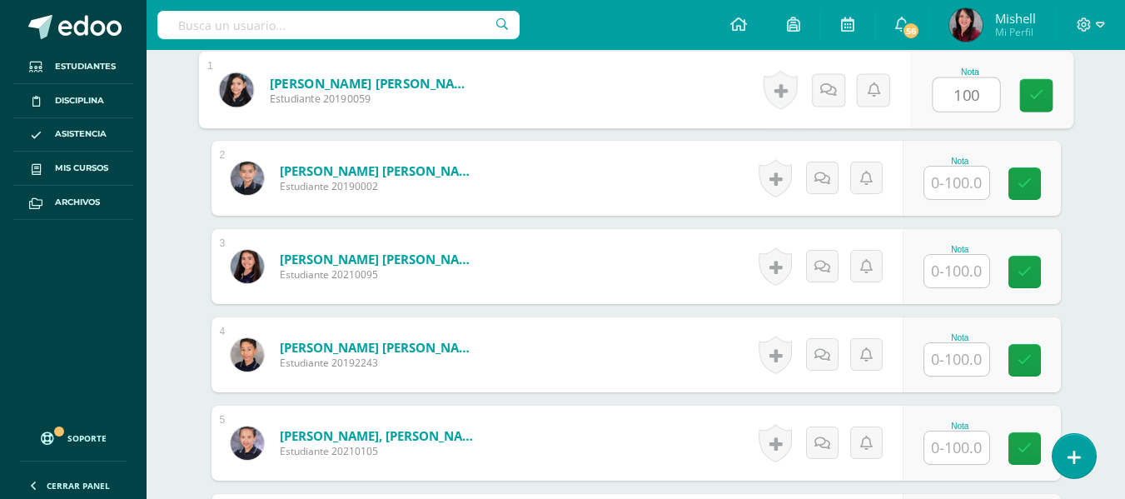
type input "100"
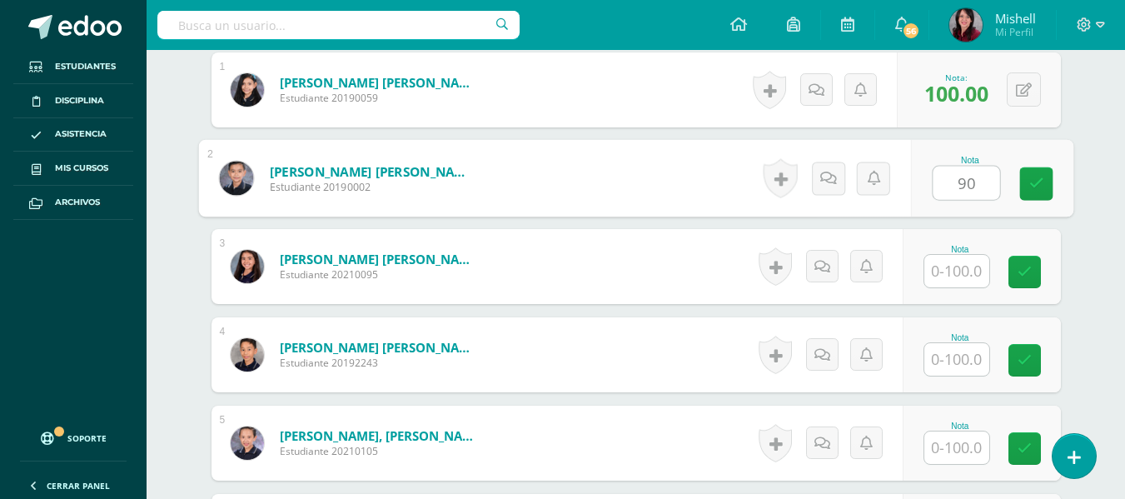
type input "90"
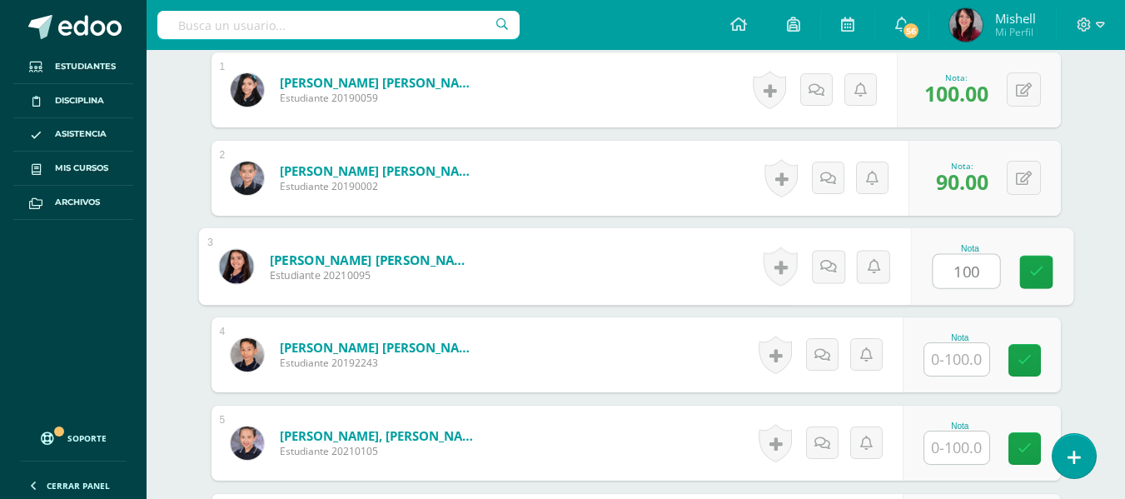
type input "100"
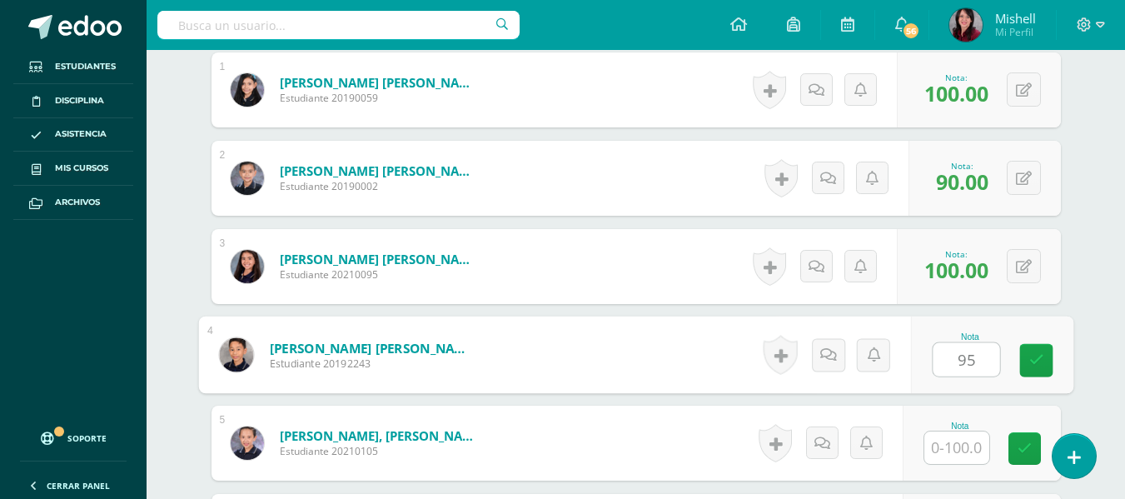
type input "95"
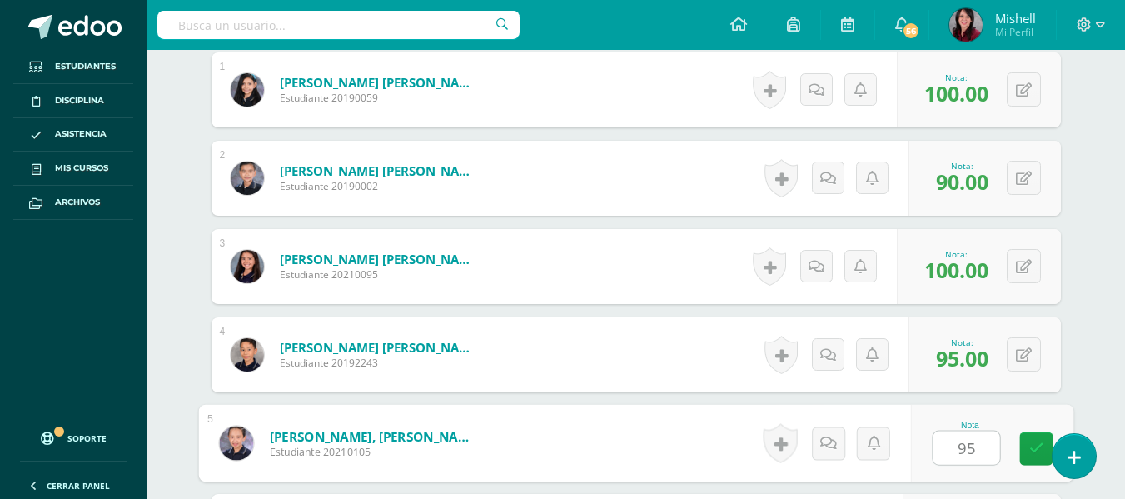
type input "95"
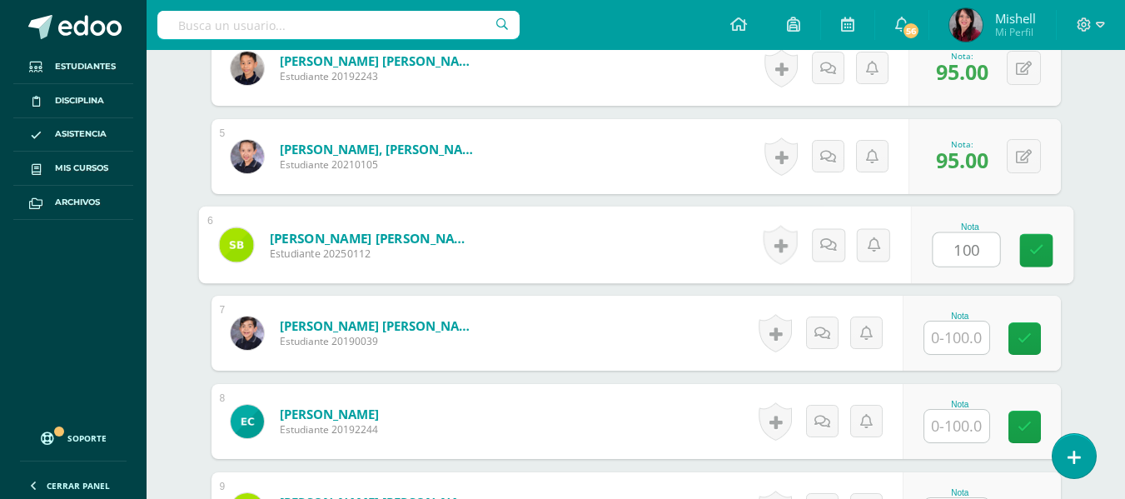
type input "100"
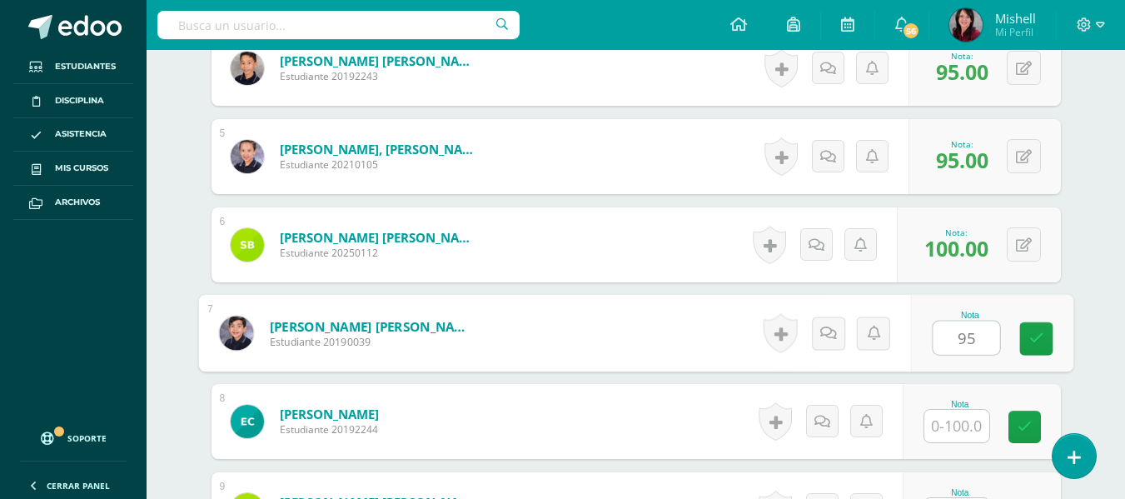
type input "95"
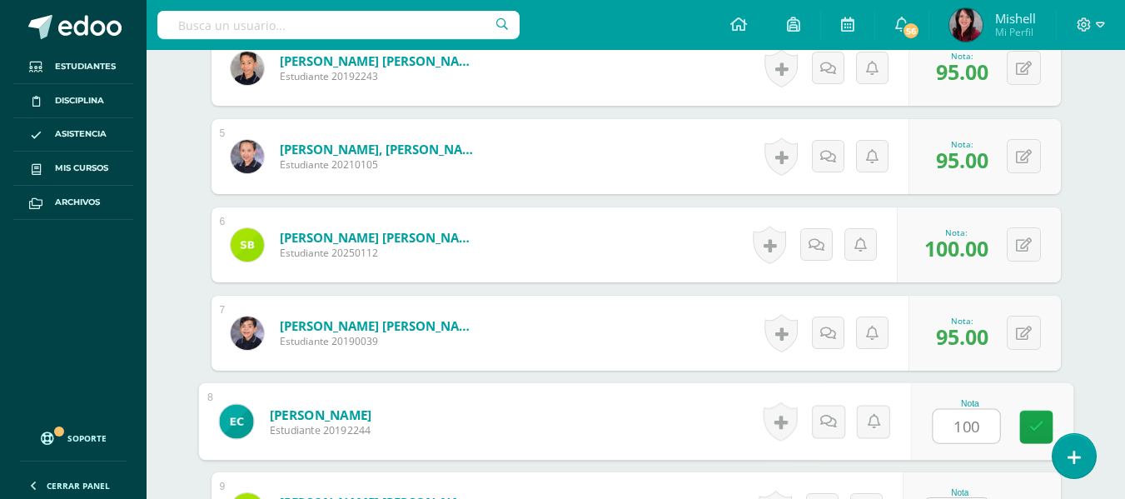
type input "100"
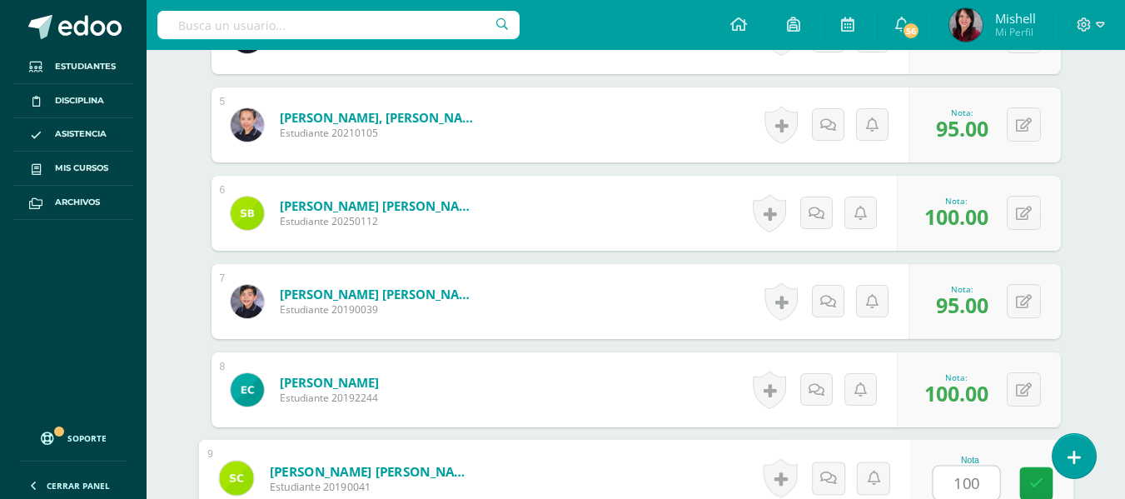
type input "100"
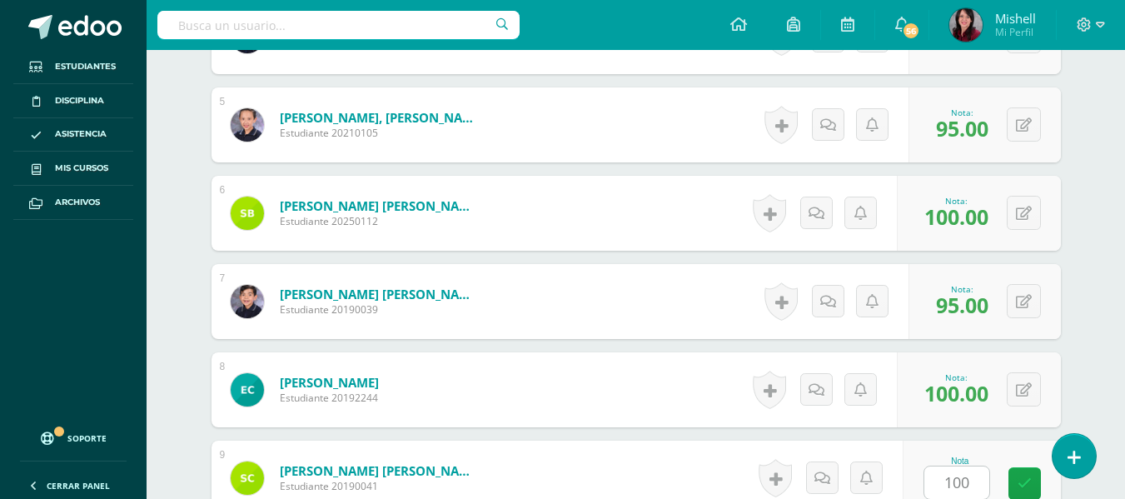
scroll to position [1166, 0]
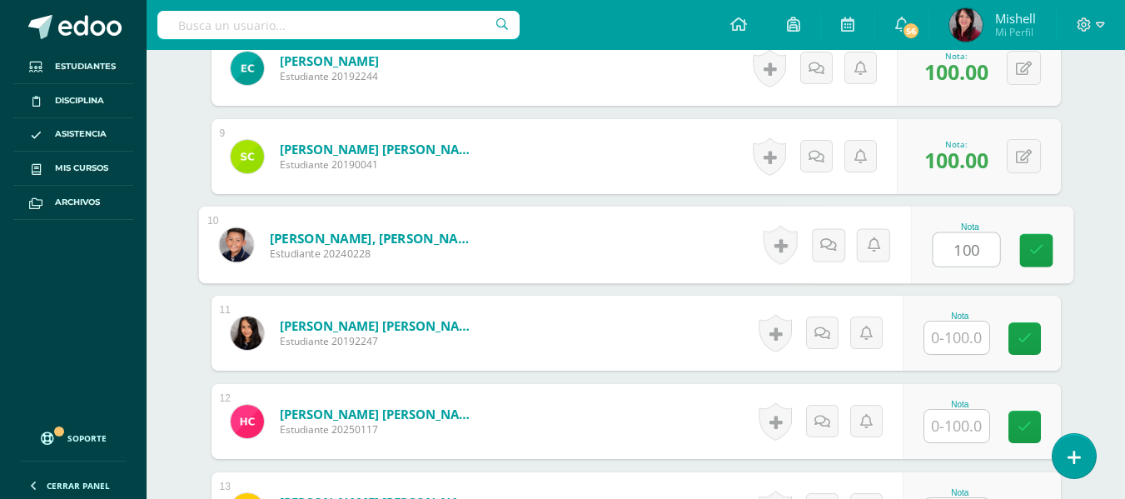
type input "100"
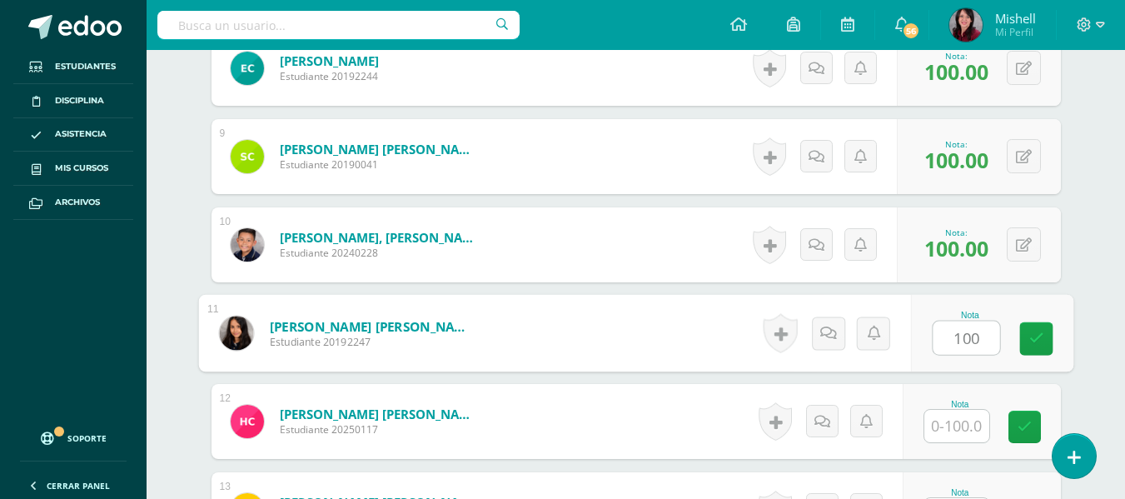
type input "100"
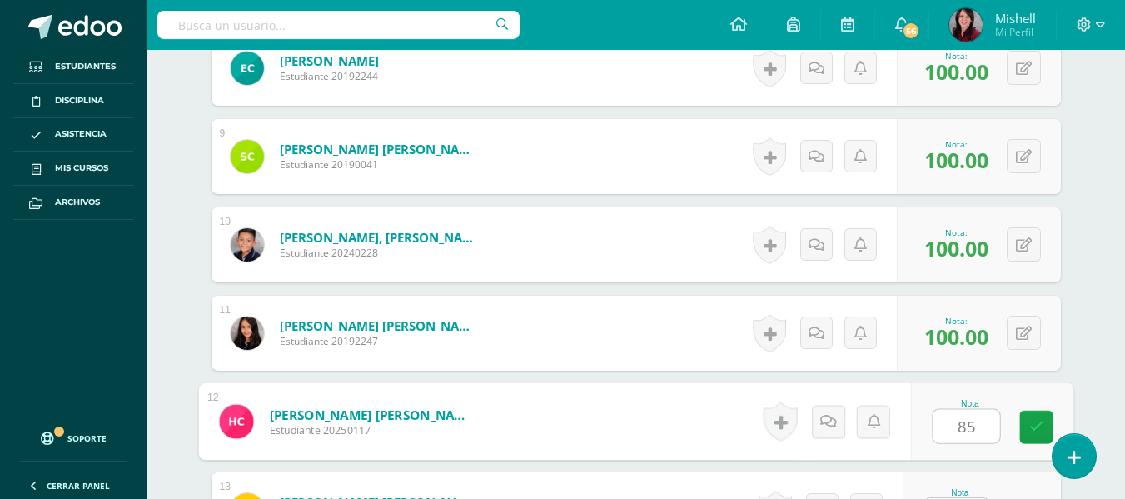
type input "85"
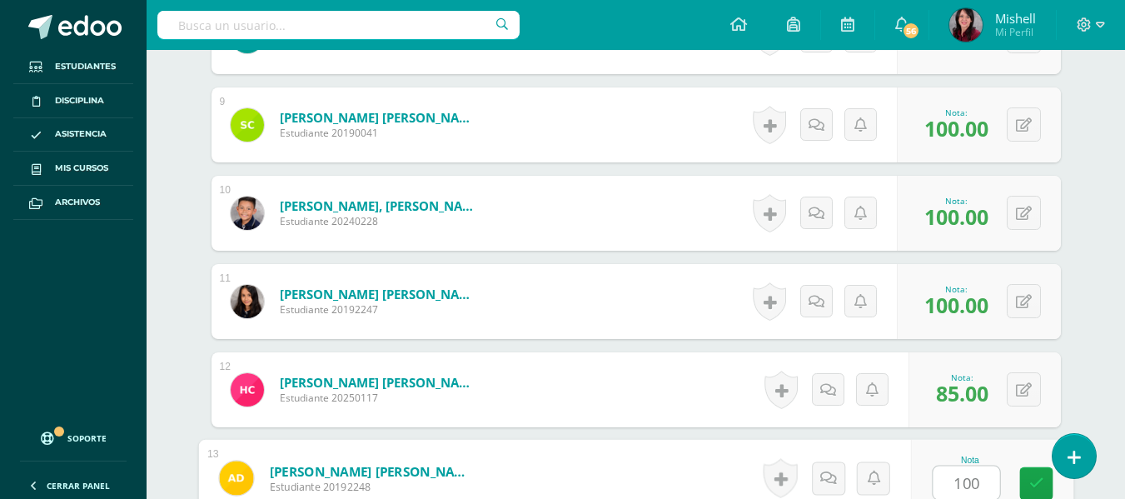
type input "100"
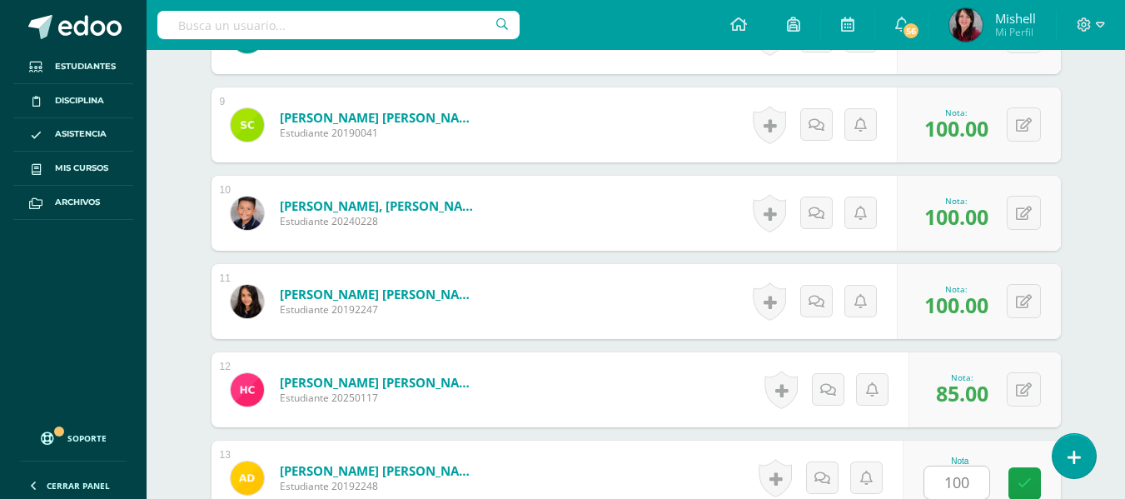
scroll to position [1519, 0]
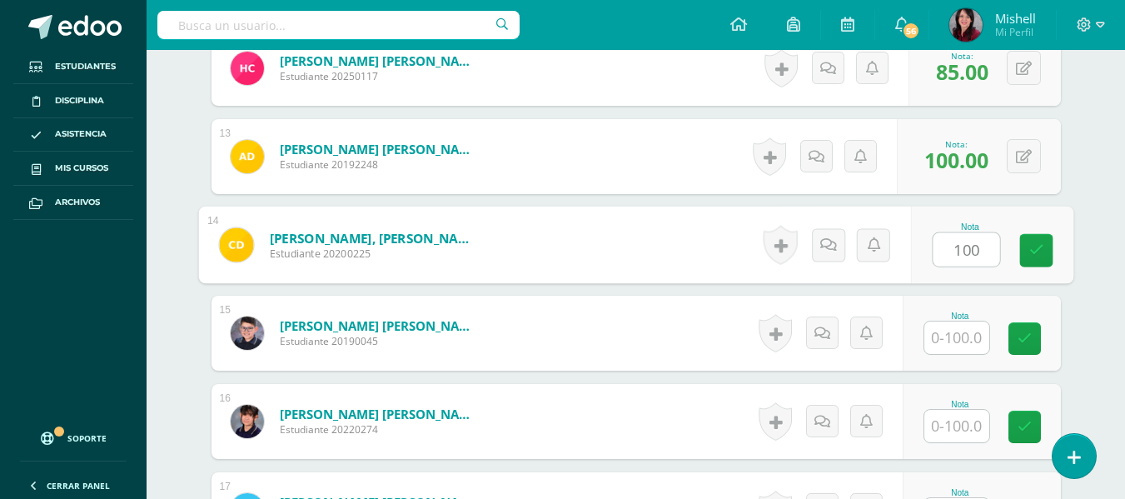
type input "100"
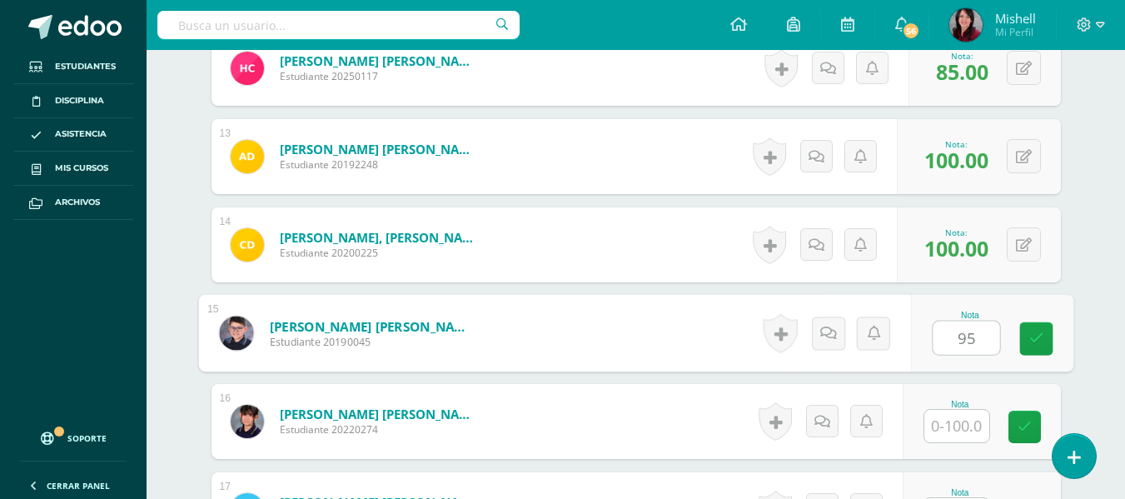
type input "95"
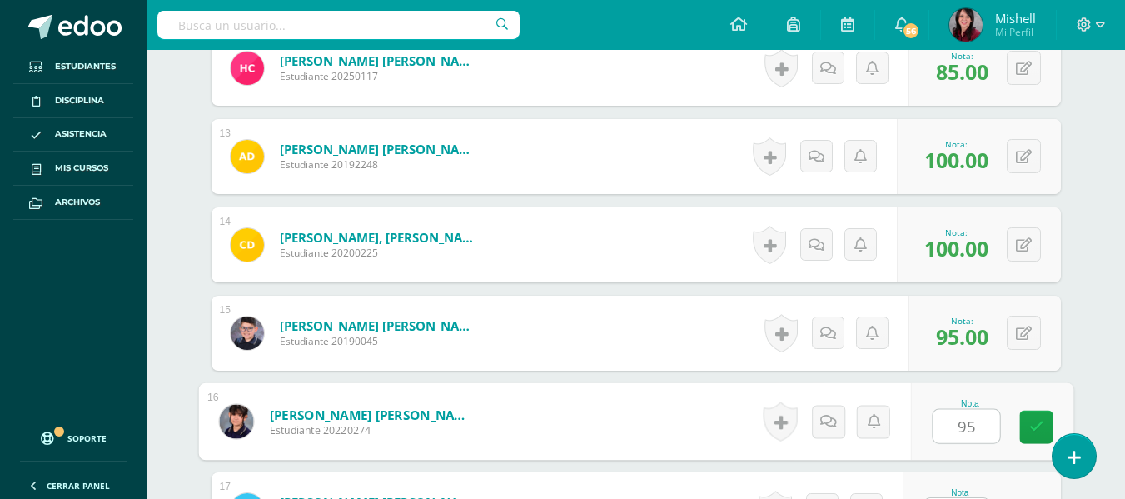
type input "95"
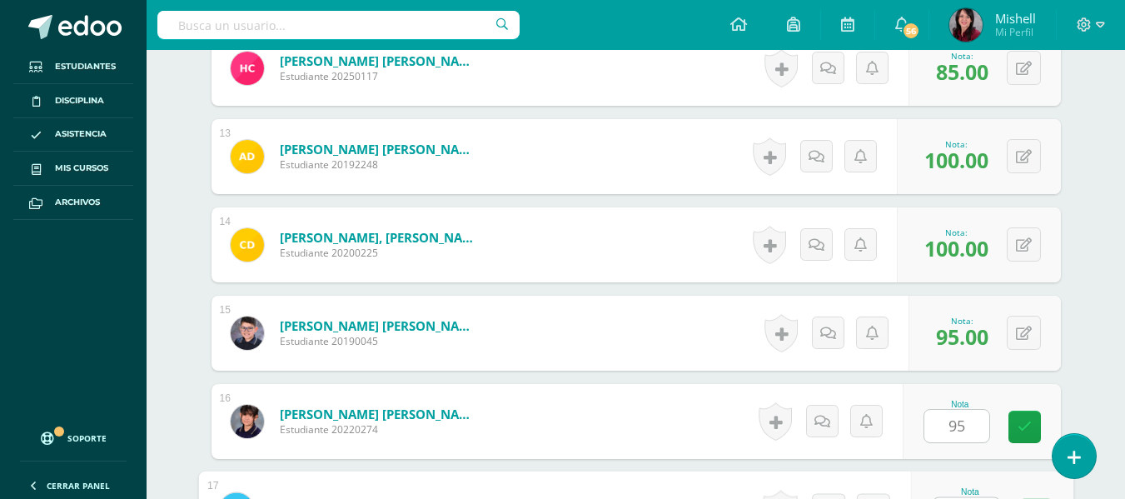
scroll to position [1551, 0]
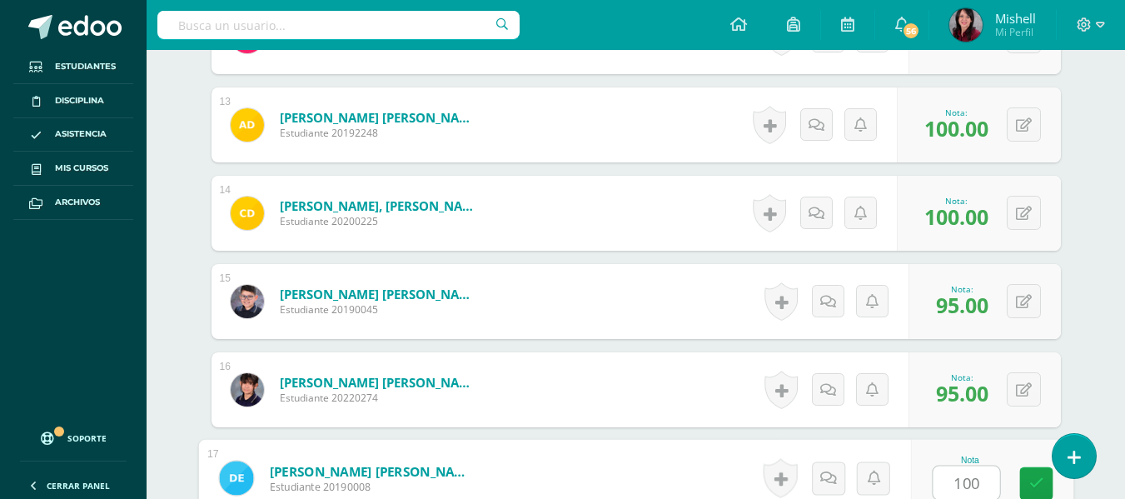
type input "100"
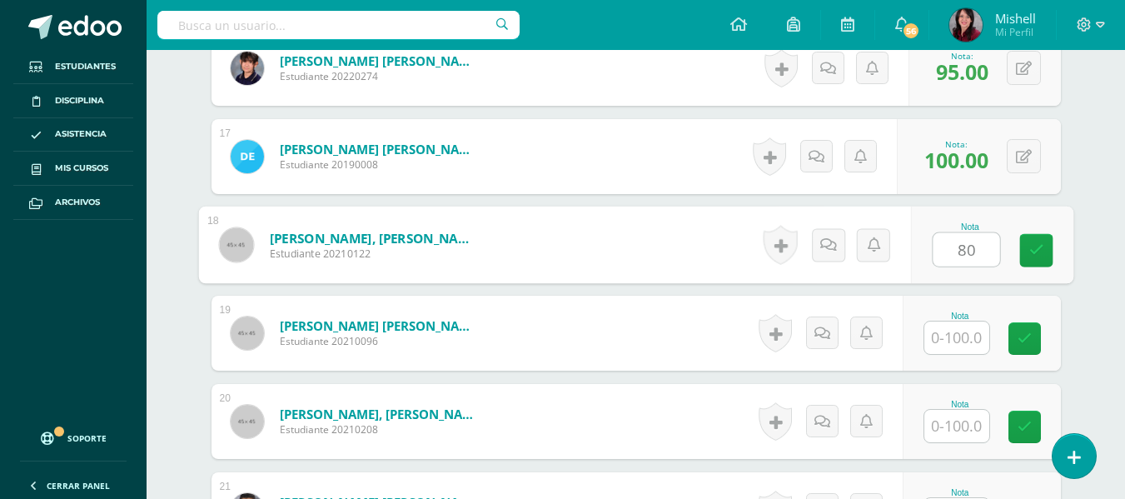
type input "80"
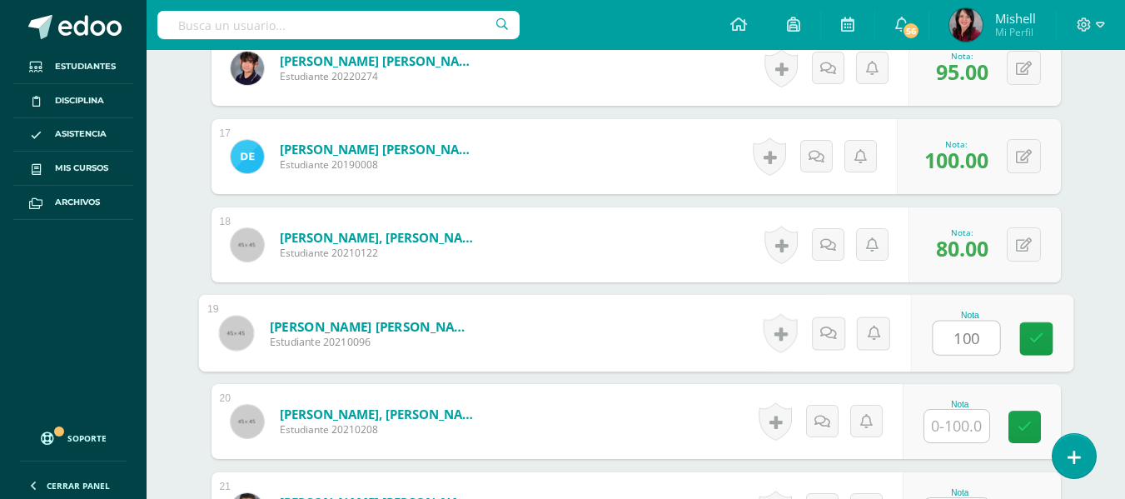
type input "100"
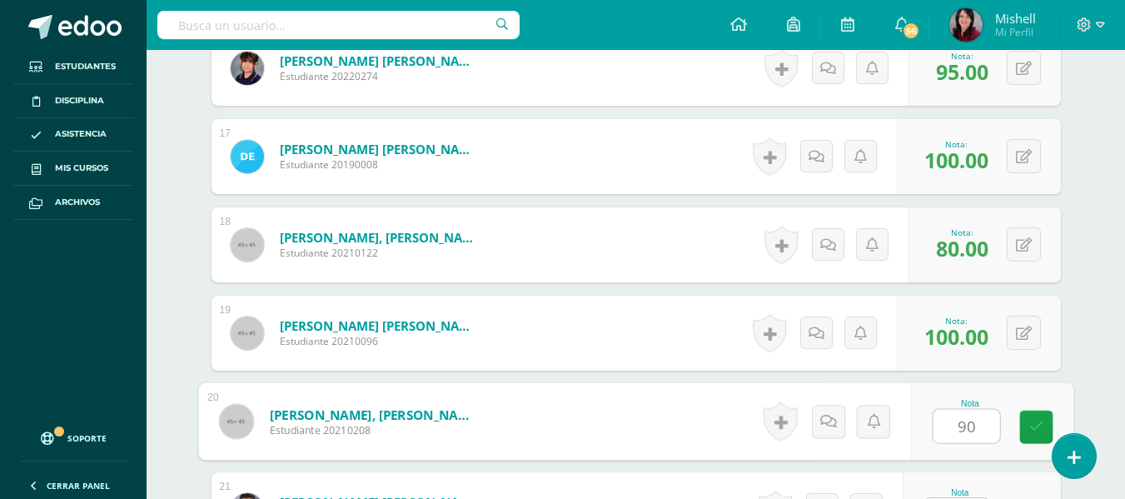
type input "90"
